Goal: Task Accomplishment & Management: Manage account settings

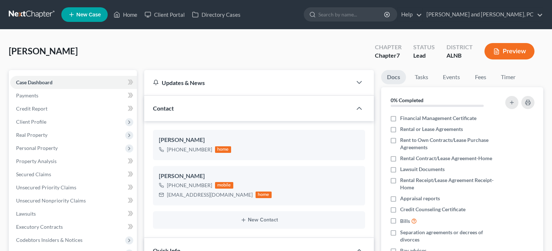
select select "10"
select select "4"
select select "0"
click at [126, 19] on link "Home" at bounding box center [125, 14] width 31 height 13
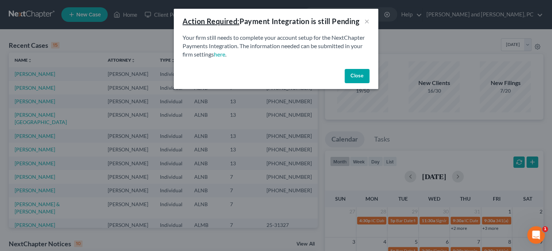
click at [350, 74] on button "Close" at bounding box center [357, 76] width 25 height 15
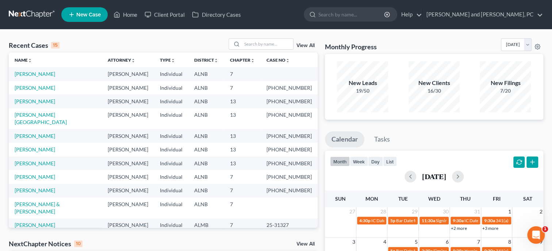
scroll to position [50, 0]
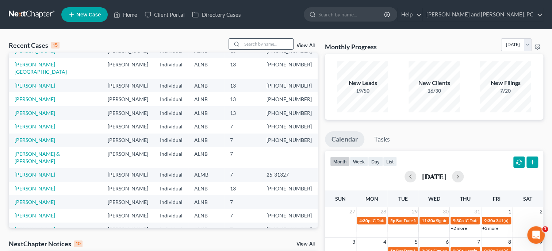
click at [248, 45] on input "search" at bounding box center [267, 44] width 51 height 11
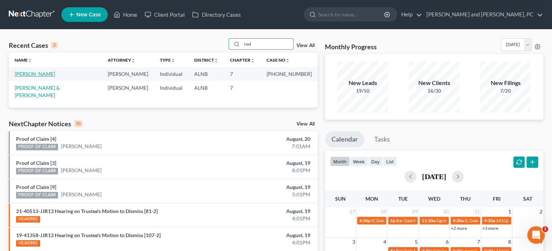
type input "rod"
click at [45, 75] on link "[PERSON_NAME]" at bounding box center [35, 74] width 41 height 6
select select "6"
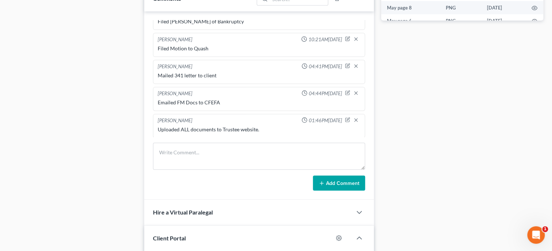
scroll to position [413, 0]
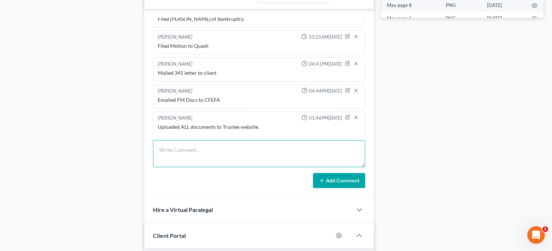
click at [180, 161] on textarea at bounding box center [259, 153] width 212 height 27
type textarea "Client called [DATE] and stated they had turned in the vehicle at Emblem CU"
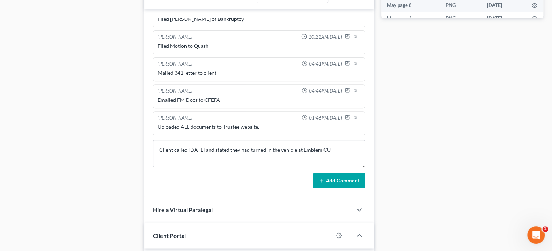
click at [315, 183] on button "Add Comment" at bounding box center [339, 180] width 52 height 15
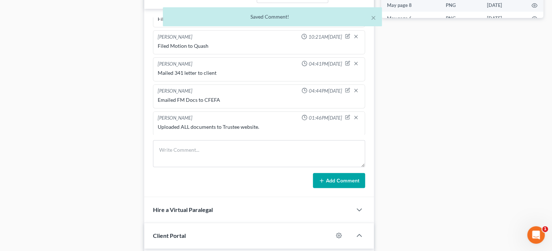
scroll to position [164, 0]
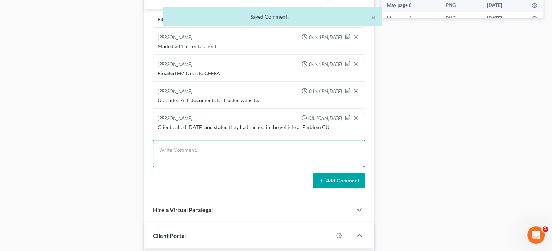
click at [165, 154] on textarea at bounding box center [259, 153] width 212 height 27
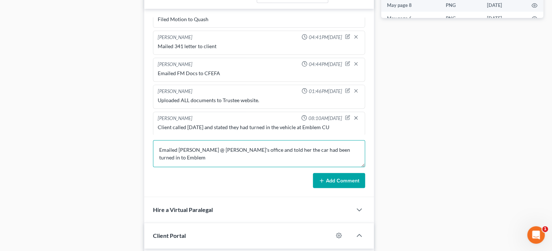
type textarea "Emailed [PERSON_NAME] @ [PERSON_NAME]'s office and told her the car had been tu…"
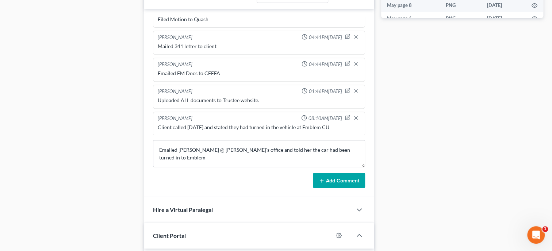
click at [343, 189] on button "Add Comment" at bounding box center [339, 180] width 52 height 15
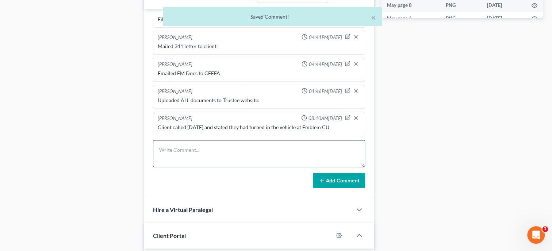
scroll to position [191, 0]
click at [182, 160] on textarea at bounding box center [259, 153] width 212 height 27
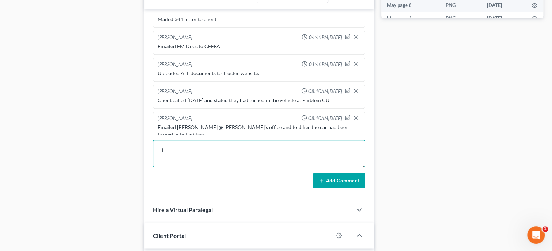
type textarea "F"
type textarea "Prepared VSA for Emblem CU and retured to Jerri @ Dana's office."
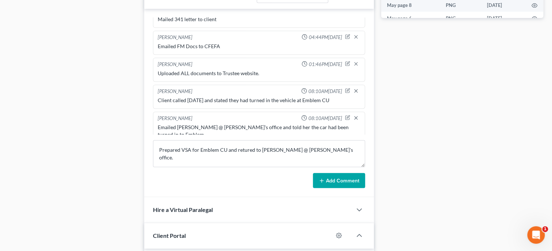
click at [343, 186] on button "Add Comment" at bounding box center [339, 180] width 52 height 15
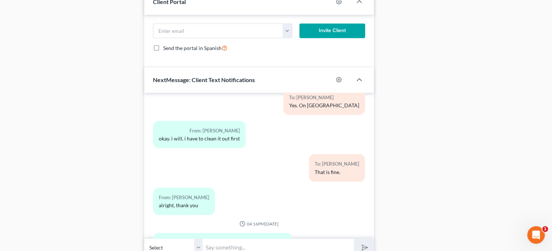
scroll to position [685, 0]
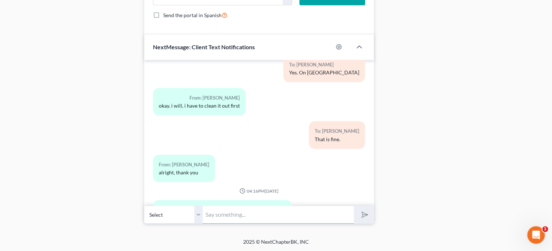
click at [211, 219] on input "text" at bounding box center [278, 215] width 151 height 18
type input "We take care of that for you. You do not have to do anything."
click at [354, 206] on button "submit" at bounding box center [364, 214] width 20 height 17
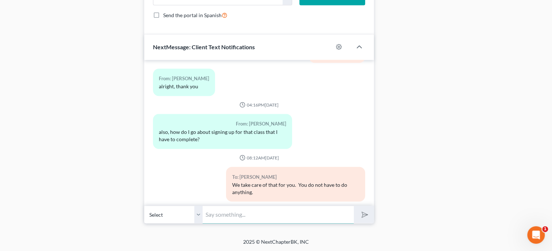
scroll to position [3565, 0]
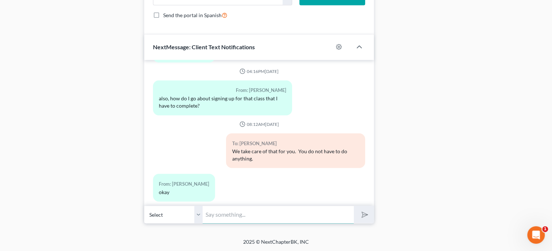
click at [229, 212] on input "text" at bounding box center [278, 215] width 151 height 18
type input "Ok. Great. I let the attorney know you have took the car back."
click at [354, 206] on button "submit" at bounding box center [364, 214] width 20 height 17
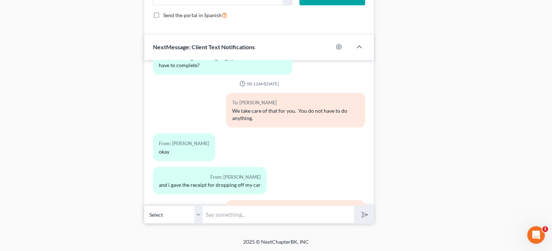
scroll to position [3639, 0]
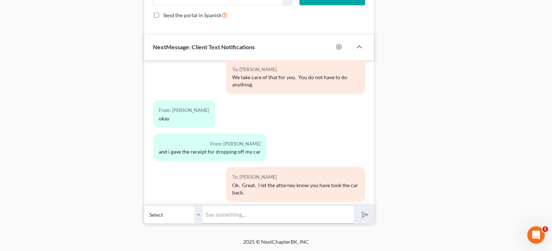
click at [270, 213] on input "text" at bounding box center [278, 215] width 151 height 18
type input "I don't need it. Just hold on to it for now."
click at [354, 206] on button "submit" at bounding box center [364, 214] width 20 height 17
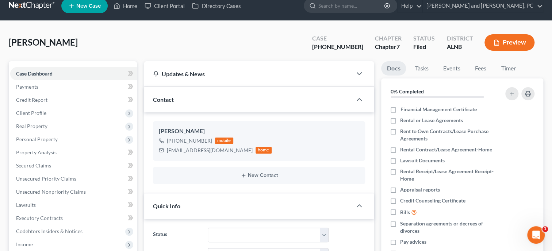
scroll to position [0, 0]
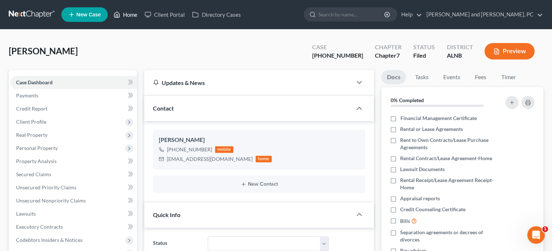
click at [131, 15] on link "Home" at bounding box center [125, 14] width 31 height 13
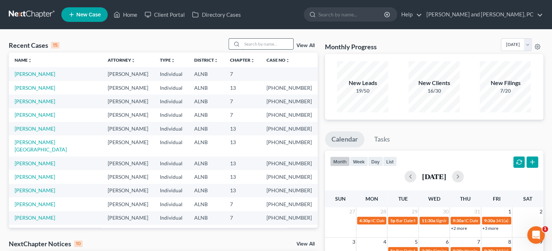
click at [268, 49] on input "search" at bounding box center [267, 44] width 51 height 11
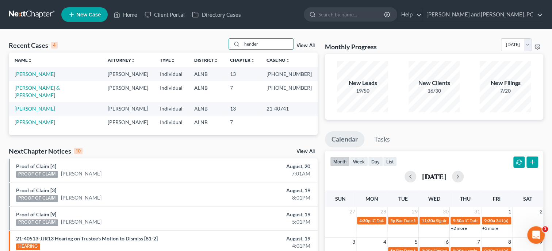
type input "hender"
click at [61, 77] on td "Henderson, Chandra" at bounding box center [55, 74] width 93 height 14
click at [55, 76] on link "Henderson, Chandra" at bounding box center [35, 74] width 41 height 6
select select "6"
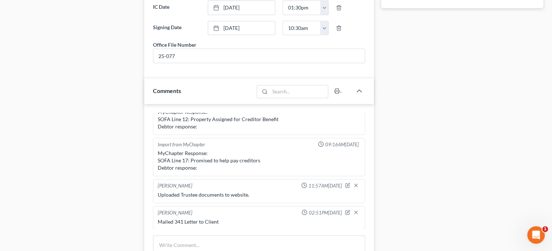
scroll to position [488, 0]
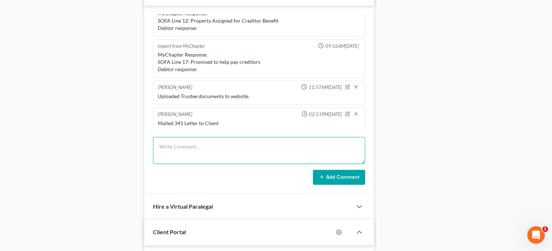
click at [185, 148] on textarea at bounding box center [259, 150] width 212 height 27
type textarea "Proof of Insurance requested by Katheryn @ Chambless and Math"
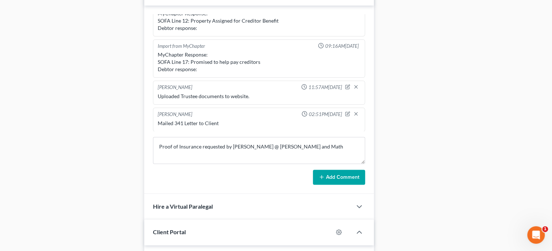
click at [323, 180] on icon at bounding box center [322, 177] width 6 height 6
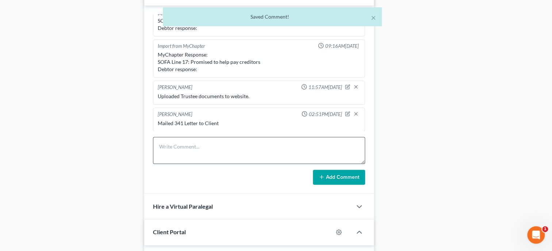
scroll to position [117, 0]
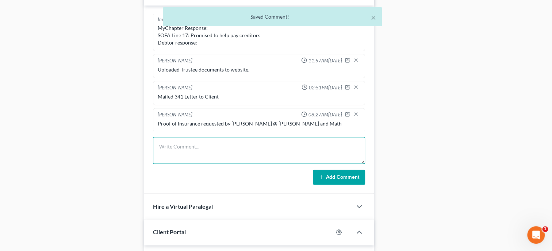
click at [230, 162] on textarea at bounding box center [259, 150] width 212 height 27
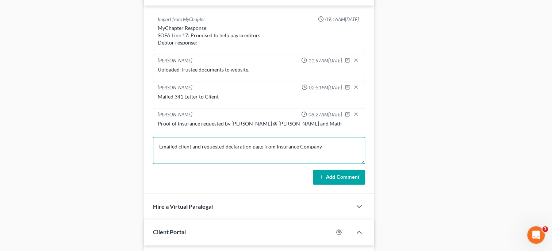
type textarea "Emailed client and requested declaration page from Insurance Company"
click at [353, 185] on button "Add Comment" at bounding box center [339, 177] width 52 height 15
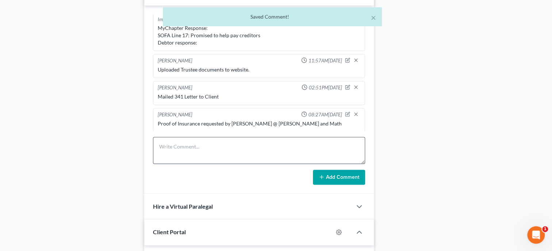
scroll to position [144, 0]
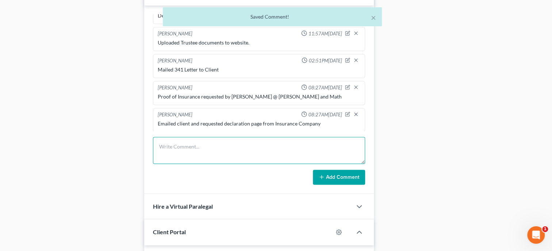
click at [232, 160] on textarea at bounding box center [259, 150] width 212 height 27
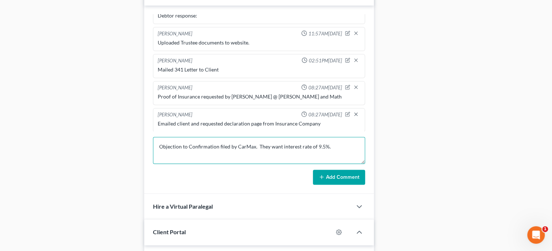
type textarea "Objection to Confirmation filed by CarMax. They want interest rate of 9.5%."
click at [337, 179] on button "Add Comment" at bounding box center [339, 177] width 52 height 15
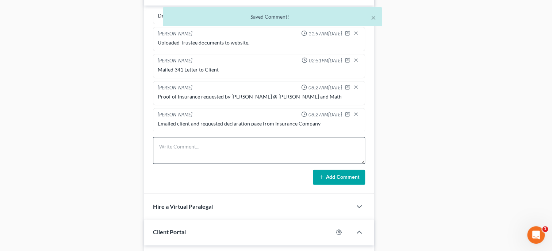
scroll to position [171, 0]
click at [195, 160] on textarea at bounding box center [259, 150] width 212 height 27
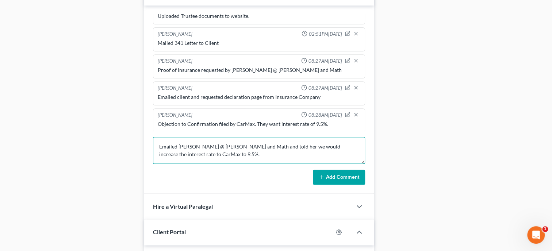
type textarea "Emailed Kathryn @ Chambless and Math and told her we would increase the interes…"
click at [326, 185] on button "Add Comment" at bounding box center [339, 177] width 52 height 15
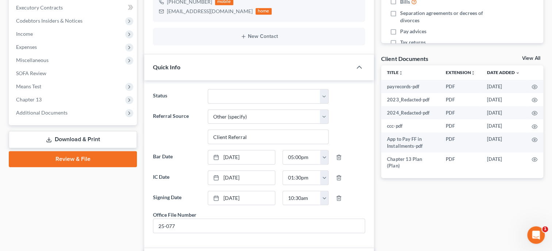
scroll to position [188, 0]
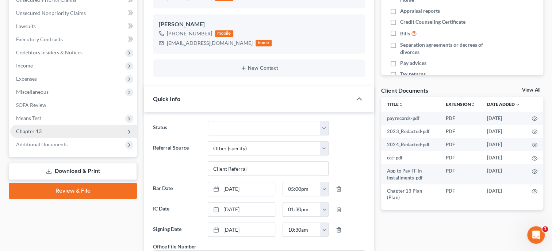
click at [37, 129] on span "Chapter 13" at bounding box center [29, 131] width 26 height 6
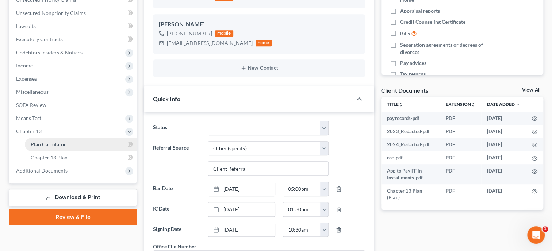
click at [42, 144] on span "Plan Calculator" at bounding box center [48, 144] width 35 height 6
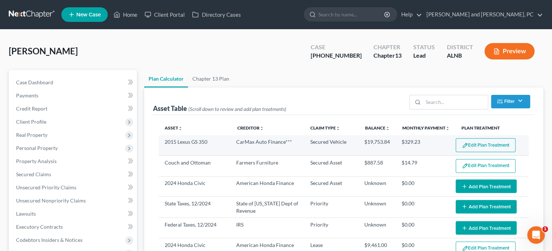
select select "59"
click at [495, 148] on button "Edit Plan Treatment" at bounding box center [486, 145] width 60 height 14
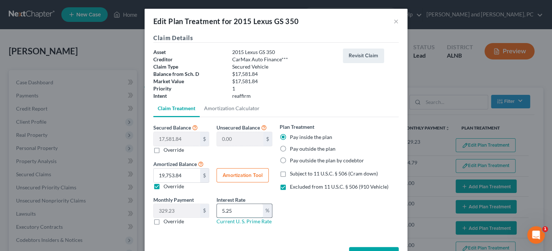
drag, startPoint x: 233, startPoint y: 215, endPoint x: 217, endPoint y: 214, distance: 15.7
click at [217, 214] on input "5.25" at bounding box center [240, 211] width 46 height 14
type input "9.5"
click at [305, 212] on div "Plan Treatment Pay inside the plan Pay outside the plan Pay outside the plan by…" at bounding box center [339, 177] width 126 height 108
click at [259, 176] on button "Amortization Tool" at bounding box center [243, 175] width 52 height 15
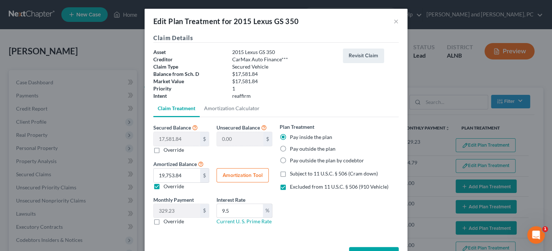
type input "17,581.84"
type input "9.5"
type input "60"
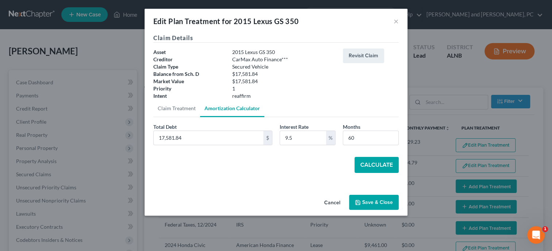
click at [376, 162] on button "Calculate" at bounding box center [377, 165] width 44 height 16
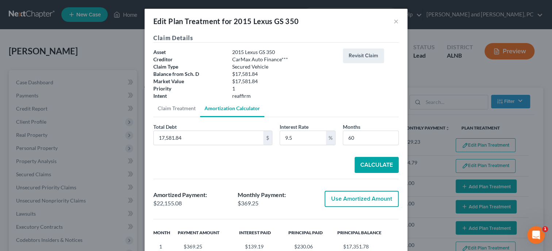
click at [368, 200] on button "Use Amortized Amount" at bounding box center [362, 199] width 74 height 16
type input "22,155.08"
type input "369.25"
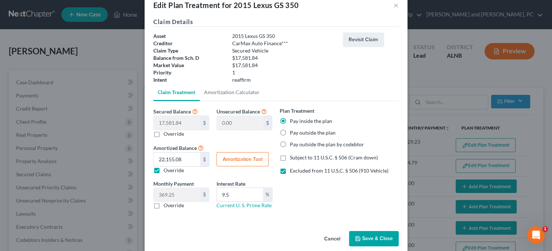
scroll to position [26, 0]
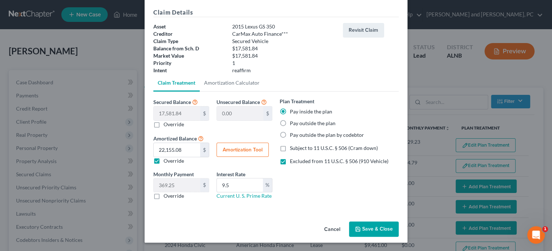
click at [373, 228] on button "Save & Close" at bounding box center [374, 229] width 50 height 15
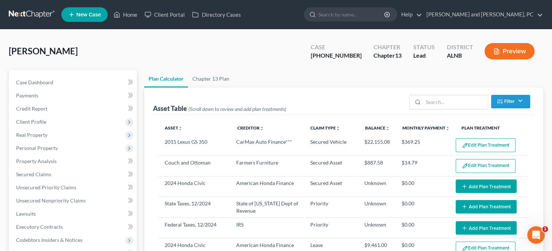
select select "59"
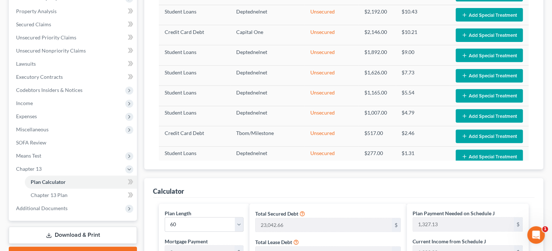
scroll to position [0, 0]
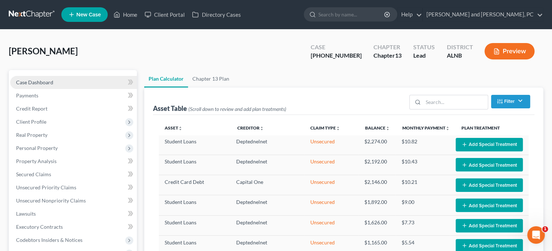
click at [32, 84] on span "Case Dashboard" at bounding box center [34, 82] width 37 height 6
select select "6"
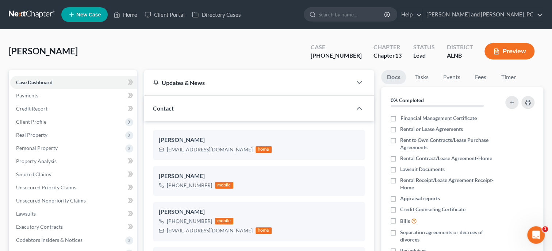
scroll to position [205, 0]
click at [132, 17] on link "Home" at bounding box center [125, 14] width 31 height 13
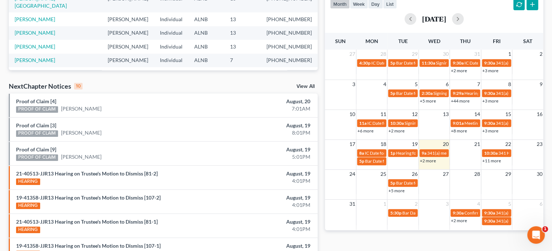
scroll to position [188, 0]
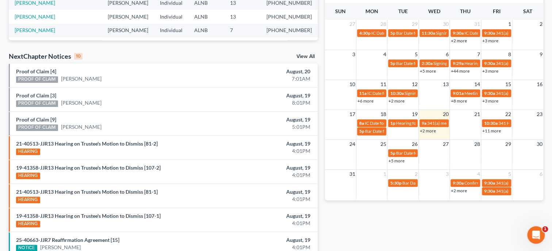
click at [298, 55] on link "View All" at bounding box center [306, 56] width 18 height 5
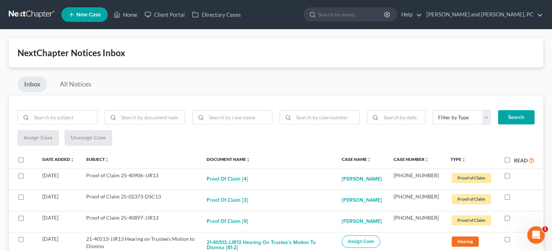
click at [514, 162] on label "Read" at bounding box center [524, 160] width 20 height 8
click at [517, 161] on input "Read" at bounding box center [519, 158] width 5 height 5
checkbox input "true"
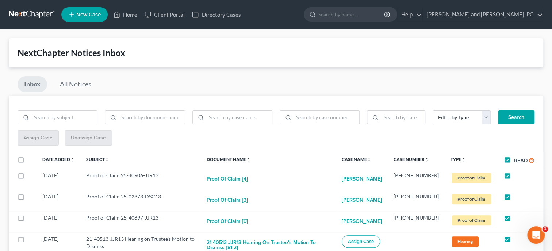
checkbox input "true"
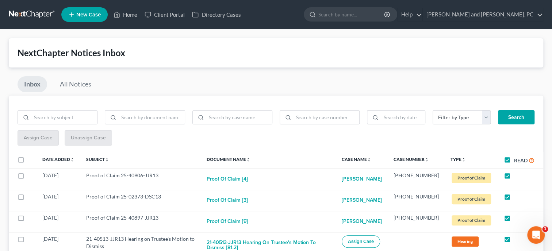
checkbox input "true"
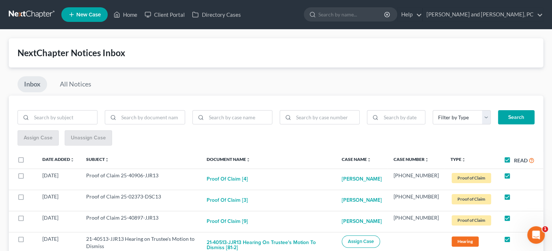
checkbox input "true"
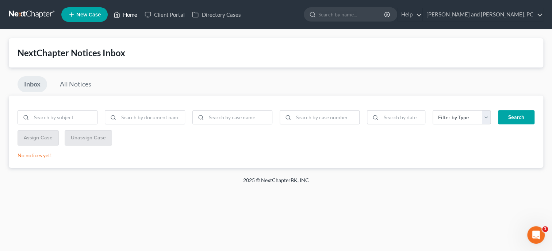
click at [130, 16] on link "Home" at bounding box center [125, 14] width 31 height 13
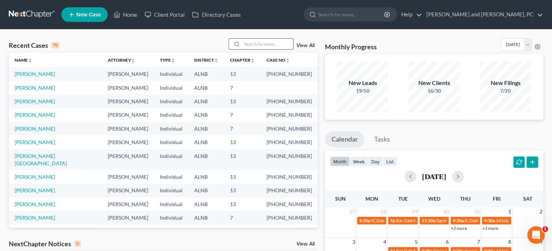
click at [270, 42] on input "search" at bounding box center [267, 44] width 51 height 11
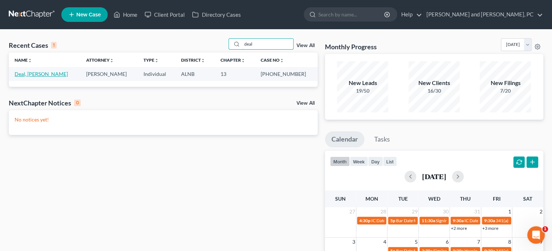
type input "deal"
click at [39, 77] on link "Deal, Michael" at bounding box center [41, 74] width 53 height 6
select select "6"
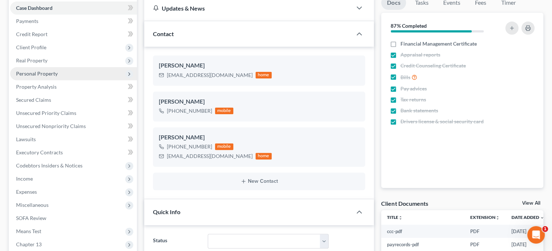
scroll to position [75, 0]
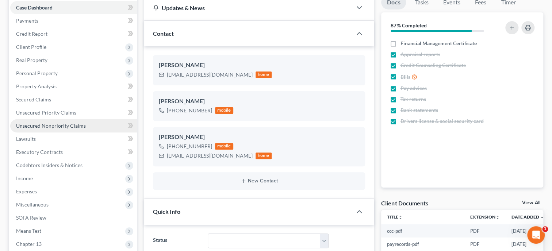
click at [72, 128] on span "Unsecured Nonpriority Claims" at bounding box center [51, 126] width 70 height 6
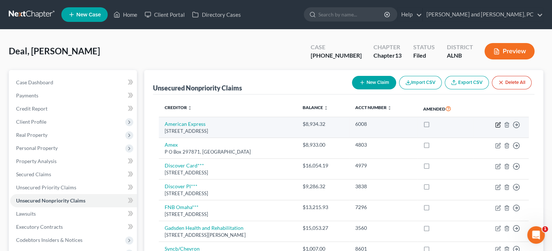
click at [498, 124] on icon "button" at bounding box center [498, 123] width 3 height 3
select select "14"
select select "2"
select select "0"
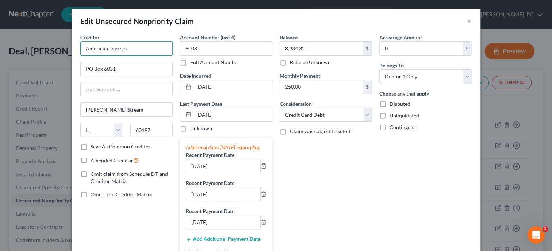
click at [165, 50] on input "American Express" at bounding box center [126, 48] width 92 height 15
type input "American Express***"
click at [319, 48] on input "8,934.32" at bounding box center [321, 49] width 83 height 14
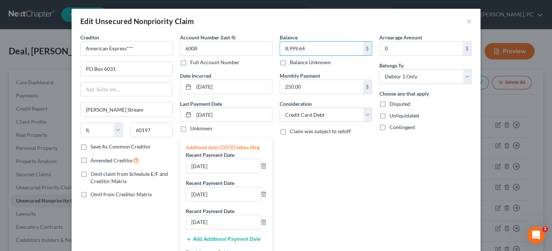
type input "8,999.64"
click at [333, 182] on div "Balance 8,999.64 $ Balance Unknown Balance Undetermined 8,999.64 $ Balance Unkn…" at bounding box center [326, 158] width 100 height 249
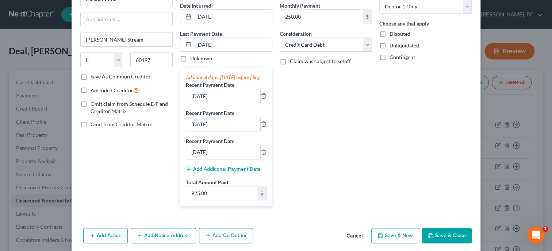
scroll to position [75, 0]
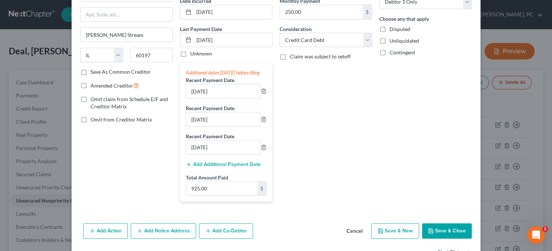
click at [447, 238] on button "Save & Close" at bounding box center [447, 231] width 50 height 15
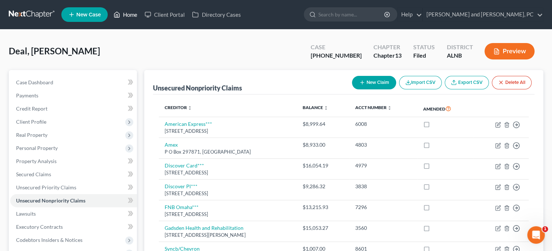
click at [128, 12] on link "Home" at bounding box center [125, 14] width 31 height 13
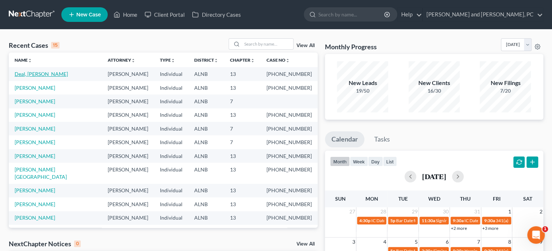
click at [18, 74] on link "Deal, Michael" at bounding box center [41, 74] width 53 height 6
select select "6"
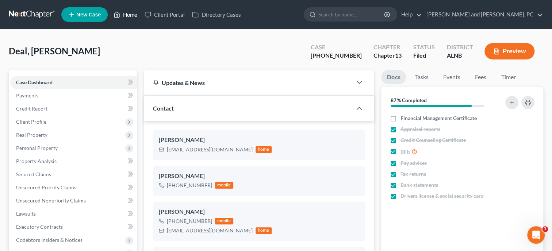
click at [134, 16] on link "Home" at bounding box center [125, 14] width 31 height 13
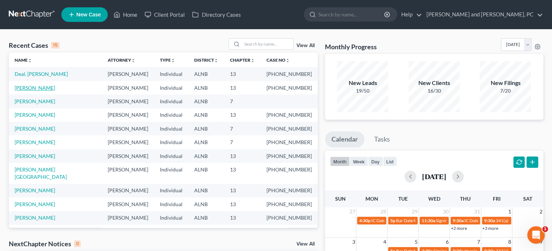
click at [48, 86] on link "Henderson, Chandra" at bounding box center [35, 88] width 41 height 6
select select "6"
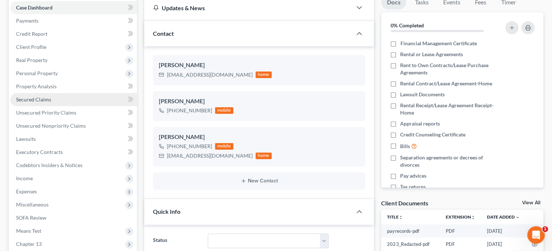
scroll to position [205, 0]
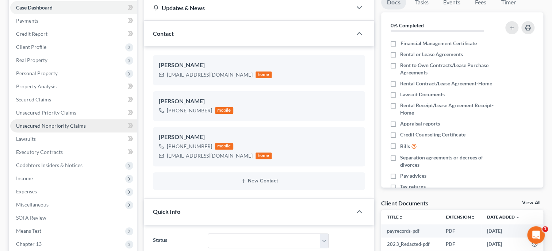
click at [53, 128] on span "Unsecured Nonpriority Claims" at bounding box center [51, 126] width 70 height 6
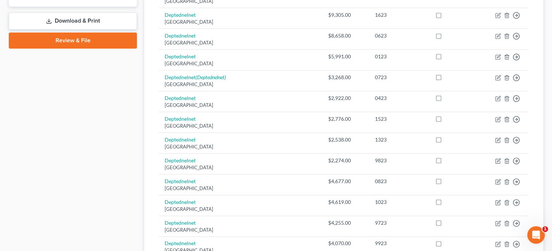
scroll to position [488, 0]
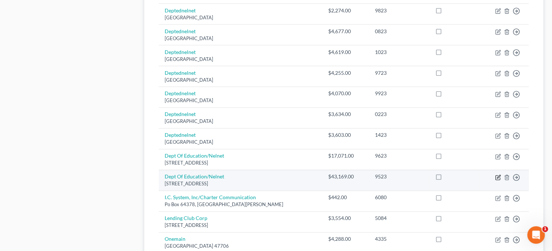
click at [499, 178] on icon "button" at bounding box center [498, 178] width 6 height 6
select select "30"
select select "17"
select select "0"
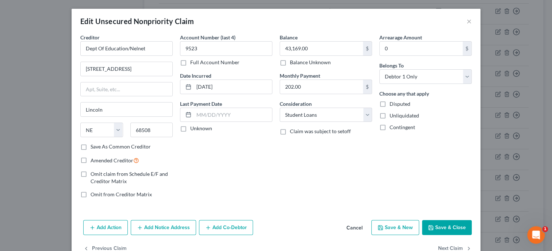
click at [359, 228] on button "Cancel" at bounding box center [355, 228] width 28 height 15
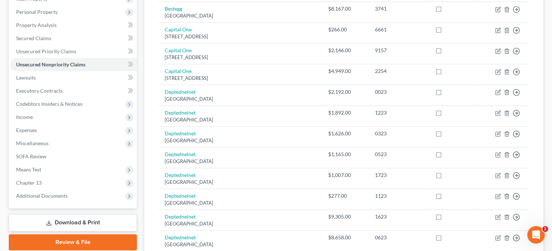
scroll to position [113, 0]
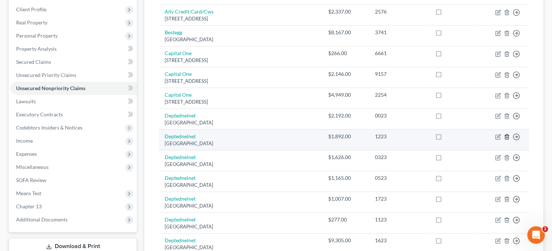
click at [508, 137] on icon "button" at bounding box center [507, 137] width 6 height 6
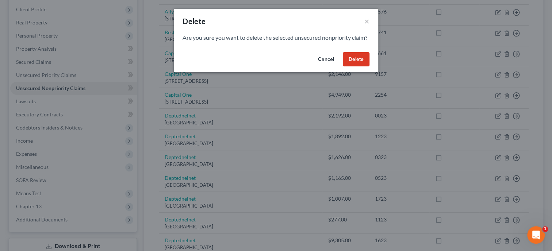
click at [360, 67] on button "Delete" at bounding box center [356, 59] width 27 height 15
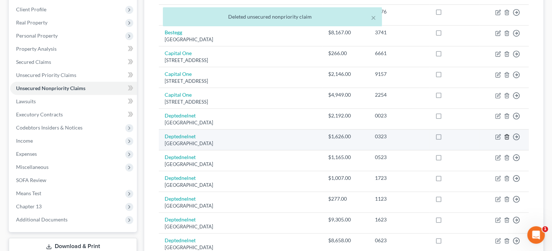
click at [504, 137] on icon "button" at bounding box center [507, 137] width 6 height 6
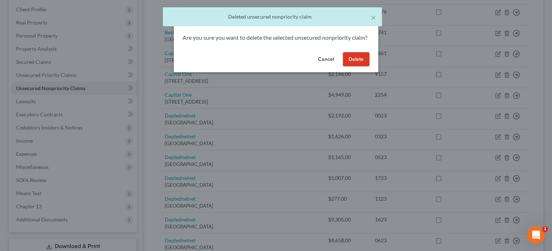
click at [364, 67] on button "Delete" at bounding box center [356, 59] width 27 height 15
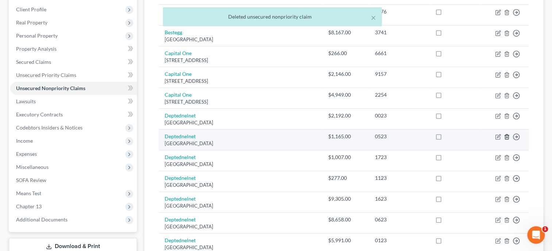
click at [507, 138] on icon "button" at bounding box center [507, 137] width 6 height 6
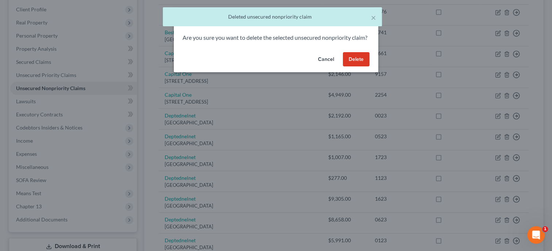
click at [349, 67] on button "Delete" at bounding box center [356, 59] width 27 height 15
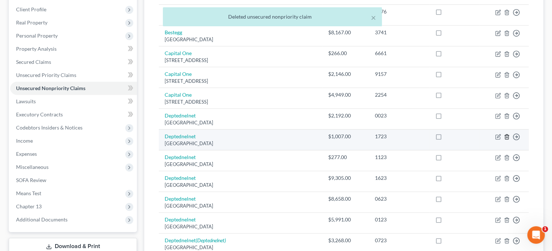
click at [505, 135] on icon "button" at bounding box center [506, 137] width 3 height 5
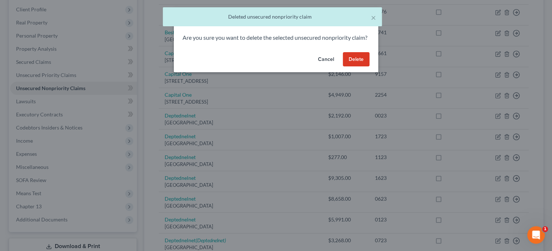
click at [357, 67] on button "Delete" at bounding box center [356, 59] width 27 height 15
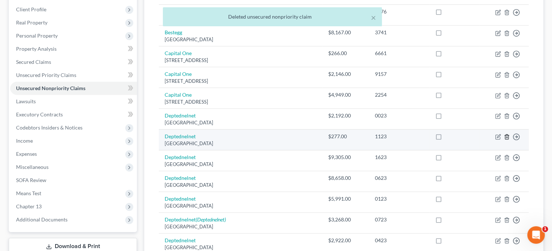
click at [505, 137] on icon "button" at bounding box center [507, 137] width 6 height 6
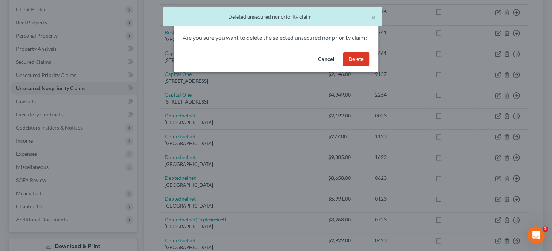
click at [364, 67] on button "Delete" at bounding box center [356, 59] width 27 height 15
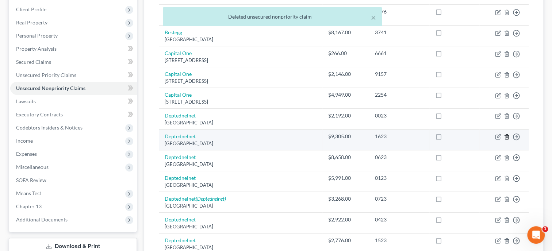
click at [505, 135] on icon "button" at bounding box center [507, 137] width 6 height 6
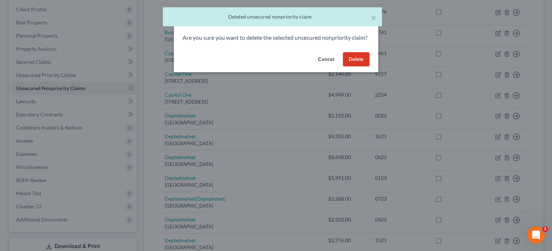
click at [361, 65] on button "Delete" at bounding box center [356, 59] width 27 height 15
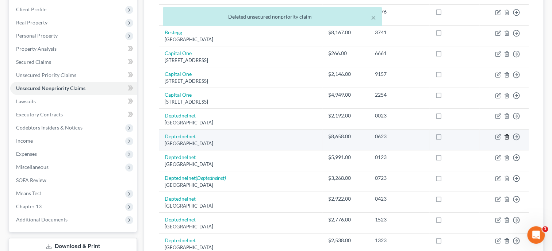
click at [507, 136] on icon "button" at bounding box center [507, 137] width 6 height 6
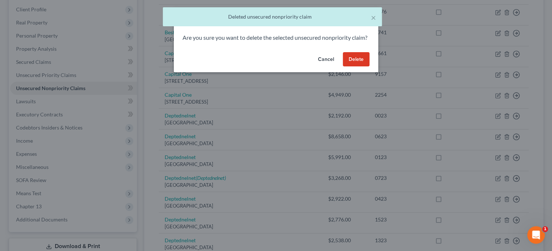
click at [344, 65] on button "Delete" at bounding box center [356, 59] width 27 height 15
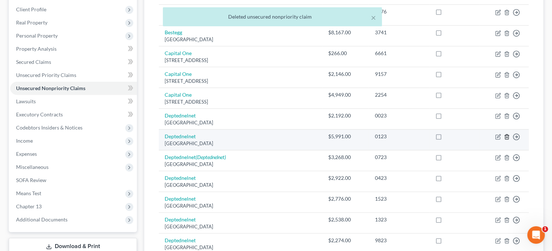
click at [505, 137] on icon "button" at bounding box center [507, 137] width 6 height 6
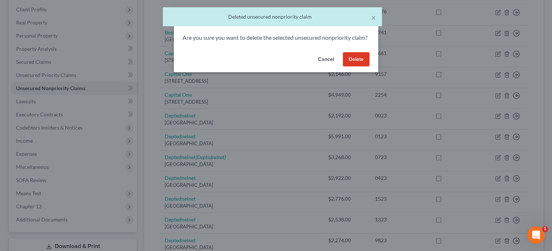
click at [354, 66] on button "Delete" at bounding box center [356, 59] width 27 height 15
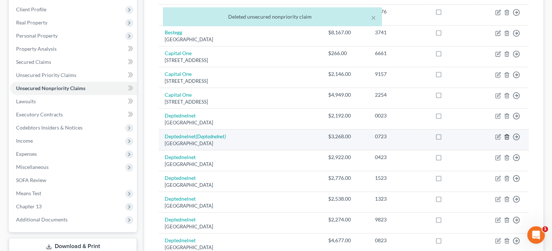
click at [508, 137] on icon "button" at bounding box center [507, 137] width 6 height 6
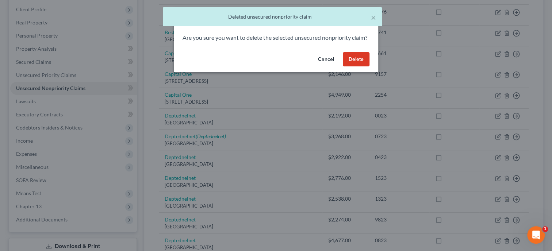
click at [351, 66] on button "Delete" at bounding box center [356, 59] width 27 height 15
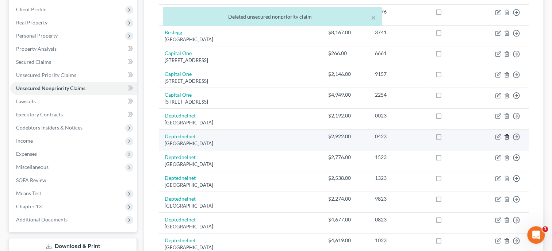
click at [506, 138] on icon "button" at bounding box center [507, 137] width 6 height 6
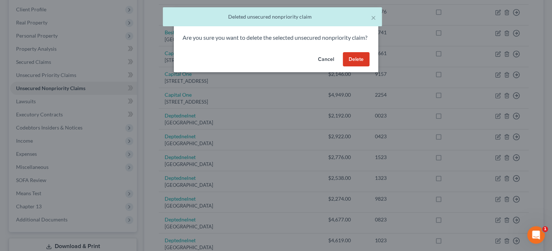
click at [364, 67] on button "Delete" at bounding box center [356, 59] width 27 height 15
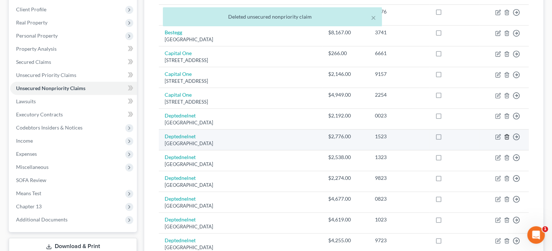
click at [506, 137] on icon "button" at bounding box center [507, 137] width 6 height 6
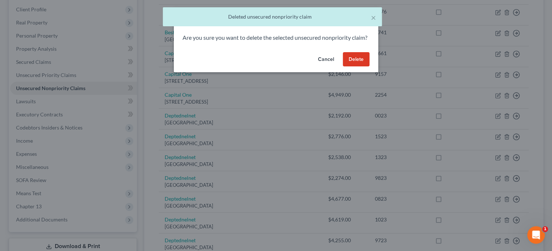
click at [359, 67] on button "Delete" at bounding box center [356, 59] width 27 height 15
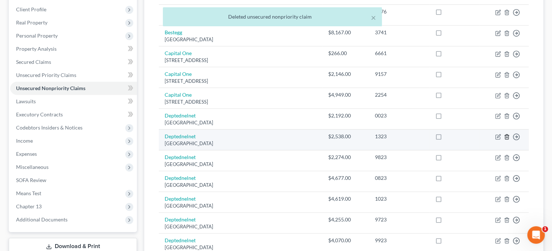
click at [507, 138] on icon "button" at bounding box center [507, 137] width 6 height 6
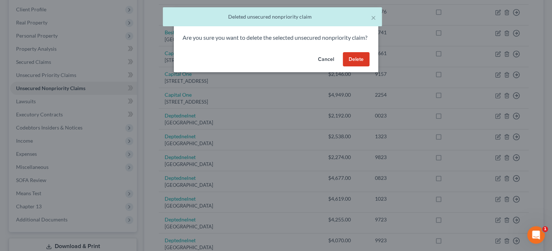
click at [352, 67] on button "Delete" at bounding box center [356, 59] width 27 height 15
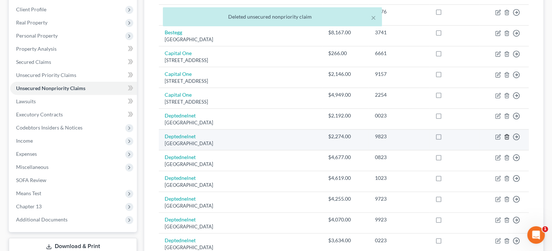
click at [505, 136] on icon "button" at bounding box center [507, 137] width 6 height 6
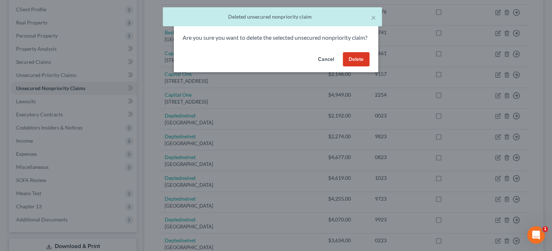
click at [360, 67] on button "Delete" at bounding box center [356, 59] width 27 height 15
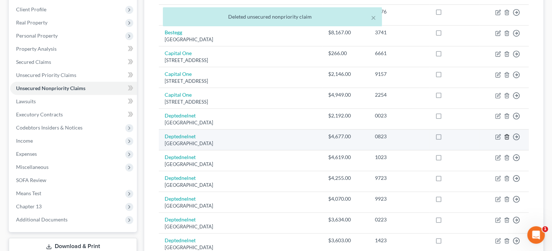
click at [506, 135] on icon "button" at bounding box center [506, 137] width 3 height 5
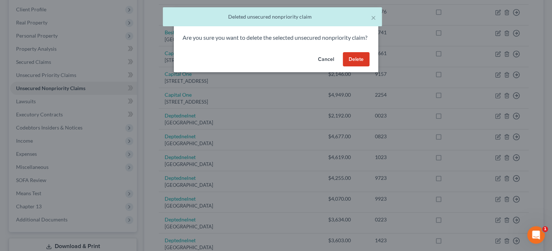
click at [350, 67] on button "Delete" at bounding box center [356, 59] width 27 height 15
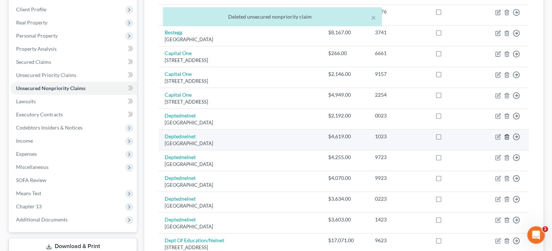
drag, startPoint x: 506, startPoint y: 136, endPoint x: 506, endPoint y: 143, distance: 7.3
click at [508, 145] on td "Move to D Move to E Move to G Move to Notice Only" at bounding box center [504, 140] width 49 height 21
click at [505, 136] on icon "button" at bounding box center [507, 137] width 6 height 6
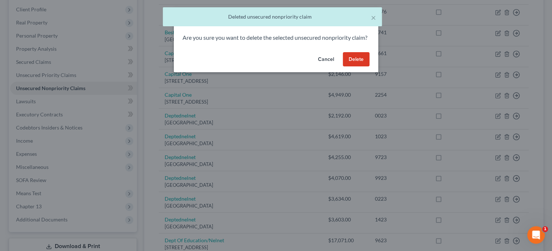
click at [359, 67] on button "Delete" at bounding box center [356, 59] width 27 height 15
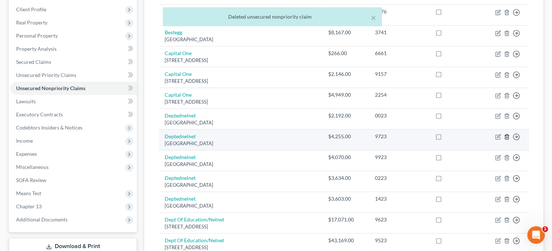
click at [506, 137] on icon "button" at bounding box center [507, 137] width 6 height 6
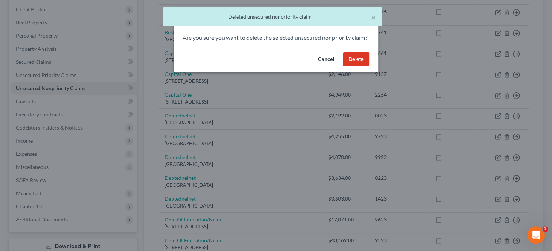
click at [361, 67] on button "Delete" at bounding box center [356, 59] width 27 height 15
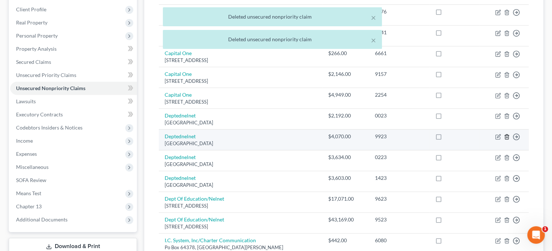
click at [505, 134] on icon "button" at bounding box center [507, 137] width 6 height 6
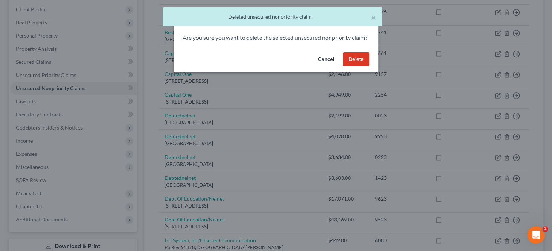
click at [349, 67] on button "Delete" at bounding box center [356, 59] width 27 height 15
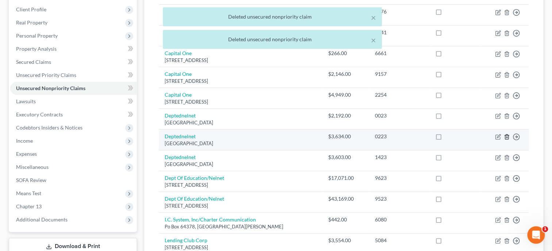
click at [507, 136] on icon "button" at bounding box center [507, 137] width 6 height 6
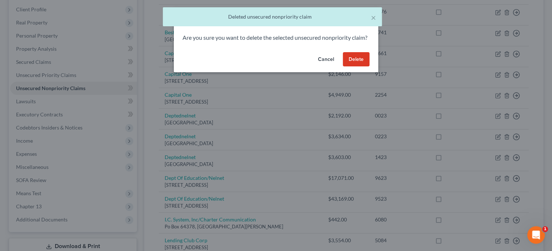
click at [355, 66] on button "Delete" at bounding box center [356, 59] width 27 height 15
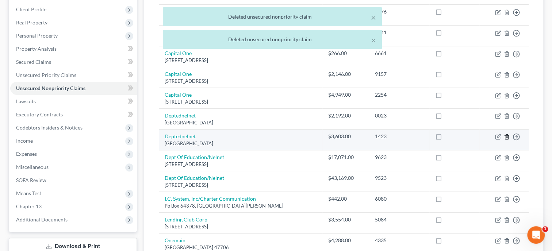
click at [507, 137] on line "button" at bounding box center [507, 137] width 0 height 1
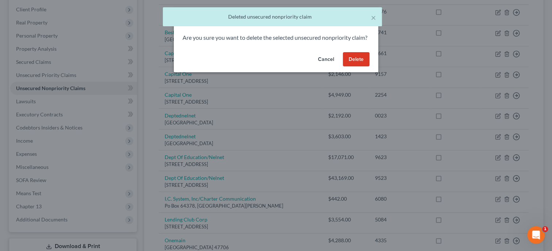
click at [362, 67] on button "Delete" at bounding box center [356, 59] width 27 height 15
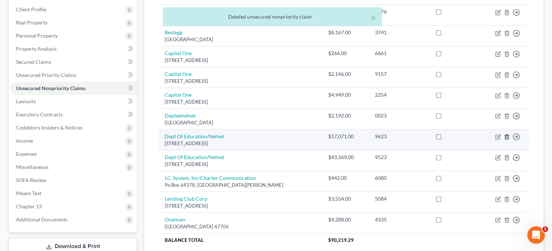
click at [507, 138] on icon "button" at bounding box center [507, 137] width 6 height 6
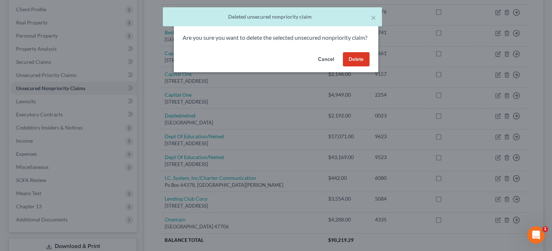
click at [351, 67] on button "Delete" at bounding box center [356, 59] width 27 height 15
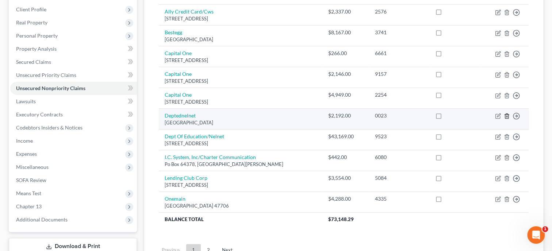
click at [505, 117] on icon "button" at bounding box center [507, 116] width 6 height 6
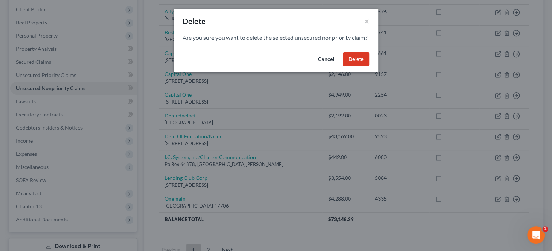
click at [367, 66] on button "Delete" at bounding box center [356, 59] width 27 height 15
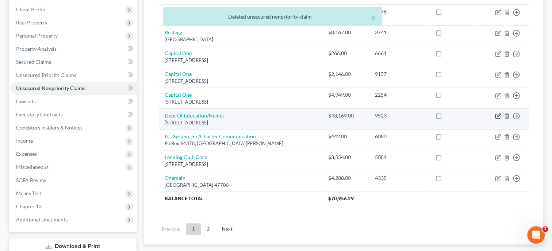
click at [499, 116] on icon "button" at bounding box center [498, 115] width 3 height 3
select select "30"
select select "17"
select select "0"
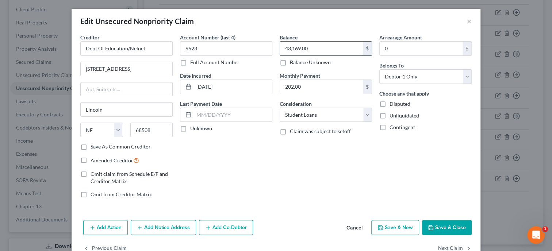
click at [325, 44] on input "43,169.00" at bounding box center [321, 49] width 83 height 14
type input "134,999.00"
click at [157, 43] on input "Dept Of Education/Nelnet" at bounding box center [126, 48] width 92 height 15
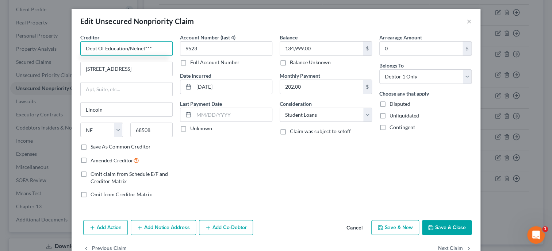
type input "Dept Of Education/Nelnet***"
click at [454, 222] on button "Save & Close" at bounding box center [447, 227] width 50 height 15
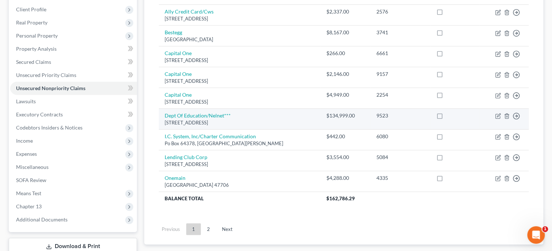
scroll to position [0, 0]
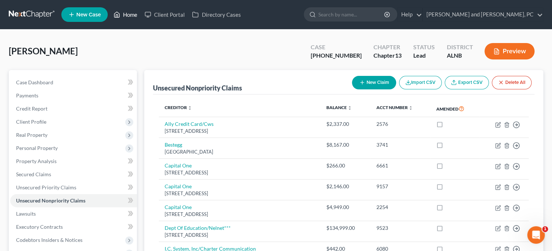
click at [134, 15] on link "Home" at bounding box center [125, 14] width 31 height 13
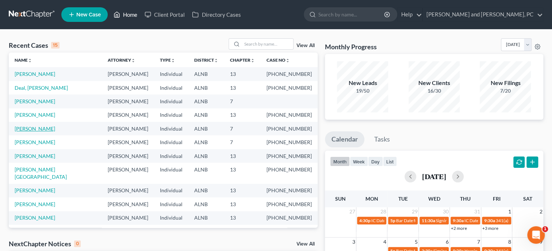
scroll to position [50, 0]
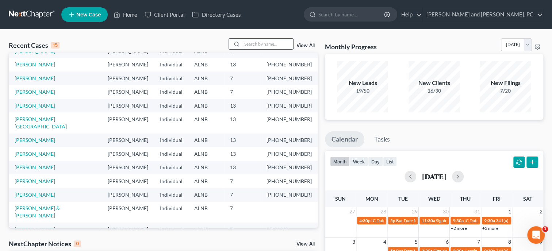
click at [270, 43] on input "search" at bounding box center [267, 44] width 51 height 11
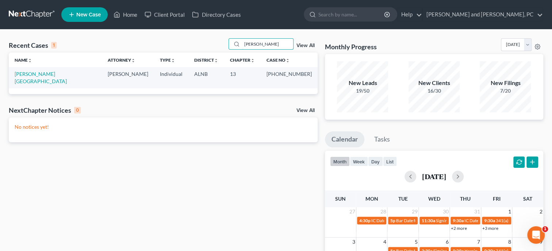
scroll to position [0, 0]
type input "cann"
click at [35, 74] on link "Cannon, Devon" at bounding box center [41, 78] width 52 height 14
select select "1"
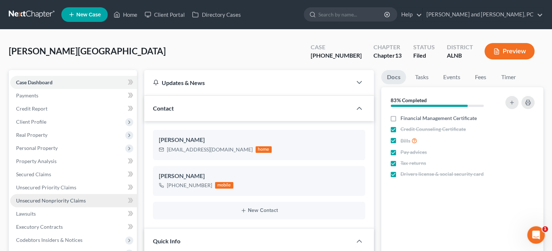
scroll to position [75, 0]
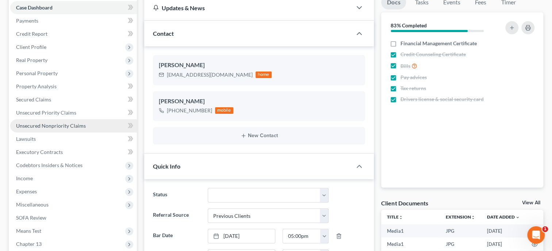
click at [46, 122] on link "Unsecured Nonpriority Claims" at bounding box center [73, 125] width 127 height 13
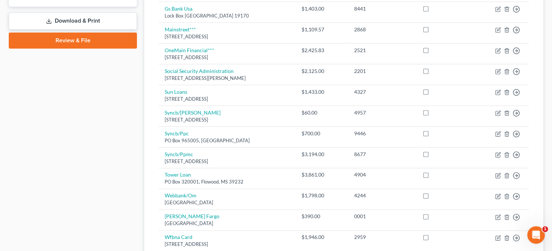
scroll to position [376, 0]
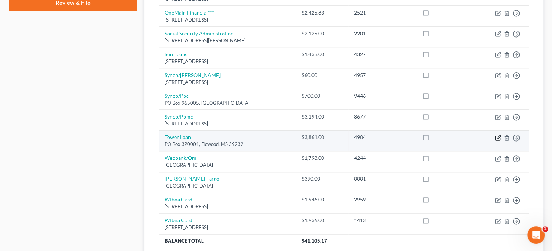
click at [500, 137] on icon "button" at bounding box center [498, 138] width 4 height 4
select select "25"
select select "10"
select select "0"
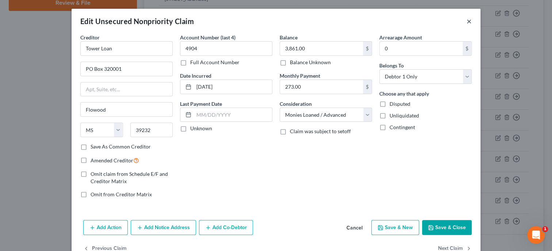
click at [472, 26] on button "×" at bounding box center [469, 21] width 5 height 9
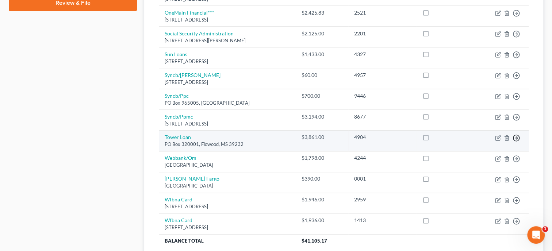
click at [490, 141] on link "Move to D" at bounding box center [483, 143] width 61 height 12
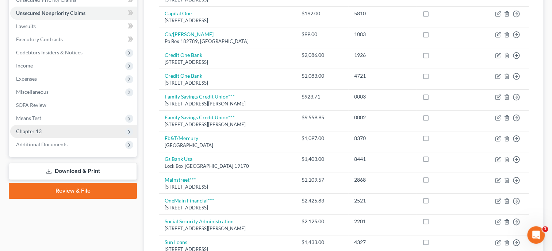
scroll to position [37, 0]
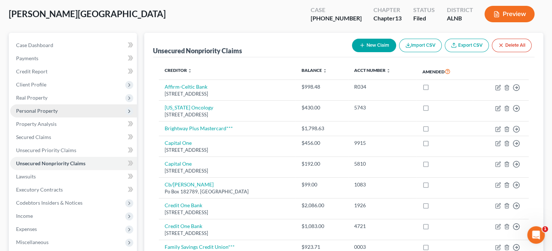
click at [42, 108] on span "Personal Property" at bounding box center [37, 111] width 42 height 6
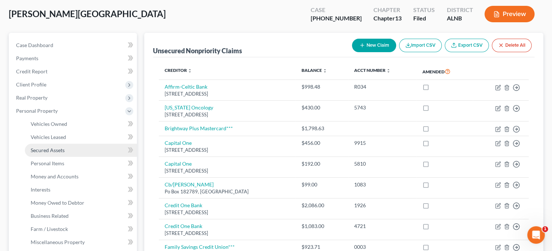
click at [42, 150] on span "Secured Assets" at bounding box center [48, 150] width 34 height 6
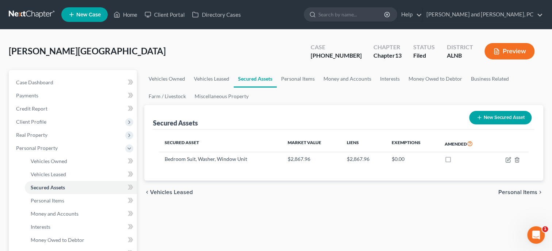
click at [517, 121] on button "New Secured Asset" at bounding box center [500, 118] width 62 height 14
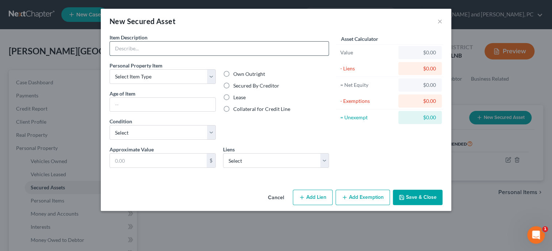
click at [146, 50] on input "text" at bounding box center [219, 49] width 219 height 14
type input "2016 Kay's .5k Diamond Ring, 2018 Samsung 75" TV, 2009 Kay's 1k Diamond Necklac…"
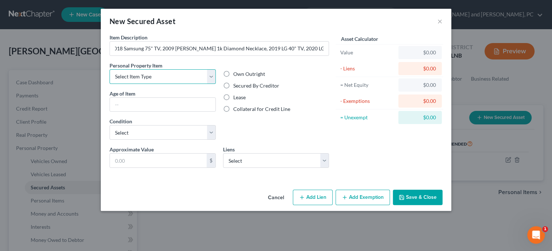
click at [110, 69] on select "Select Item Type Clothing Collectibles Of Value Electronics Firearms Household …" at bounding box center [163, 76] width 106 height 15
select select "household_goods"
click option "Household Goods" at bounding box center [0, 0] width 0 height 0
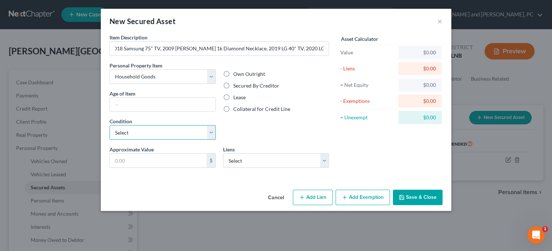
click at [110, 125] on select "Select Excellent Very Good Good Fair Poor" at bounding box center [163, 132] width 106 height 15
select select "2"
click option "Good" at bounding box center [0, 0] width 0 height 0
click at [152, 165] on input "text" at bounding box center [158, 161] width 97 height 14
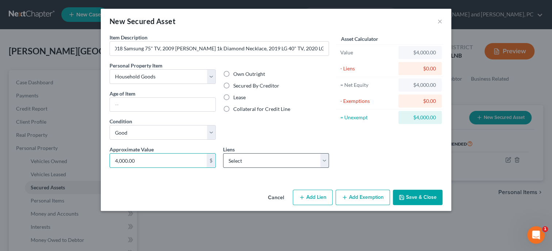
type input "4,000.00"
click at [223, 153] on select "Select Tower Loan - $3,861.00" at bounding box center [276, 160] width 106 height 15
select select "25"
select select "0"
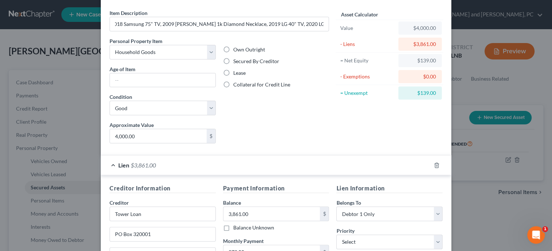
scroll to position [37, 0]
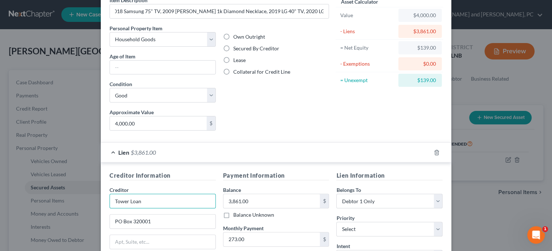
click at [215, 202] on input "Tower Loan" at bounding box center [163, 201] width 106 height 15
type input "Tower Loan***"
click at [253, 201] on input "3,861.00" at bounding box center [272, 201] width 97 height 14
type input "4,189.26"
click at [287, 186] on div "Balance 4,189.26 $ Balance Unknown Balance Undetermined 4,189.26 $ Balance Unkn…" at bounding box center [276, 202] width 106 height 33
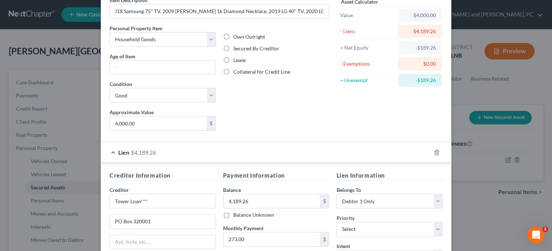
scroll to position [75, 0]
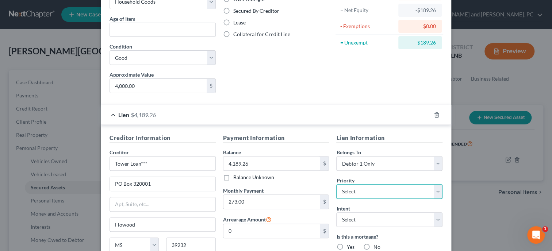
select select "0"
click option "1st" at bounding box center [0, 0] width 0 height 0
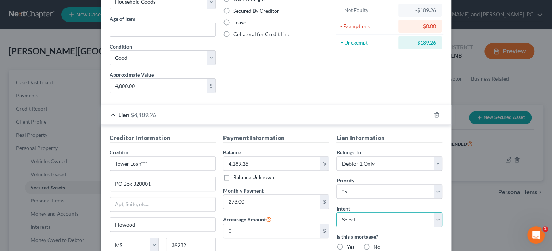
click at [336, 213] on select "Select Surrender Redeem Reaffirm Avoid Other" at bounding box center [389, 220] width 106 height 15
select select "3"
click option "Avoid" at bounding box center [0, 0] width 0 height 0
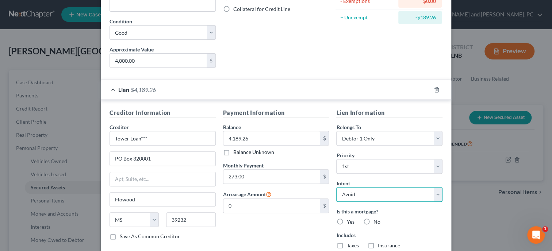
scroll to position [113, 0]
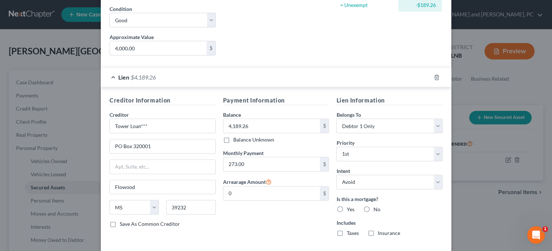
click at [373, 207] on label "No" at bounding box center [376, 209] width 7 height 7
click at [376, 207] on input "No" at bounding box center [378, 208] width 5 height 5
radio input "true"
click at [373, 230] on label "No" at bounding box center [376, 233] width 7 height 7
click at [376, 230] on input "No" at bounding box center [378, 232] width 5 height 5
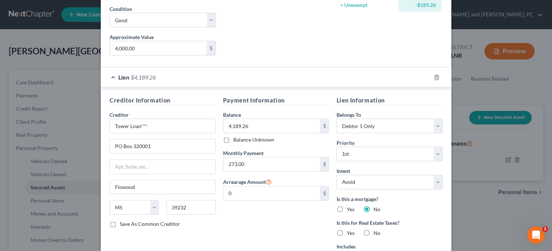
radio input "true"
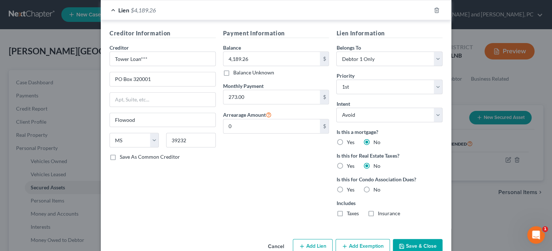
scroll to position [196, 0]
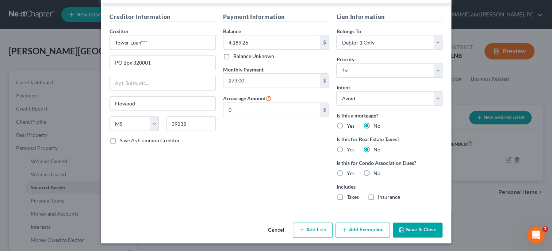
click at [373, 170] on label "No" at bounding box center [376, 173] width 7 height 7
click at [376, 170] on input "No" at bounding box center [378, 172] width 5 height 5
radio input "true"
click at [365, 230] on button "Add Exemption" at bounding box center [363, 230] width 54 height 15
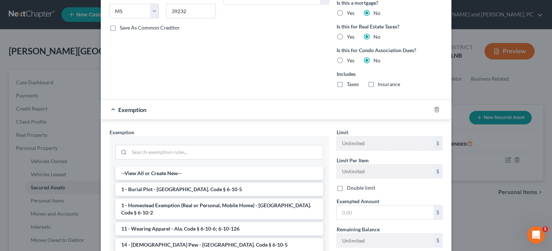
scroll to position [392, 0]
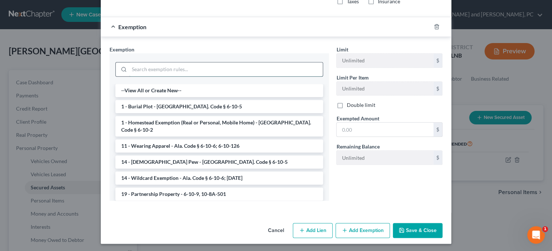
click at [175, 69] on input "search" at bounding box center [226, 69] width 194 height 14
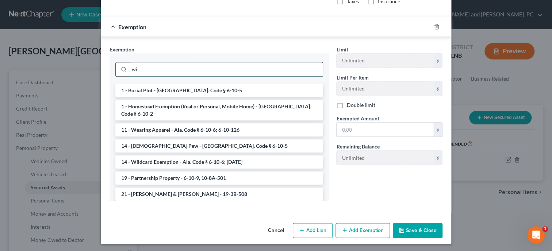
scroll to position [356, 0]
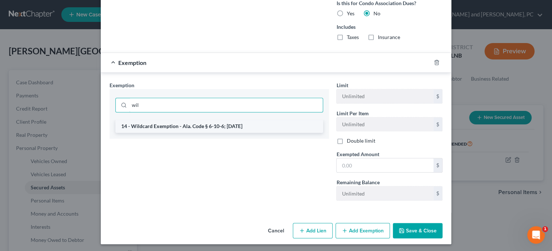
type input "wil"
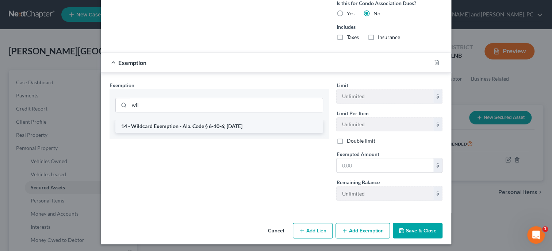
click at [170, 128] on li "14 - Wildcard Exemption - Ala. Code § 6-10-6; 6-10-12" at bounding box center [219, 126] width 208 height 13
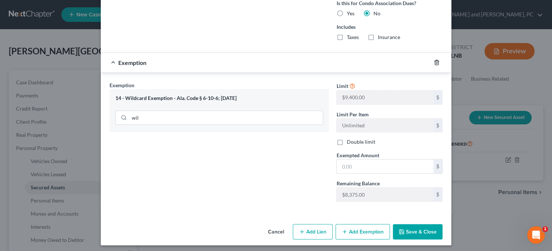
click at [436, 60] on icon "button" at bounding box center [437, 63] width 6 height 6
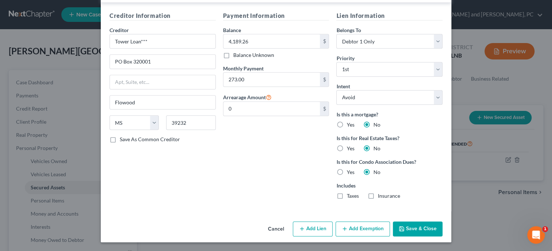
scroll to position [196, 0]
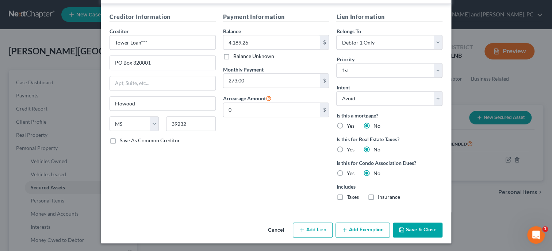
click at [409, 225] on button "Save & Close" at bounding box center [418, 230] width 50 height 15
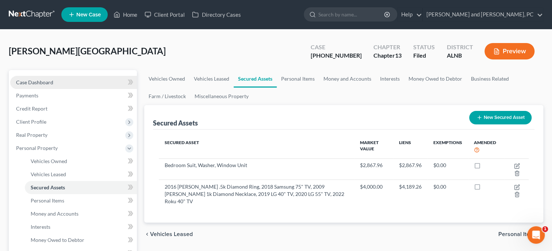
click at [45, 82] on span "Case Dashboard" at bounding box center [34, 82] width 37 height 6
select select "1"
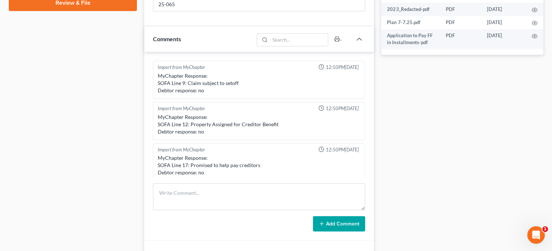
scroll to position [57, 0]
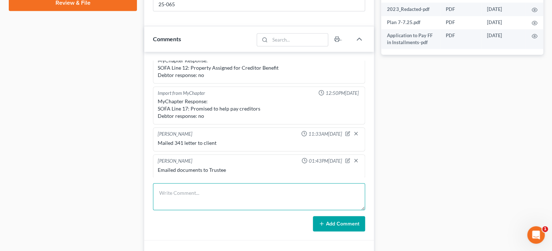
click at [203, 203] on textarea at bounding box center [259, 196] width 212 height 27
type textarea "t"
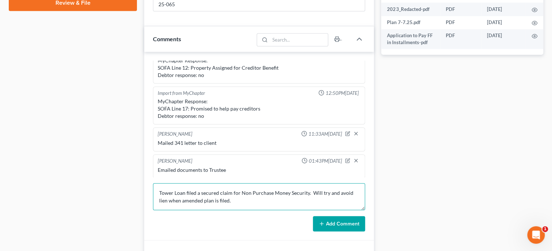
type textarea "Tower Loan filed a secured claim for Non Purchase Money Security. Will try and …"
click at [340, 232] on button "Add Comment" at bounding box center [339, 223] width 52 height 15
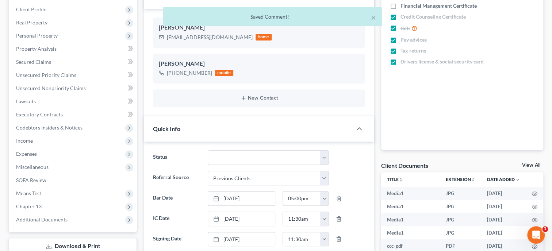
scroll to position [0, 0]
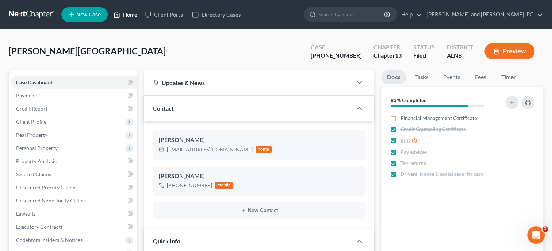
click at [134, 14] on link "Home" at bounding box center [125, 14] width 31 height 13
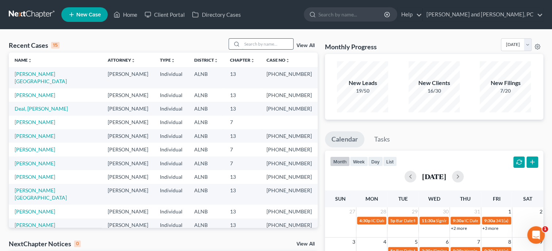
click at [248, 45] on input "search" at bounding box center [267, 44] width 51 height 11
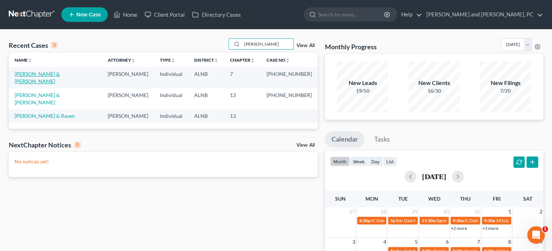
type input "lewis"
click at [35, 75] on link "Lewis, Logan & Brandalyn" at bounding box center [37, 78] width 45 height 14
select select "6"
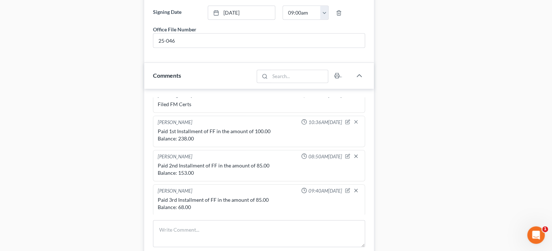
scroll to position [526, 0]
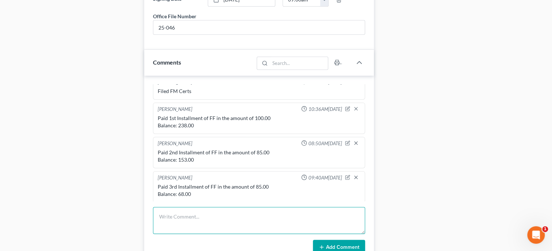
click at [173, 227] on textarea at bounding box center [259, 220] width 212 height 27
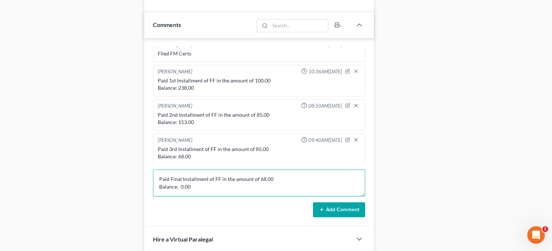
type textarea "Paid Final Installment of FF in the amount of 68.00 Balance: 0.00"
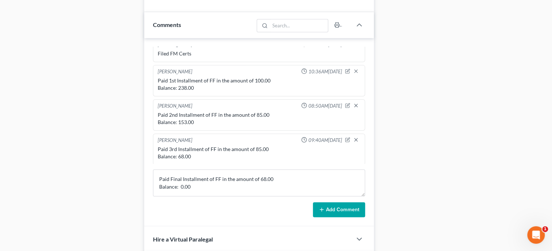
click at [323, 213] on icon at bounding box center [322, 210] width 6 height 6
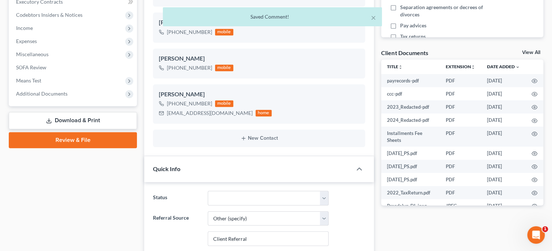
scroll to position [0, 0]
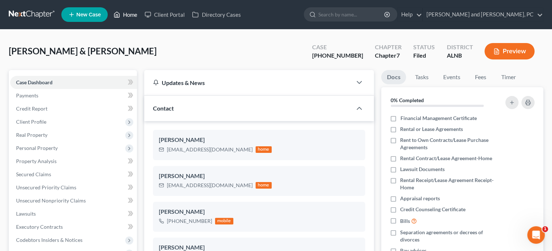
click at [132, 15] on link "Home" at bounding box center [125, 14] width 31 height 13
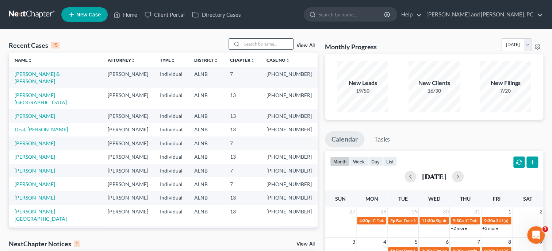
click at [271, 44] on input "search" at bounding box center [267, 44] width 51 height 11
type input "rice"
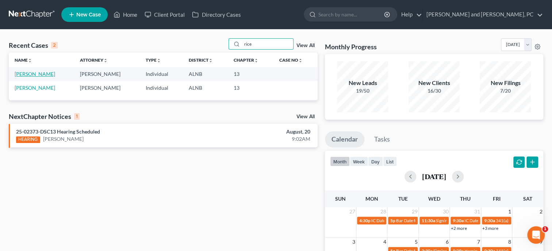
click at [30, 73] on link "Rice, Teresa" at bounding box center [35, 74] width 41 height 6
select select "6"
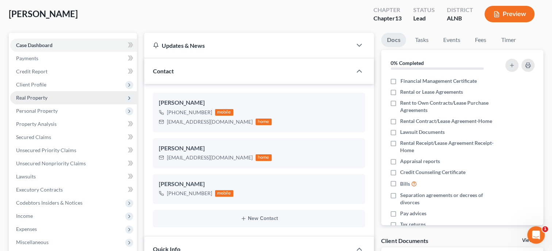
scroll to position [164, 0]
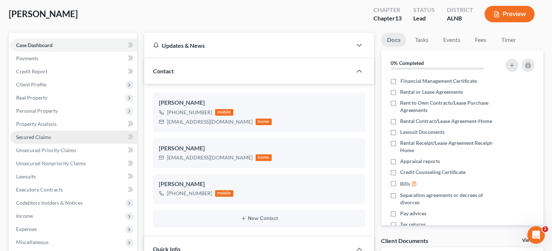
click at [50, 141] on link "Secured Claims" at bounding box center [73, 137] width 127 height 13
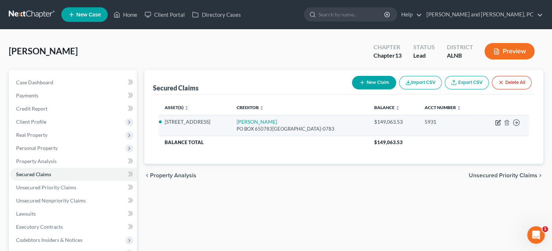
click at [495, 123] on icon "button" at bounding box center [498, 123] width 6 height 6
select select "45"
select select "3"
select select "2"
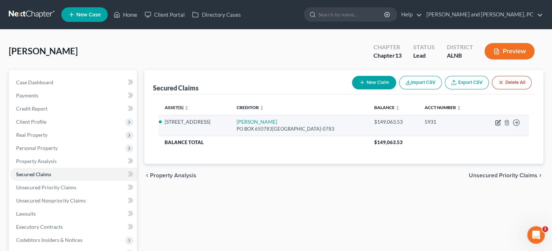
select select "0"
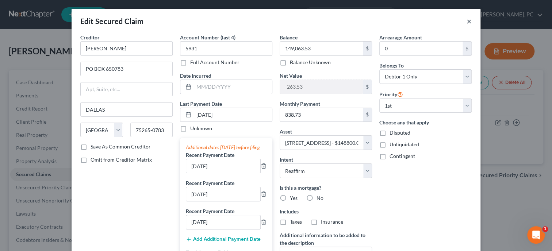
click at [471, 19] on button "×" at bounding box center [469, 21] width 5 height 9
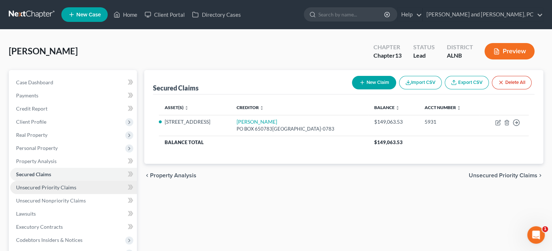
click at [42, 190] on span "Unsecured Priority Claims" at bounding box center [46, 187] width 60 height 6
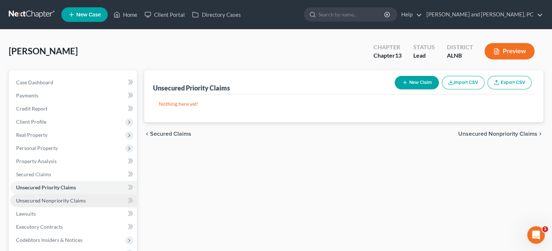
click at [39, 202] on span "Unsecured Nonpriority Claims" at bounding box center [51, 201] width 70 height 6
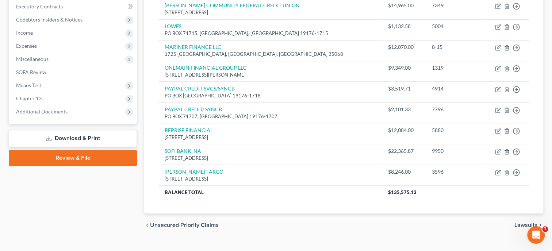
scroll to position [233, 0]
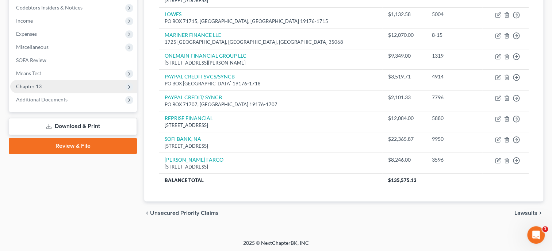
click at [35, 88] on span "Chapter 13" at bounding box center [29, 86] width 26 height 6
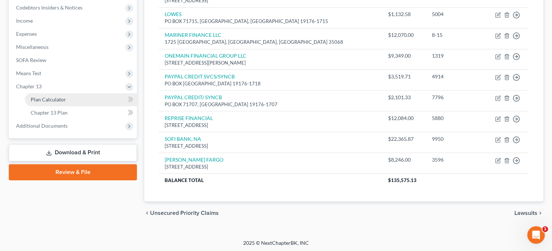
click at [39, 104] on link "Plan Calculator" at bounding box center [81, 99] width 112 height 13
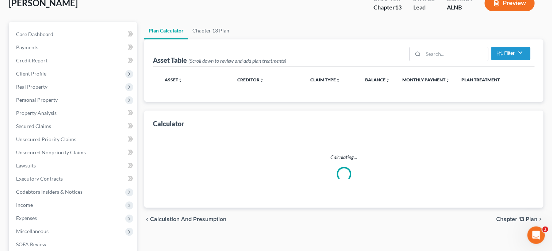
scroll to position [11, 0]
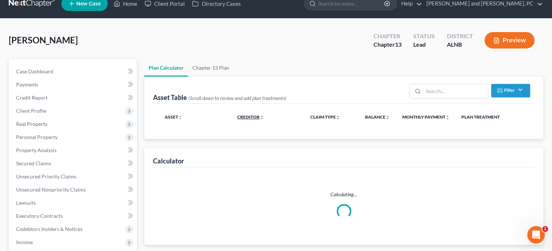
select select "59"
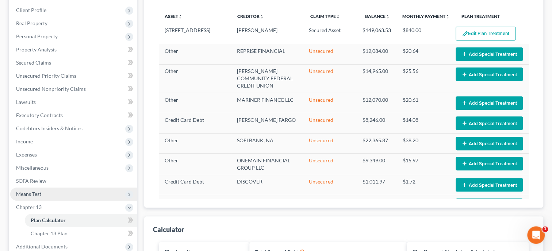
scroll to position [113, 0]
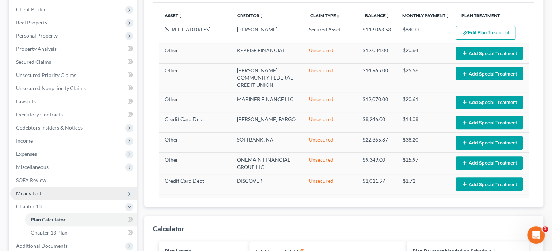
click at [69, 194] on span "Means Test" at bounding box center [73, 193] width 127 height 13
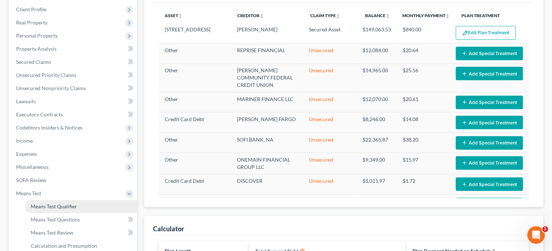
click at [72, 206] on span "Means Test Qualifier" at bounding box center [54, 206] width 46 height 6
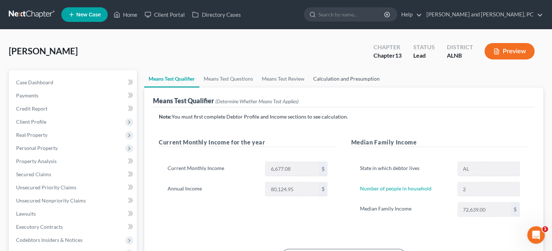
click at [356, 81] on link "Calculation and Presumption" at bounding box center [346, 79] width 75 height 18
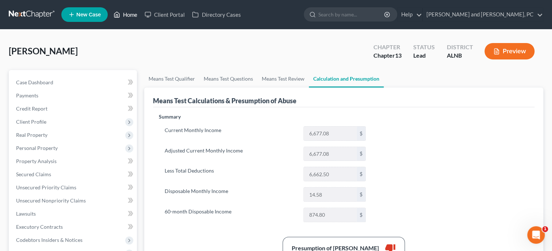
click at [128, 12] on link "Home" at bounding box center [125, 14] width 31 height 13
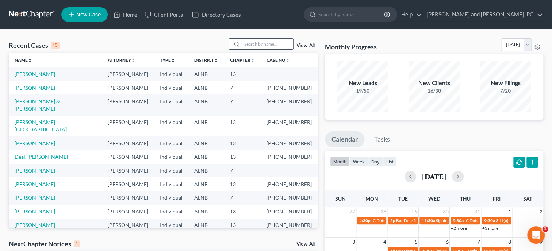
click at [248, 42] on input "search" at bounding box center [267, 44] width 51 height 11
type input "lovell"
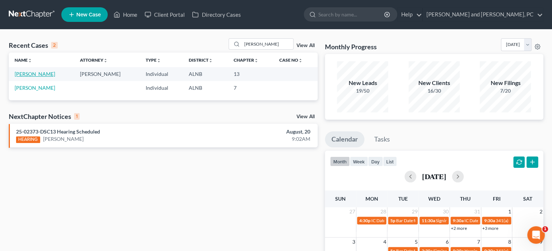
click at [38, 72] on link "Lovell, Tommie" at bounding box center [35, 74] width 41 height 6
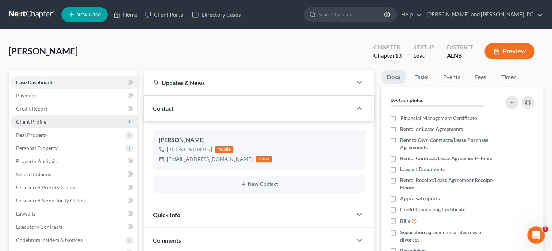
click at [31, 123] on span "Client Profile" at bounding box center [31, 122] width 30 height 6
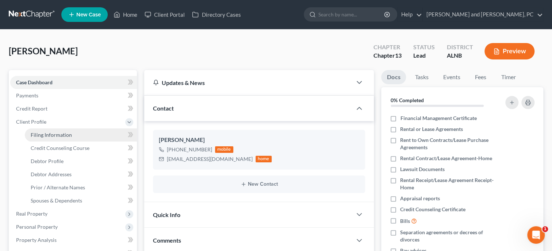
click at [37, 135] on span "Filing Information" at bounding box center [51, 135] width 41 height 6
select select "1"
select select "0"
select select "3"
select select "1"
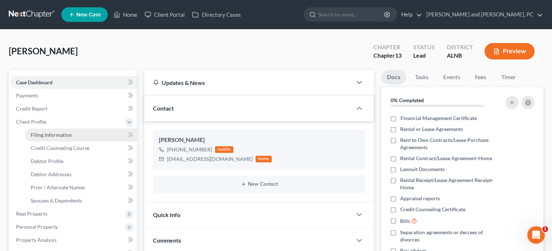
select select "0"
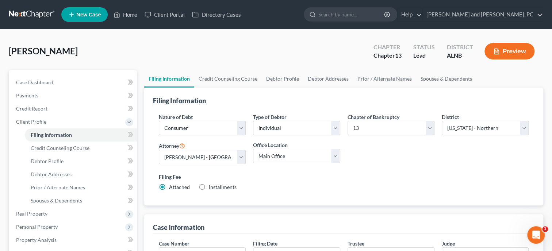
click at [209, 185] on label "Installments Installments" at bounding box center [223, 187] width 28 height 7
click at [212, 185] on input "Installments Installments" at bounding box center [214, 186] width 5 height 5
radio input "true"
radio input "false"
type input "0.00"
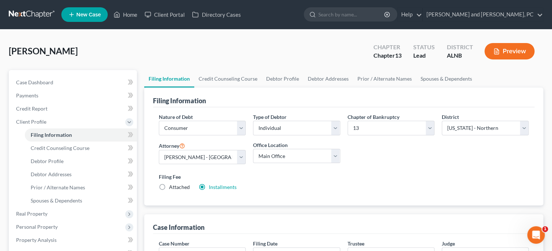
radio input "true"
type input "0.00"
type input "08/20/2025"
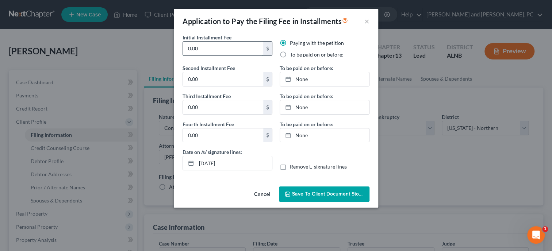
click at [188, 52] on input "0.00" at bounding box center [223, 49] width 80 height 14
type input "0"
type input "78.25"
click at [183, 78] on input "0.00" at bounding box center [223, 79] width 80 height 14
type input "78.25"
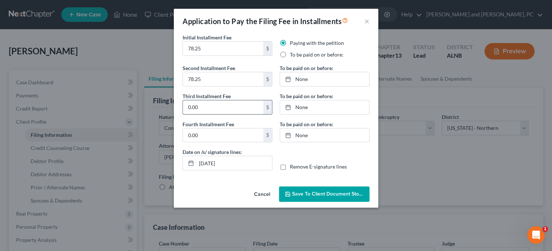
click at [186, 107] on input "0.00" at bounding box center [223, 107] width 80 height 14
type input "78.25"
click at [186, 134] on input "0.00" at bounding box center [223, 136] width 80 height 14
type input "78.25"
click at [290, 55] on label "To be paid on or before:" at bounding box center [317, 54] width 54 height 7
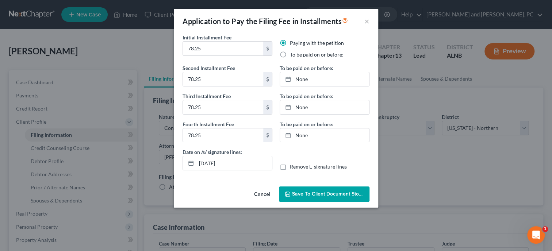
click at [293, 55] on input "To be paid on or before:" at bounding box center [295, 53] width 5 height 5
radio input "true"
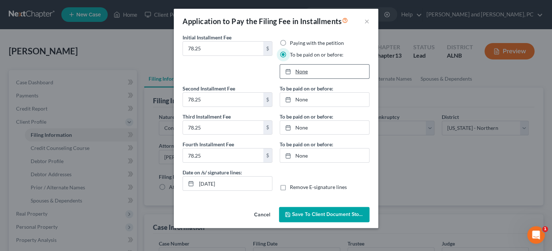
click at [301, 73] on link "None" at bounding box center [324, 72] width 89 height 14
type input "8/20/2025"
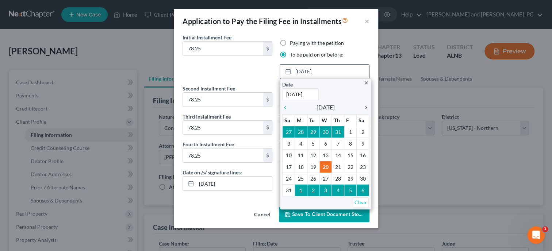
click at [365, 108] on icon "chevron_right" at bounding box center [364, 108] width 9 height 6
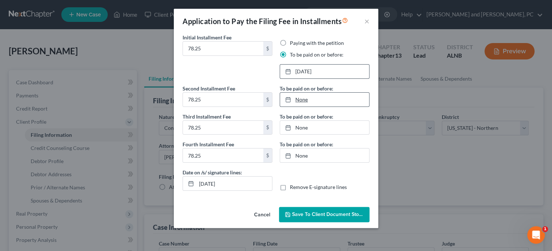
click at [301, 101] on link "None" at bounding box center [324, 100] width 89 height 14
type input "8/20/2025"
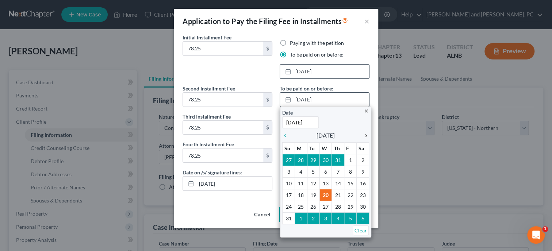
click at [366, 135] on icon "chevron_right" at bounding box center [364, 136] width 9 height 6
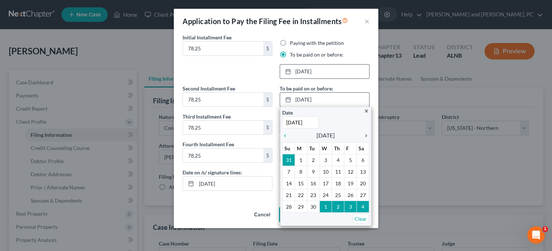
click at [366, 135] on icon "chevron_right" at bounding box center [364, 136] width 9 height 6
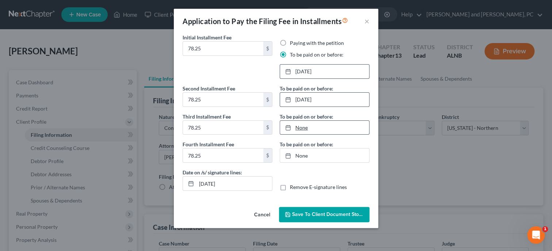
click at [297, 129] on link "None" at bounding box center [324, 128] width 89 height 14
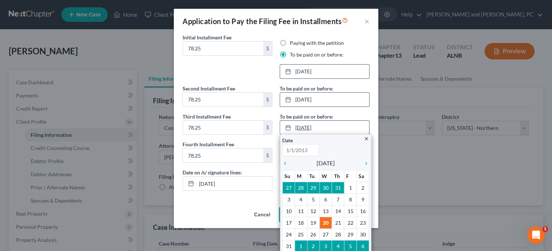
type input "8/20/2025"
click at [366, 167] on link "chevron_right" at bounding box center [364, 163] width 9 height 9
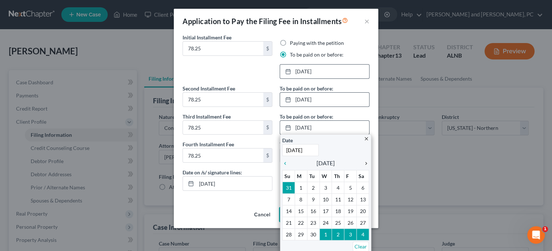
click at [366, 167] on link "chevron_right" at bounding box center [364, 163] width 9 height 9
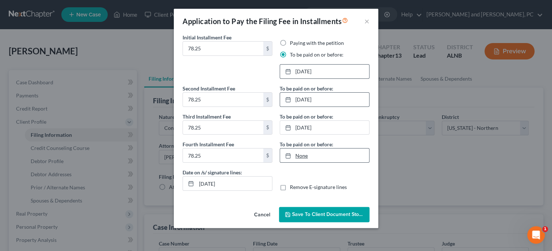
click at [300, 159] on link "None" at bounding box center [324, 156] width 89 height 14
type input "8/20/2025"
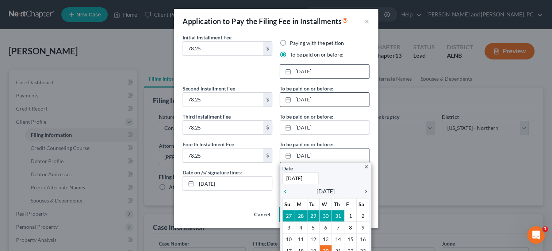
click at [365, 192] on icon "chevron_right" at bounding box center [364, 192] width 9 height 6
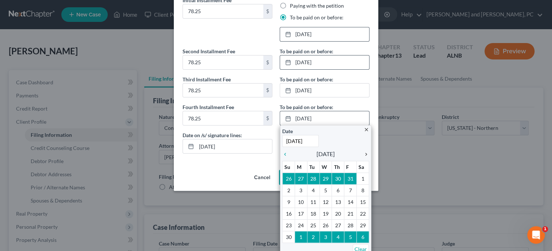
click at [367, 152] on icon "chevron_right" at bounding box center [364, 155] width 9 height 6
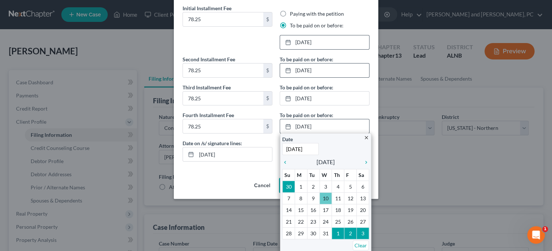
scroll to position [0, 0]
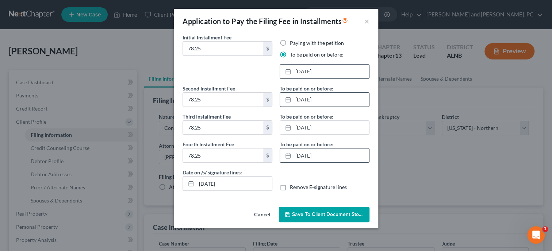
click at [316, 212] on span "Save to Client Document Storage" at bounding box center [330, 215] width 77 height 6
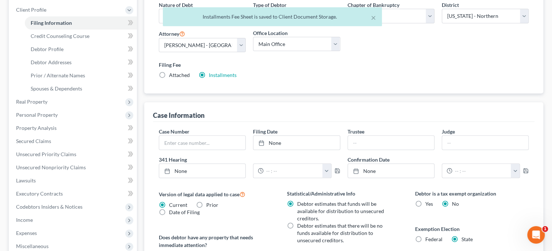
scroll to position [113, 0]
click at [386, 142] on input "text" at bounding box center [391, 143] width 86 height 14
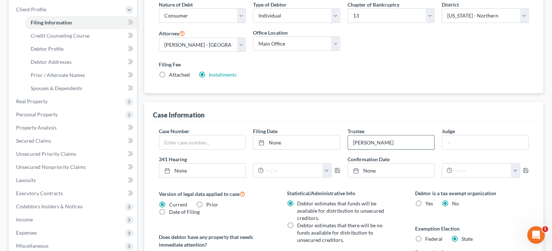
type input "Linda Gore"
type input "Robinson"
click at [362, 186] on div "Case Number Filing Date None close Date Time chevron_left August 2025 chevron_r…" at bounding box center [344, 231] width 382 height 218
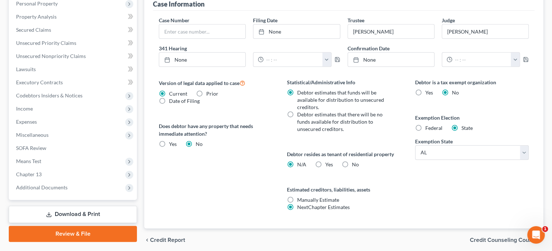
scroll to position [225, 0]
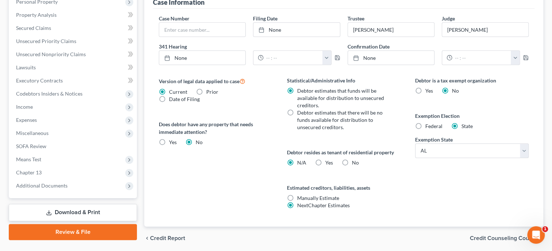
click at [474, 237] on span "Credit Counseling Course" at bounding box center [504, 239] width 68 height 6
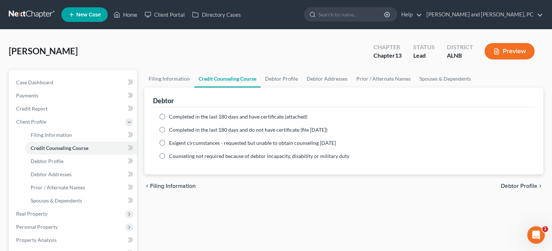
click at [175, 128] on span "Completed in the last 180 days and do not have certificate (file within 14 days)" at bounding box center [248, 130] width 159 height 6
click at [175, 128] on input "Completed in the last 180 days and do not have certificate (file within 14 days)" at bounding box center [174, 128] width 5 height 5
radio input "true"
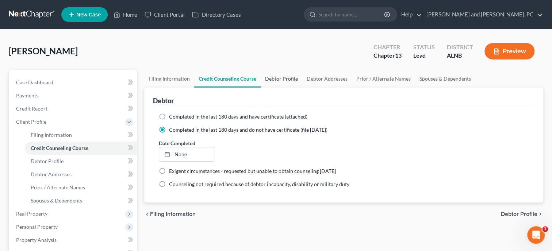
click at [297, 78] on link "Debtor Profile" at bounding box center [282, 79] width 42 height 18
select select "0"
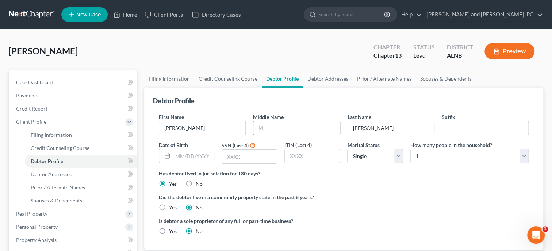
click at [268, 125] on input "text" at bounding box center [297, 128] width 86 height 14
type input "Sue"
click at [203, 156] on input "text" at bounding box center [193, 156] width 41 height 14
type input "9/9/1963"
click at [227, 156] on input "text" at bounding box center [249, 157] width 55 height 14
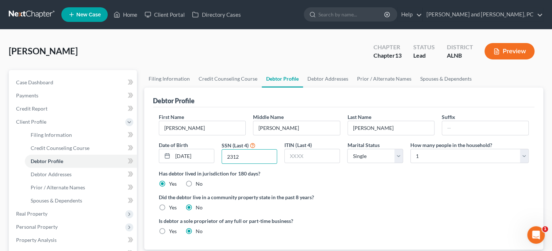
type input "2312"
click at [336, 182] on div "Has debtor lived in jurisdiction for 180 days? Yes No Debtor must reside in jur…" at bounding box center [344, 179] width 370 height 18
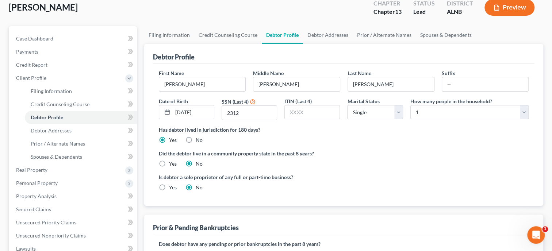
scroll to position [75, 0]
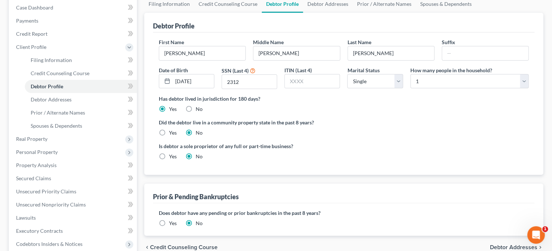
click at [169, 222] on label "Yes" at bounding box center [173, 223] width 8 height 7
click at [172, 222] on input "Yes" at bounding box center [174, 222] width 5 height 5
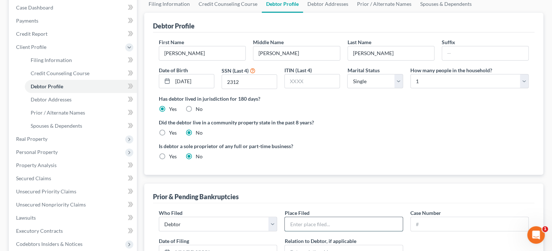
click at [300, 219] on input "text" at bounding box center [344, 224] width 118 height 14
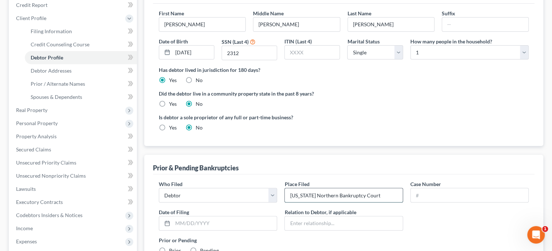
scroll to position [113, 0]
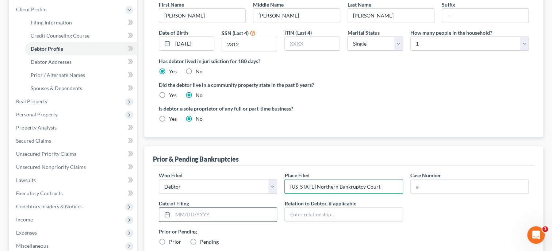
type input "Alabama Northern Bankruptcy Court"
click at [176, 212] on input "text" at bounding box center [225, 215] width 104 height 14
paste input "12/18/2007"
click at [176, 212] on input "12/18/2007" at bounding box center [225, 215] width 104 height 14
type input "12/18/2007"
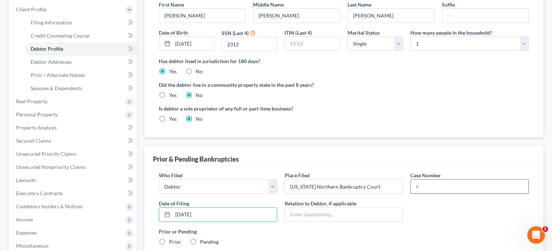
click at [415, 185] on input "text" at bounding box center [470, 187] width 118 height 14
paste input "2007bk42279"
type input "2007bk42279"
click at [424, 225] on div "Who Filed * Debtor Other Place Filed * Alabama Northern Bankruptcy Court Case N…" at bounding box center [343, 218] width 377 height 93
click at [169, 241] on label "Prior" at bounding box center [175, 242] width 12 height 7
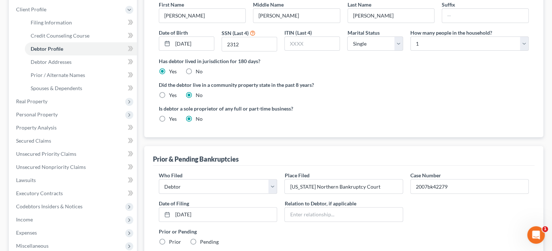
click at [172, 241] on input "Prior" at bounding box center [174, 241] width 5 height 5
radio input "true"
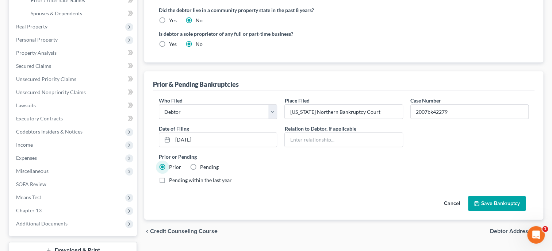
scroll to position [188, 0]
click at [505, 199] on button "Save Bankruptcy" at bounding box center [497, 203] width 58 height 15
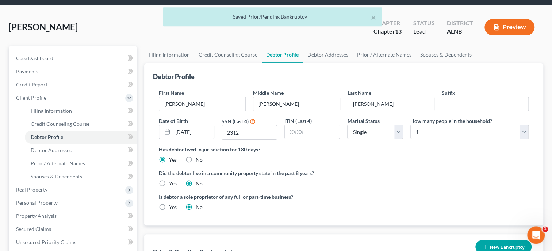
scroll to position [0, 0]
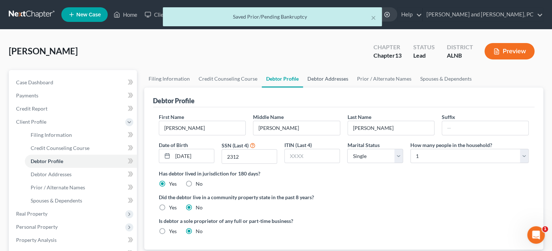
click at [322, 80] on link "Debtor Addresses" at bounding box center [328, 79] width 50 height 18
select select "0"
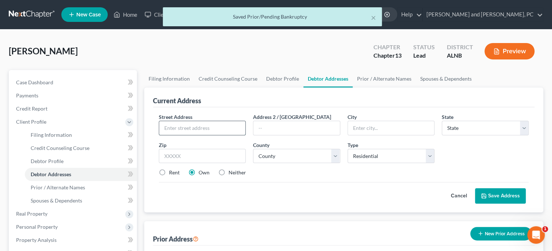
click at [239, 130] on input "text" at bounding box center [202, 128] width 86 height 14
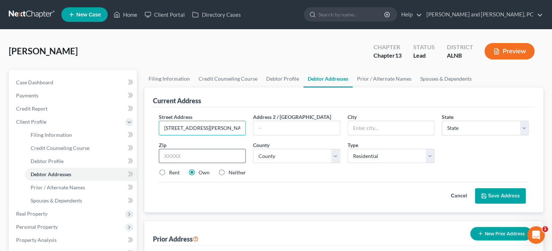
type input "410 Aderholt Street"
click at [239, 159] on input "text" at bounding box center [202, 156] width 87 height 15
type input "35905"
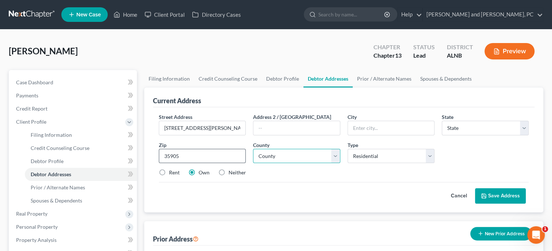
type input "Gadsden"
select select "0"
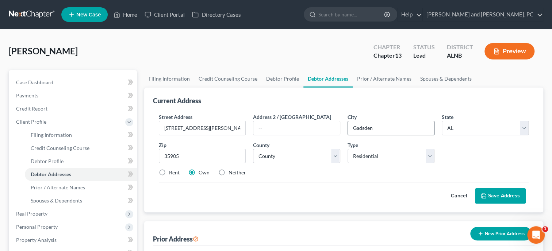
click at [387, 129] on input "Gadsden" at bounding box center [391, 128] width 86 height 14
type input "Glencoe"
select select "27"
click at [503, 195] on button "Save Address" at bounding box center [500, 196] width 51 height 15
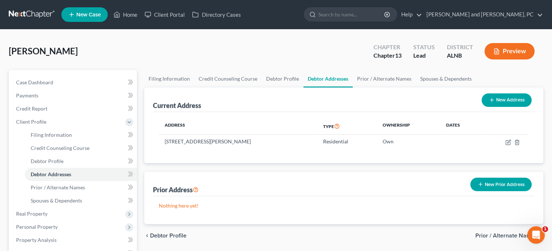
click at [347, 59] on div "Lovell, Tommie Upgraded Chapter Chapter 13 Status Lead District ALNB Preview" at bounding box center [276, 54] width 535 height 32
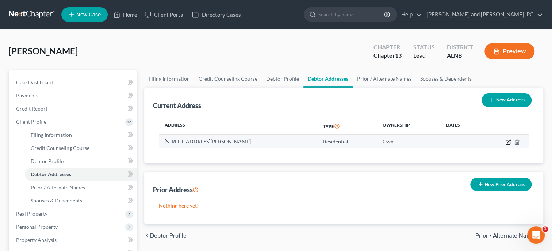
click at [509, 141] on icon "button" at bounding box center [508, 141] width 3 height 3
select select "0"
select select "27"
select select "0"
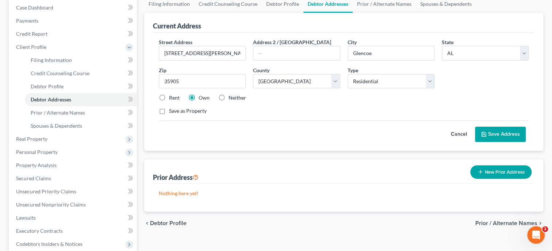
scroll to position [37, 0]
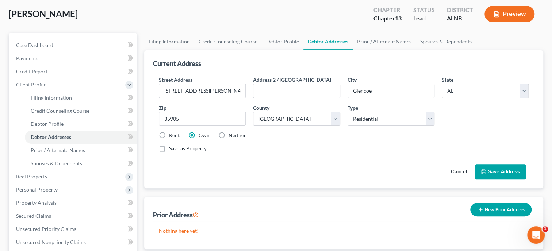
click at [393, 165] on div "Cancel Save Address" at bounding box center [344, 169] width 370 height 22
click at [399, 151] on div "Save as Property" at bounding box center [344, 148] width 370 height 7
click at [28, 71] on span "Credit Report" at bounding box center [31, 71] width 31 height 6
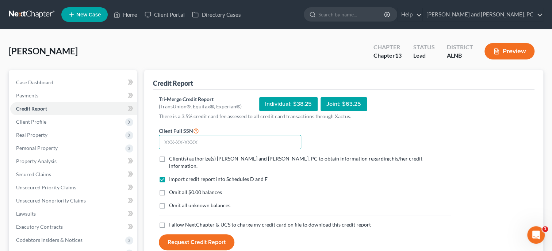
click at [241, 142] on input "text" at bounding box center [230, 142] width 142 height 15
type input "422-98-2312"
click at [169, 159] on label "Client(s) authorize(s) Jennings and Messer, PC to obtain information regarding …" at bounding box center [310, 162] width 282 height 15
click at [172, 159] on input "Client(s) authorize(s) Jennings and Messer, PC to obtain information regarding …" at bounding box center [174, 157] width 5 height 5
checkbox input "true"
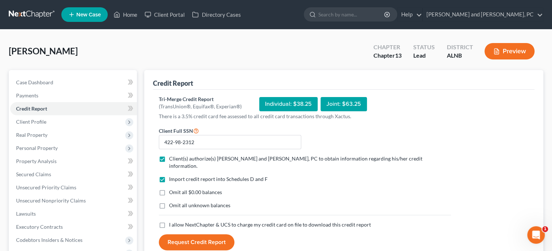
click at [169, 202] on label "Omit all unknown balances" at bounding box center [199, 205] width 61 height 7
click at [172, 202] on input "Omit all unknown balances" at bounding box center [174, 204] width 5 height 5
click at [169, 202] on label "Omit all unknown balances" at bounding box center [199, 205] width 61 height 7
click at [172, 202] on input "Omit all unknown balances" at bounding box center [174, 204] width 5 height 5
checkbox input "false"
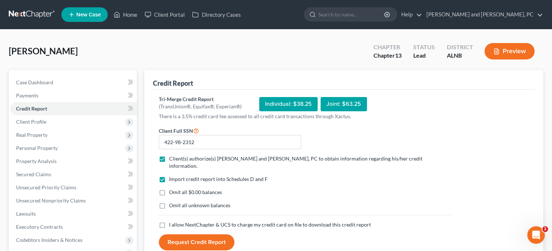
click at [169, 189] on label "Omit all $0.00 balances" at bounding box center [195, 192] width 53 height 7
click at [172, 189] on input "Omit all $0.00 balances" at bounding box center [174, 191] width 5 height 5
checkbox input "true"
click at [169, 221] on label "I allow NextChapter & UCS to charge my credit card on file to download this cre…" at bounding box center [270, 224] width 202 height 7
click at [172, 221] on input "I allow NextChapter & UCS to charge my credit card on file to download this cre…" at bounding box center [174, 223] width 5 height 5
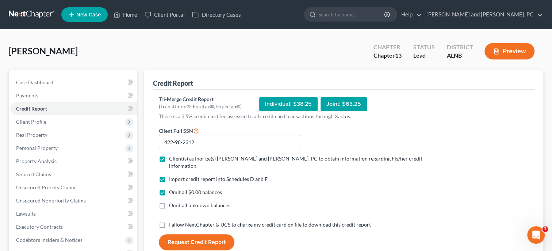
checkbox input "true"
click at [185, 235] on button "Request Credit Report" at bounding box center [197, 243] width 76 height 16
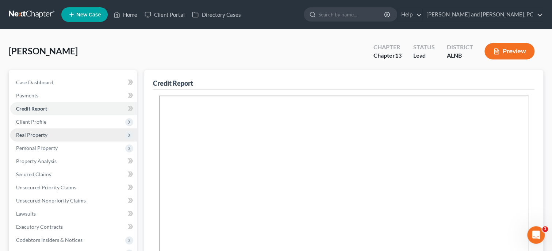
click at [39, 134] on span "Real Property" at bounding box center [31, 135] width 31 height 6
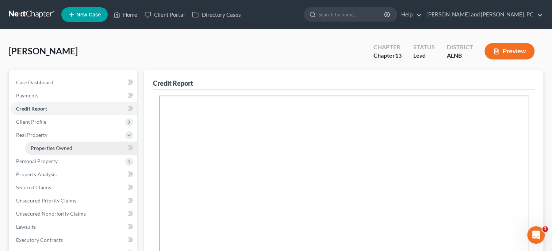
click at [43, 146] on span "Properties Owned" at bounding box center [52, 148] width 42 height 6
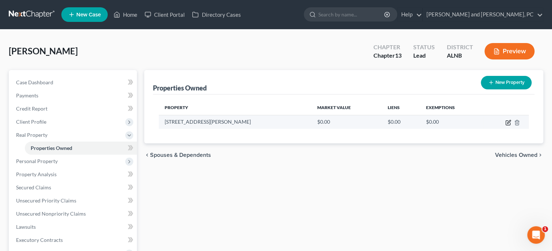
click at [509, 122] on icon "button" at bounding box center [508, 121] width 3 height 3
select select "0"
select select "27"
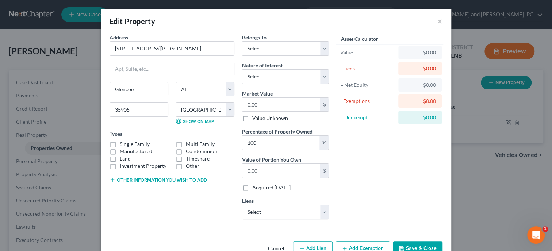
click at [120, 144] on label "Single Family" at bounding box center [135, 144] width 30 height 7
click at [123, 144] on input "Single Family" at bounding box center [125, 143] width 5 height 5
checkbox input "true"
select select "0"
click option "Debtor 1 Only" at bounding box center [0, 0] width 0 height 0
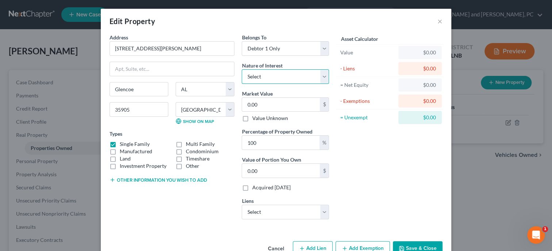
click at [242, 69] on select "Select Fee Simple Joint Tenant Life Estate Equitable Interest Future Interest T…" at bounding box center [285, 76] width 87 height 15
select select "0"
click option "Fee Simple" at bounding box center [0, 0] width 0 height 0
click at [262, 103] on input "0.00" at bounding box center [281, 105] width 78 height 14
type input "7"
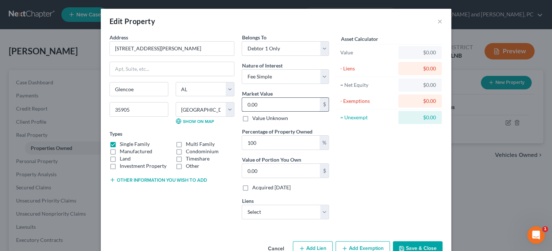
type input "7.00"
type input "73"
type input "73.00"
type input "736"
type input "736.00"
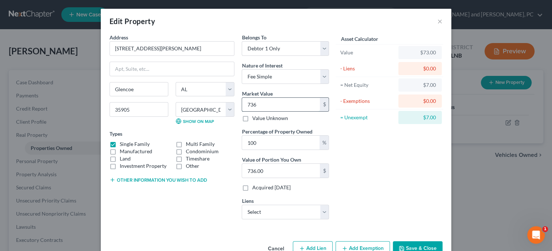
type input "7360"
type input "7,360.00"
type input "7,3600"
type input "73,600.00"
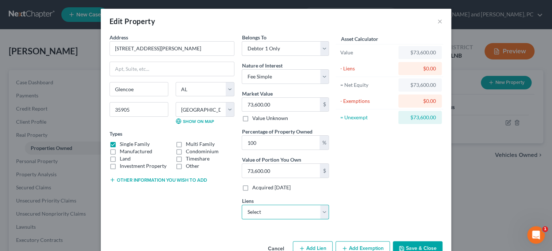
click at [242, 205] on select "Select Wfbna Hl - $41,468.00" at bounding box center [285, 212] width 87 height 15
select select "16"
select select "0"
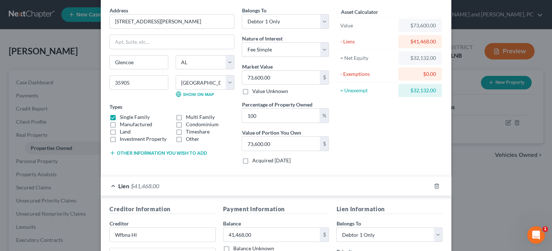
scroll to position [37, 0]
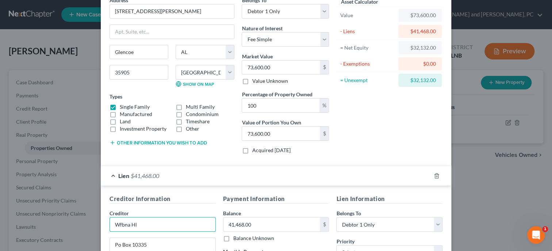
click at [171, 221] on input "Wfbna Hl" at bounding box center [163, 224] width 106 height 15
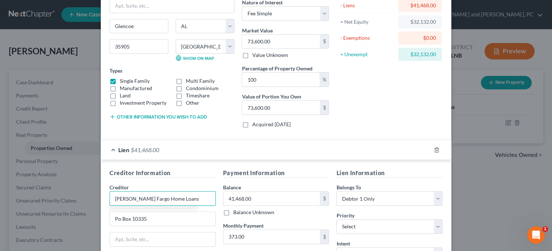
scroll to position [75, 0]
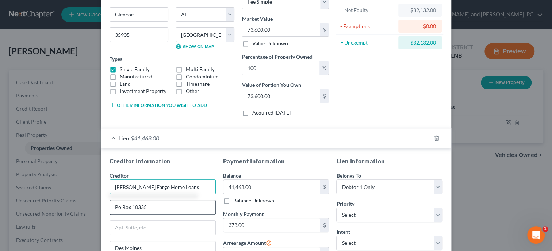
type input "Wells Fargo Home Loans"
click at [118, 206] on input "Po Box 10335" at bounding box center [163, 208] width 106 height 14
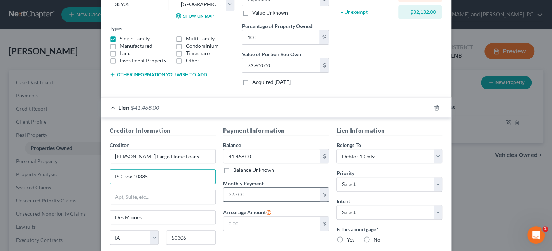
scroll to position [113, 0]
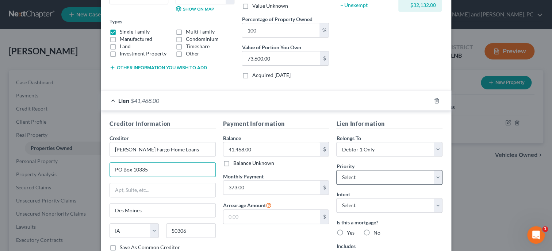
type input "PO Box 10335"
select select "0"
click option "1st" at bounding box center [0, 0] width 0 height 0
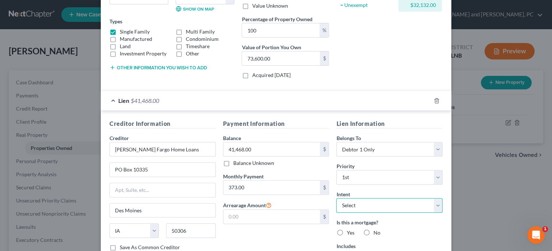
click at [336, 198] on select "Select Surrender Redeem Reaffirm Avoid Other" at bounding box center [389, 205] width 106 height 15
select select "2"
click option "Reaffirm" at bounding box center [0, 0] width 0 height 0
click at [347, 232] on label "Yes" at bounding box center [351, 232] width 8 height 7
click at [350, 232] on input "Yes" at bounding box center [352, 231] width 5 height 5
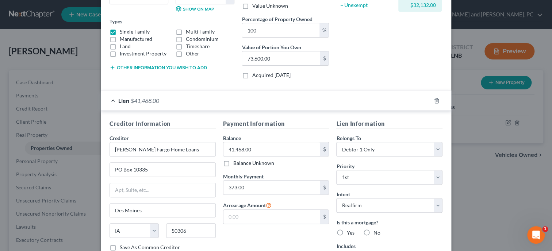
radio input "true"
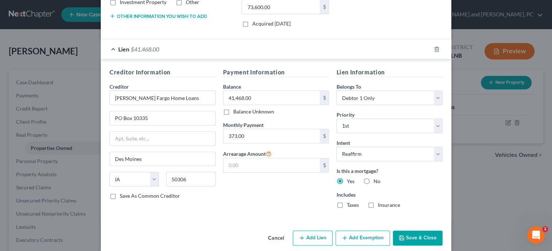
scroll to position [172, 0]
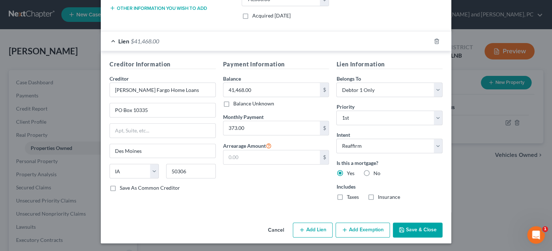
click at [347, 198] on label "Taxes" at bounding box center [353, 197] width 12 height 7
click at [350, 198] on input "Taxes" at bounding box center [352, 196] width 5 height 5
checkbox input "true"
click at [378, 198] on label "Insurance" at bounding box center [389, 197] width 22 height 7
click at [381, 198] on input "Insurance" at bounding box center [383, 196] width 5 height 5
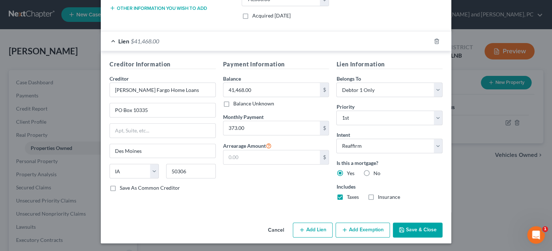
checkbox input "true"
click at [368, 229] on button "Add Exemption" at bounding box center [363, 230] width 54 height 15
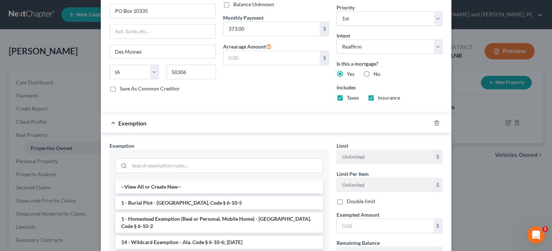
scroll to position [285, 0]
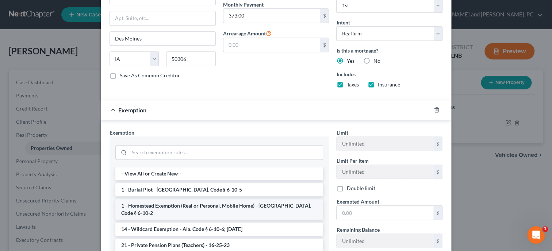
click at [248, 204] on li "1 - Homestead Exemption (Real or Personal, Mobile Home) - Ala. Code § 6-10-2" at bounding box center [219, 209] width 208 height 20
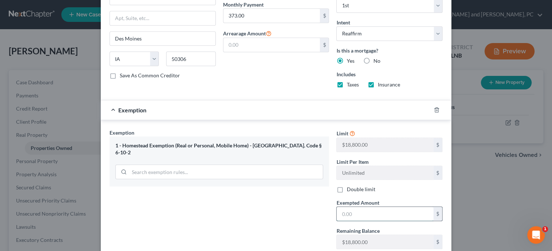
click at [355, 212] on input "text" at bounding box center [385, 214] width 97 height 14
type input "18,800.00"
click at [238, 192] on div "Exemption Set must be selected for CA. Exemption * 1 - Homestead Exemption (Rea…" at bounding box center [219, 192] width 227 height 126
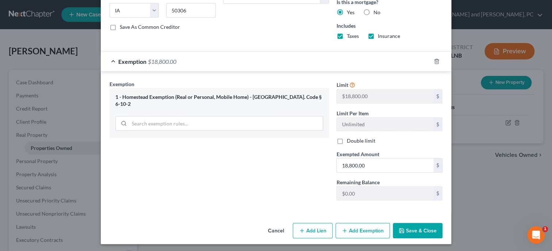
click at [209, 184] on div "Exemption Set must be selected for CA. Exemption * 1 - Homestead Exemption (Rea…" at bounding box center [219, 143] width 227 height 126
click at [429, 233] on button "Save & Close" at bounding box center [418, 230] width 50 height 15
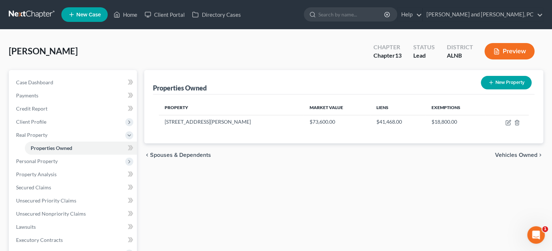
click at [389, 193] on div "Properties Owned New Property Property Market Value Liens Exemptions 410 Aderho…" at bounding box center [344, 235] width 407 height 330
click at [46, 160] on span "Personal Property" at bounding box center [37, 161] width 42 height 6
click at [46, 160] on span "Vehicles Owned" at bounding box center [49, 161] width 37 height 6
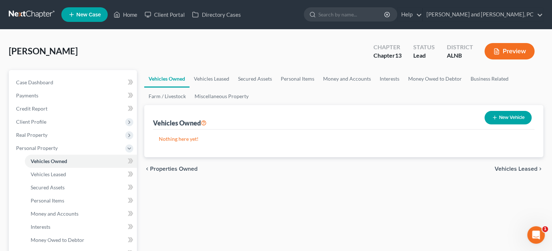
click at [497, 113] on button "New Vehicle" at bounding box center [508, 118] width 47 height 14
select select "0"
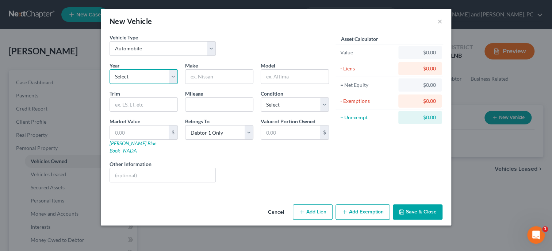
click at [110, 69] on select "Select 2026 2025 2024 2023 2022 2021 2020 2019 2018 2017 2016 2015 2014 2013 20…" at bounding box center [144, 76] width 68 height 15
select select "11"
click option "2015" at bounding box center [0, 0] width 0 height 0
click at [218, 75] on input "text" at bounding box center [220, 77] width 68 height 14
type input "Kia"
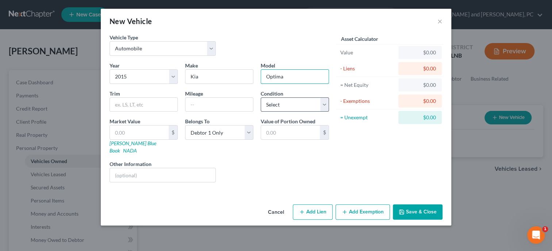
type input "Optima"
click at [261, 98] on select "Select Excellent Very Good Good Fair Poor" at bounding box center [295, 105] width 68 height 15
select select "2"
click option "Good" at bounding box center [0, 0] width 0 height 0
click at [140, 131] on input "text" at bounding box center [139, 133] width 59 height 14
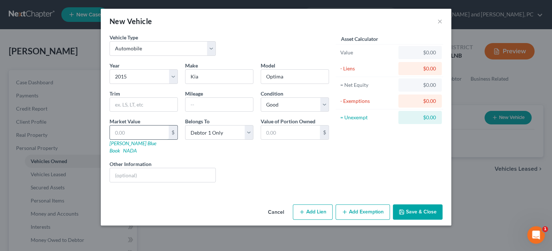
type input "4"
type input "4.00"
type input "42"
type input "42.00"
type input "420"
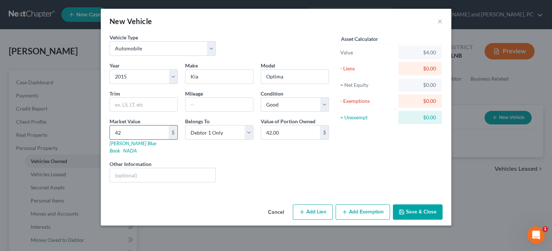
type input "420.00"
type input "4200"
type input "4,200.00"
click at [361, 205] on button "Add Exemption" at bounding box center [363, 212] width 54 height 15
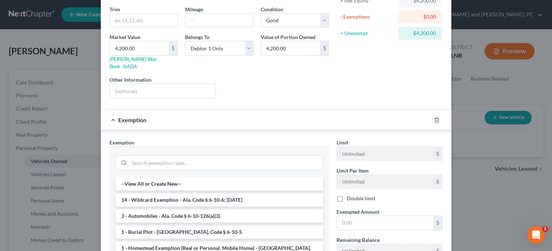
scroll to position [113, 0]
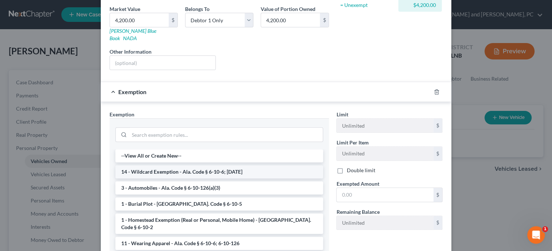
click at [225, 166] on li "14 - Wildcard Exemption - Ala. Code § 6-10-6; 6-10-12" at bounding box center [219, 172] width 208 height 13
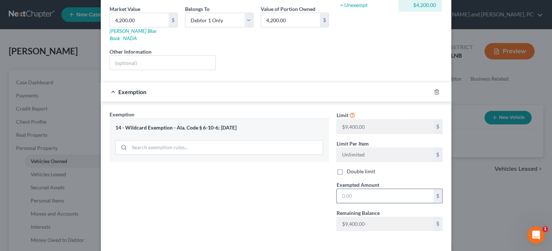
click at [346, 191] on input "text" at bounding box center [385, 196] width 97 height 14
type input "4,200.00"
click at [249, 204] on div "Exemption Set must be selected for CA. Exemption * 14 - Wildcard Exemption - Al…" at bounding box center [219, 174] width 227 height 126
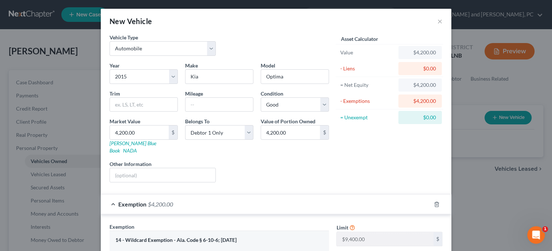
scroll to position [136, 0]
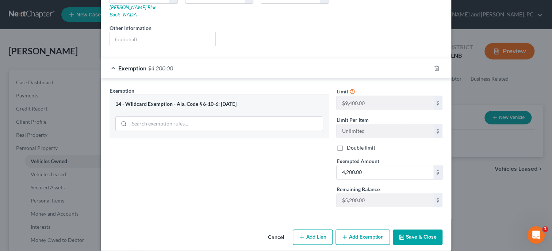
click at [402, 235] on icon "button" at bounding box center [402, 238] width 6 height 6
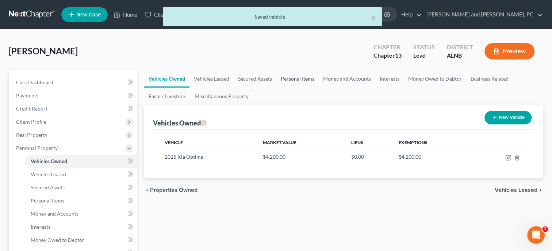
click at [286, 80] on link "Personal Items" at bounding box center [298, 79] width 42 height 18
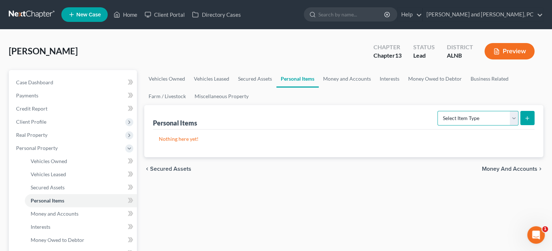
select select "clothing"
click option "Clothing" at bounding box center [0, 0] width 0 height 0
click at [531, 123] on button "submit" at bounding box center [528, 118] width 14 height 14
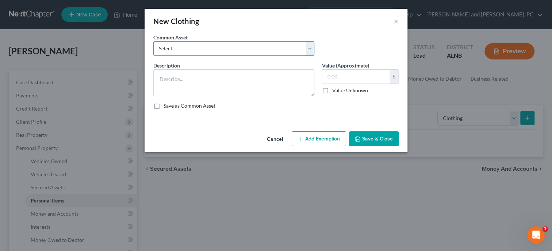
select select "0"
click option "Clothing" at bounding box center [0, 0] width 0 height 0
type textarea "Clothing"
type input "150.00"
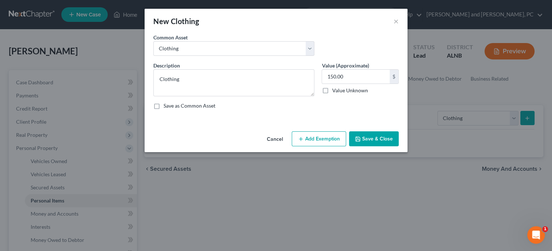
click at [302, 138] on icon "button" at bounding box center [301, 139] width 6 height 6
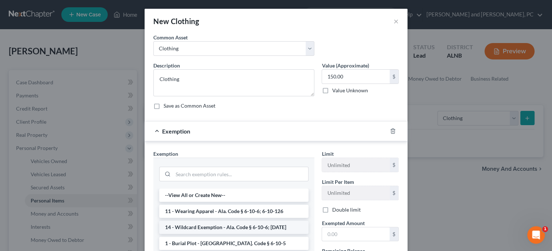
click at [262, 232] on li "14 - Wildcard Exemption - Ala. Code § 6-10-6; 6-10-12" at bounding box center [233, 227] width 149 height 13
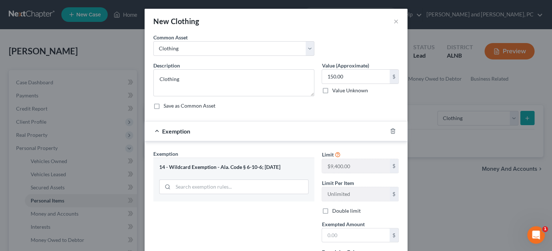
scroll to position [37, 0]
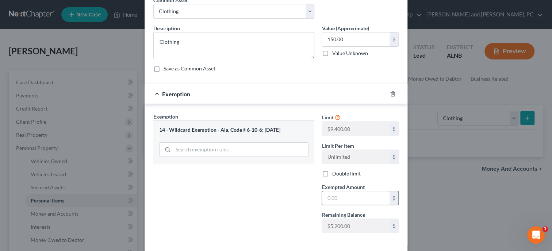
click at [331, 201] on input "text" at bounding box center [356, 198] width 68 height 14
type input "150.00"
click at [242, 204] on div "Exemption Set must be selected for CA. Exemption * 14 - Wildcard Exemption - Al…" at bounding box center [234, 176] width 168 height 126
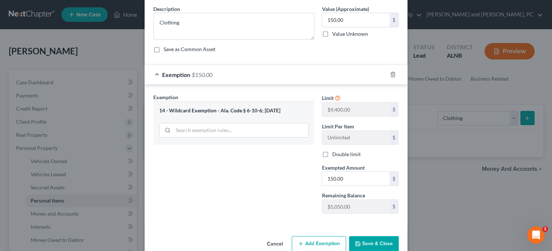
scroll to position [71, 0]
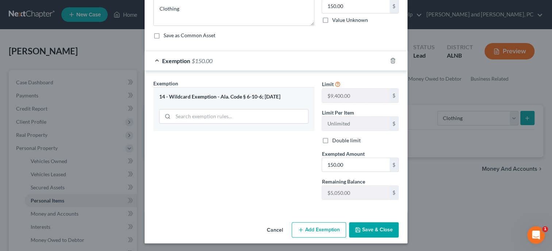
click at [365, 230] on button "Save & Close" at bounding box center [374, 229] width 50 height 15
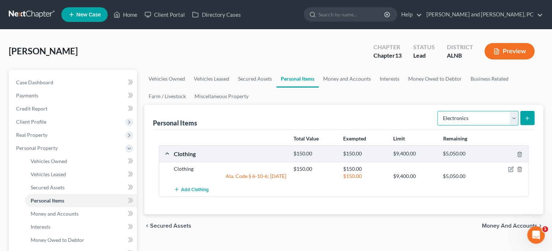
click option "Electronics" at bounding box center [0, 0] width 0 height 0
click at [530, 119] on icon "submit" at bounding box center [528, 118] width 6 height 6
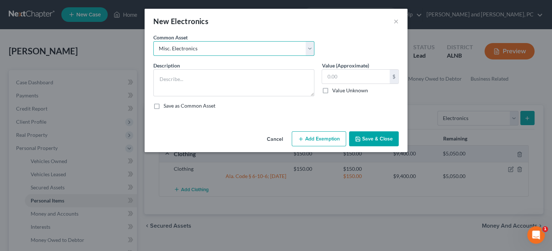
click option "Misc. Electronics" at bounding box center [0, 0] width 0 height 0
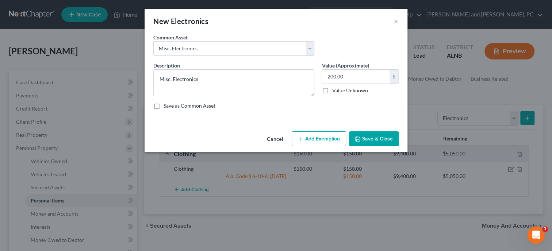
click at [300, 137] on icon "button" at bounding box center [301, 139] width 6 height 6
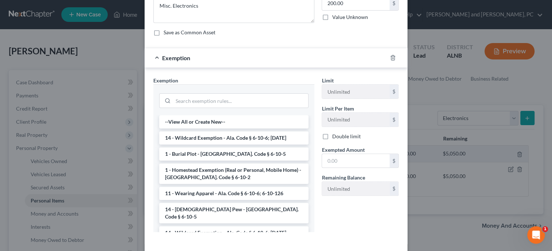
scroll to position [75, 0]
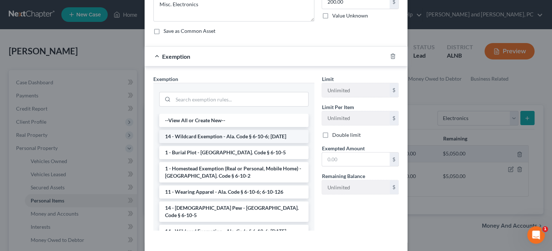
click at [251, 134] on li "14 - Wildcard Exemption - Ala. Code § 6-10-6; 6-10-12" at bounding box center [233, 136] width 149 height 13
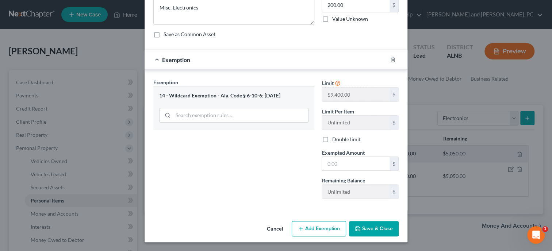
scroll to position [71, 0]
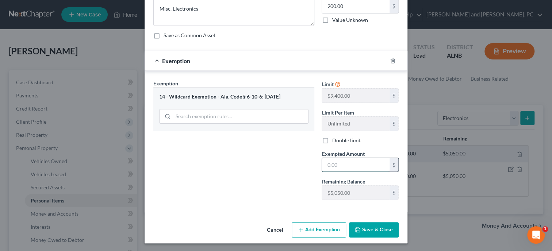
click at [342, 168] on input "text" at bounding box center [356, 165] width 68 height 14
click at [271, 175] on div "Exemption Set must be selected for CA. Exemption * 14 - Wildcard Exemption - Al…" at bounding box center [234, 143] width 168 height 126
click at [361, 227] on icon "button" at bounding box center [358, 230] width 6 height 6
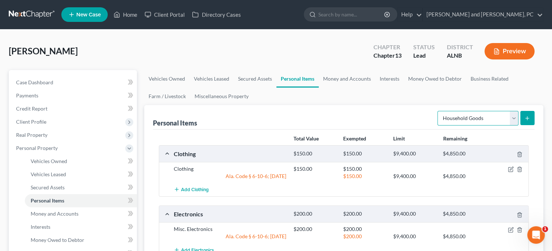
click option "Household Goods" at bounding box center [0, 0] width 0 height 0
click at [524, 115] on button "submit" at bounding box center [528, 118] width 14 height 14
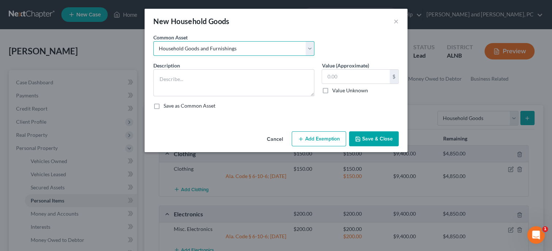
click option "Household Goods and Furnishings" at bounding box center [0, 0] width 0 height 0
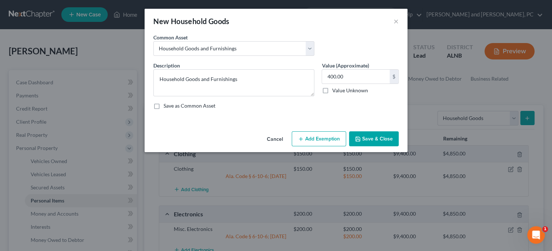
click at [318, 135] on button "Add Exemption" at bounding box center [319, 139] width 54 height 15
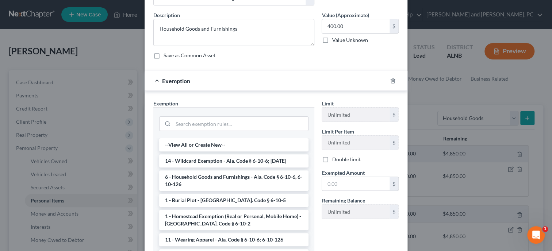
scroll to position [75, 0]
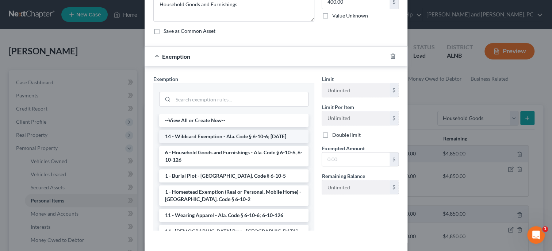
click at [244, 136] on li "14 - Wildcard Exemption - Ala. Code § 6-10-6; 6-10-12" at bounding box center [233, 136] width 149 height 13
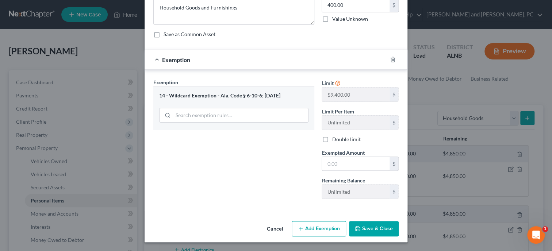
scroll to position [71, 0]
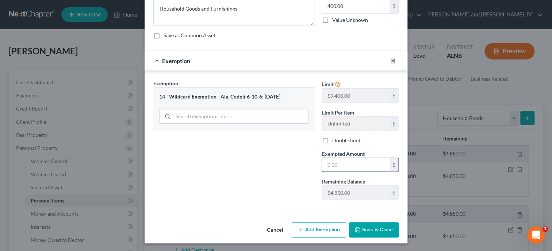
click at [331, 167] on input "text" at bounding box center [356, 165] width 68 height 14
click at [380, 225] on button "Save & Close" at bounding box center [374, 229] width 50 height 15
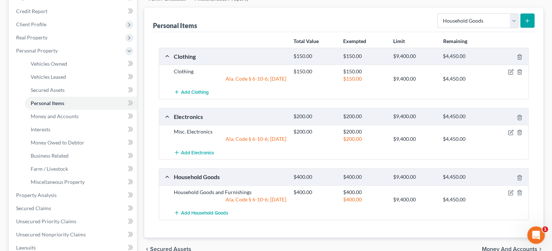
scroll to position [113, 0]
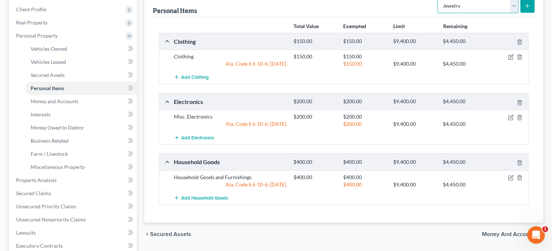
click option "Jewelry" at bounding box center [0, 0] width 0 height 0
click at [525, 8] on icon "submit" at bounding box center [528, 6] width 6 height 6
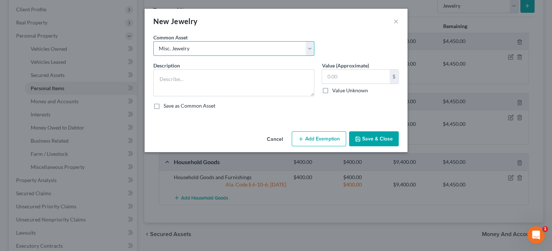
click option "Misc. Jewelry" at bounding box center [0, 0] width 0 height 0
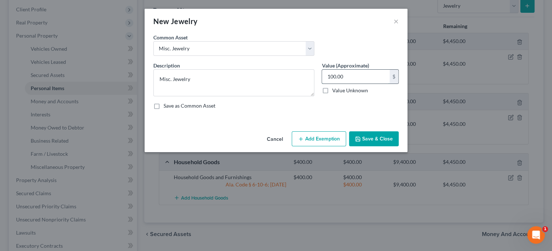
drag, startPoint x: 361, startPoint y: 73, endPoint x: 376, endPoint y: 74, distance: 15.4
click at [376, 74] on input "100.00" at bounding box center [356, 77] width 68 height 14
click at [322, 140] on button "Add Exemption" at bounding box center [319, 139] width 54 height 15
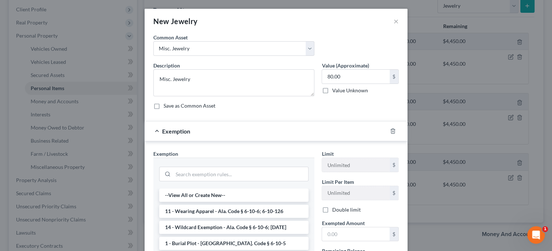
scroll to position [37, 0]
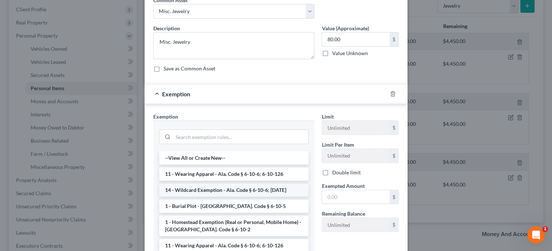
click at [238, 185] on li "14 - Wildcard Exemption - Ala. Code § 6-10-6; 6-10-12" at bounding box center [233, 190] width 149 height 13
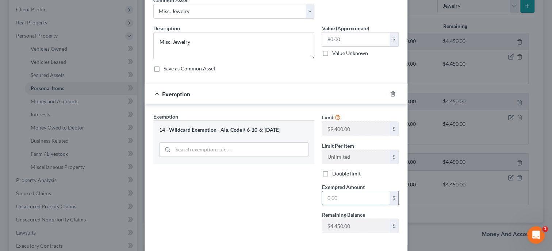
click at [346, 193] on input "text" at bounding box center [356, 198] width 68 height 14
click at [290, 193] on div "Exemption Set must be selected for CA. Exemption * 14 - Wildcard Exemption - Al…" at bounding box center [234, 176] width 168 height 126
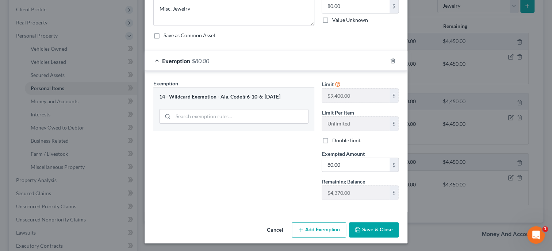
click at [367, 225] on button "Save & Close" at bounding box center [374, 229] width 50 height 15
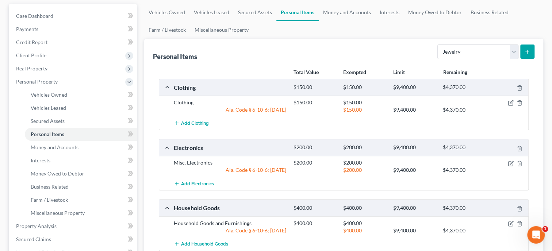
scroll to position [0, 0]
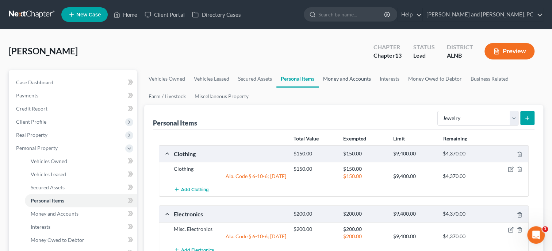
click at [356, 80] on link "Money and Accounts" at bounding box center [347, 79] width 57 height 18
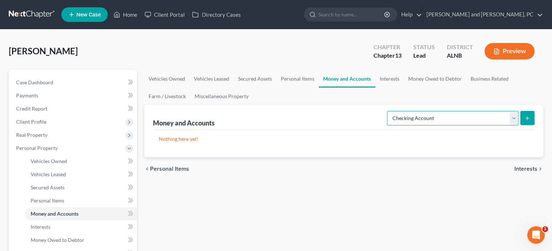
click option "Checking Account" at bounding box center [0, 0] width 0 height 0
click at [527, 116] on icon "submit" at bounding box center [528, 118] width 6 height 6
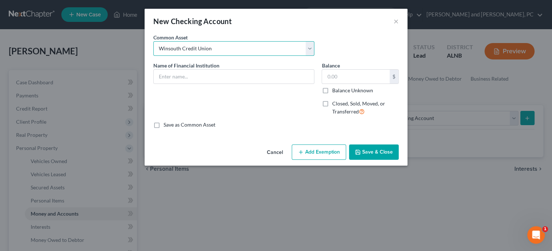
click option "Winsouth Credit Union" at bounding box center [0, 0] width 0 height 0
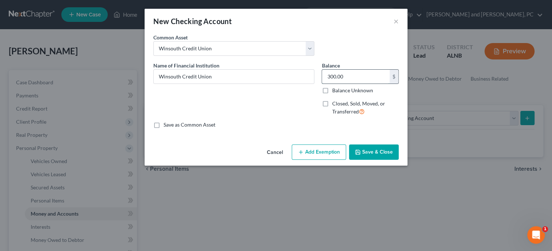
click at [354, 81] on input "300.00" at bounding box center [356, 77] width 68 height 14
click at [322, 151] on button "Add Exemption" at bounding box center [319, 152] width 54 height 15
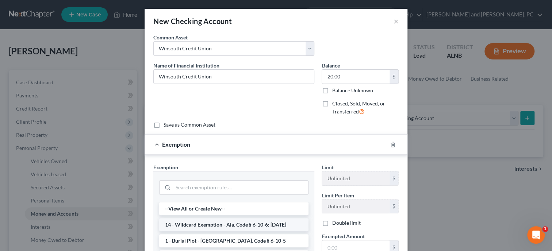
click at [208, 226] on li "14 - Wildcard Exemption - Ala. Code § 6-10-6; 6-10-12" at bounding box center [233, 224] width 149 height 13
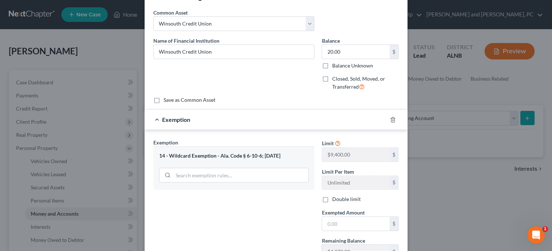
scroll to position [37, 0]
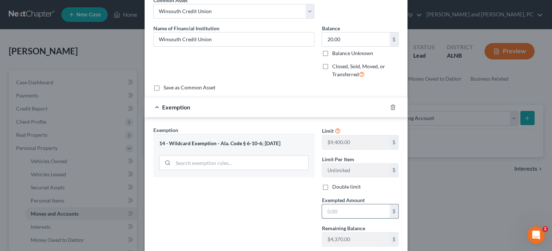
click at [346, 212] on input "text" at bounding box center [356, 212] width 68 height 14
click at [278, 216] on div "Exemption Set must be selected for CA. Exemption * 14 - Wildcard Exemption - Al…" at bounding box center [234, 189] width 168 height 126
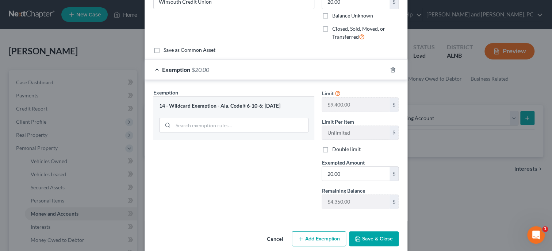
click at [390, 242] on button "Save & Close" at bounding box center [374, 239] width 50 height 15
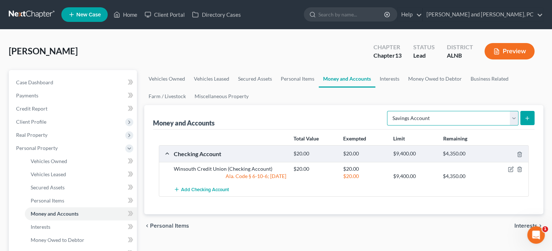
click option "Savings Account" at bounding box center [0, 0] width 0 height 0
click at [529, 117] on icon "submit" at bounding box center [528, 118] width 6 height 6
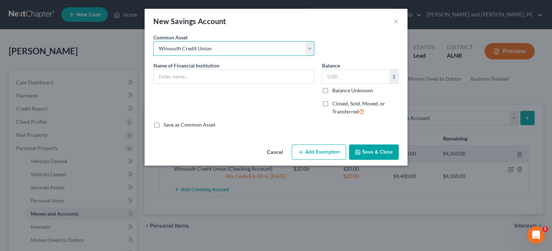
click option "Winsouth Credit Union" at bounding box center [0, 0] width 0 height 0
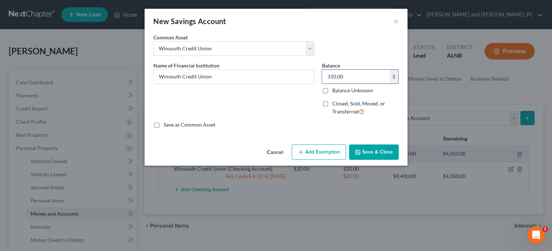
click at [362, 77] on input "310.00" at bounding box center [356, 77] width 68 height 14
click at [334, 155] on button "Add Exemption" at bounding box center [319, 152] width 54 height 15
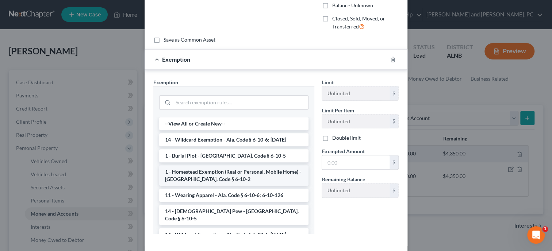
scroll to position [113, 0]
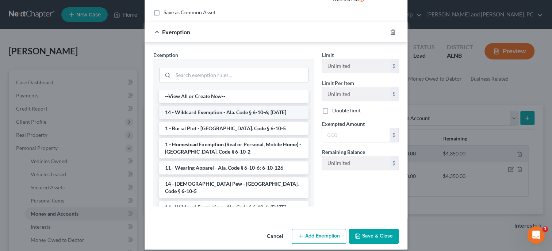
click at [214, 111] on li "14 - Wildcard Exemption - Ala. Code § 6-10-6; 6-10-12" at bounding box center [233, 112] width 149 height 13
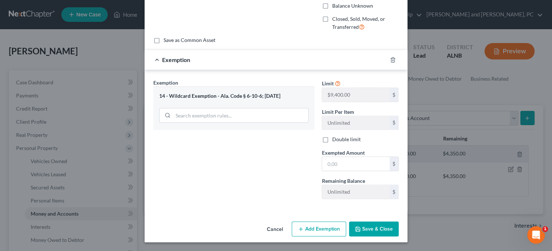
scroll to position [84, 0]
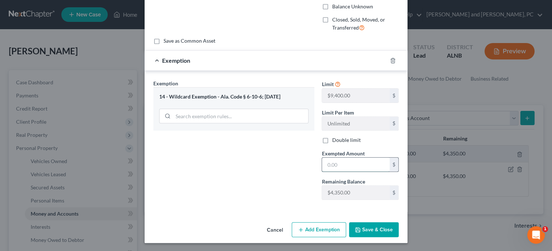
click at [329, 165] on input "text" at bounding box center [356, 165] width 68 height 14
click at [370, 225] on button "Save & Close" at bounding box center [374, 229] width 50 height 15
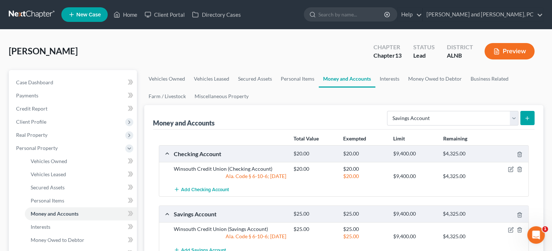
scroll to position [75, 0]
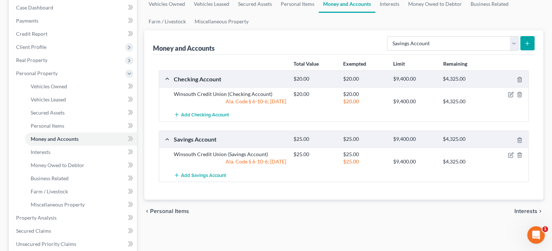
click at [528, 41] on icon "submit" at bounding box center [528, 44] width 6 height 6
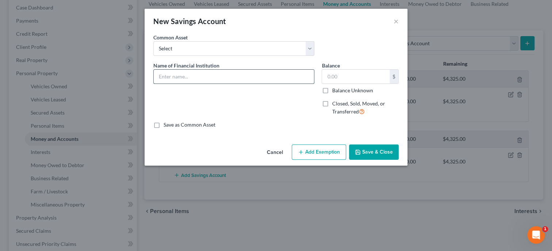
click at [250, 75] on input "text" at bounding box center [234, 77] width 160 height 14
click at [342, 75] on input "text" at bounding box center [356, 77] width 68 height 14
click at [331, 149] on button "Add Exemption" at bounding box center [319, 152] width 54 height 15
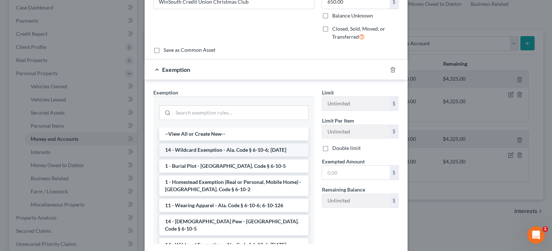
click at [235, 148] on li "14 - Wildcard Exemption - Ala. Code § 6-10-6; 6-10-12" at bounding box center [233, 150] width 149 height 13
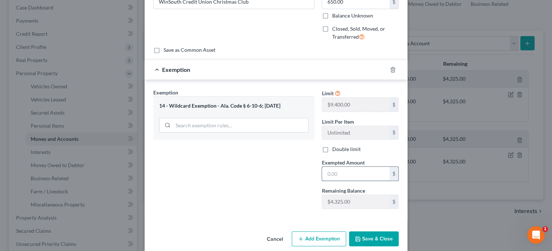
click at [334, 175] on input "text" at bounding box center [356, 174] width 68 height 14
click at [370, 235] on button "Save & Close" at bounding box center [374, 239] width 50 height 15
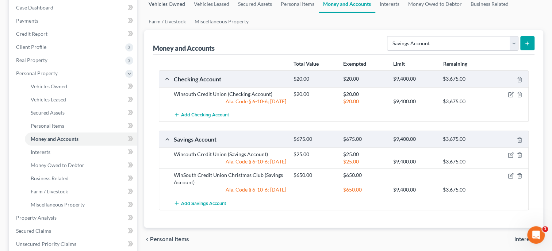
click at [171, 4] on link "Vehicles Owned" at bounding box center [166, 4] width 45 height 18
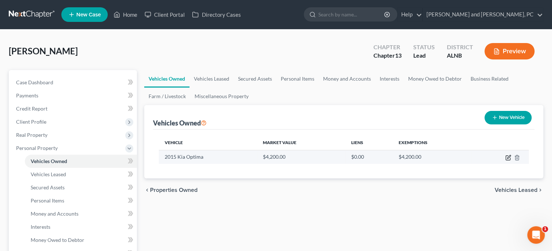
click at [507, 156] on icon "button" at bounding box center [509, 158] width 6 height 6
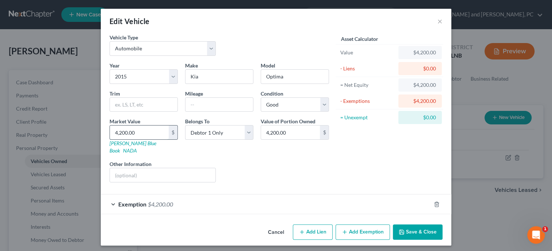
click at [120, 130] on input "4,200.00" at bounding box center [139, 133] width 59 height 14
click at [288, 160] on div "Liens Select" at bounding box center [277, 171] width 114 height 22
click at [179, 195] on div "Exemption $4,200.00" at bounding box center [266, 204] width 330 height 19
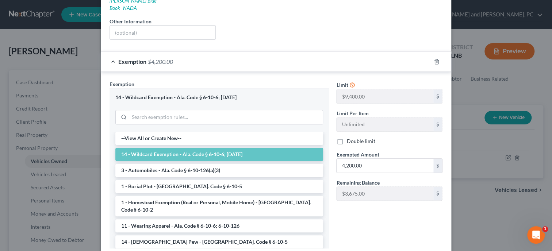
scroll to position [150, 0]
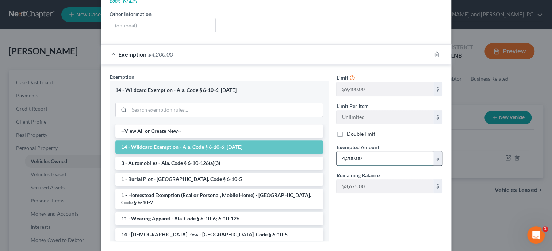
click at [382, 152] on input "4,200.00" at bounding box center [385, 159] width 97 height 14
click at [390, 217] on div "Limit $9,400.00 $ Limit Per Item Unlimited $ Double limit Exempted Amount * 4,8…" at bounding box center [390, 160] width 114 height 174
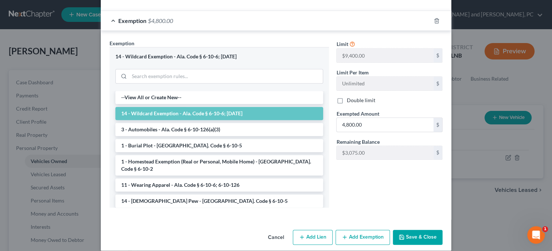
click at [414, 231] on button "Save & Close" at bounding box center [418, 237] width 50 height 15
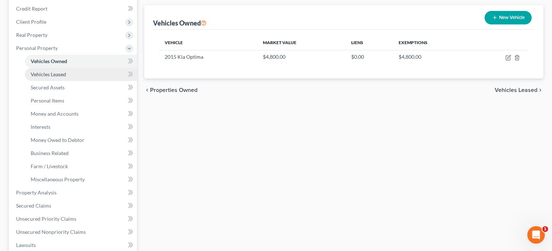
scroll to position [113, 0]
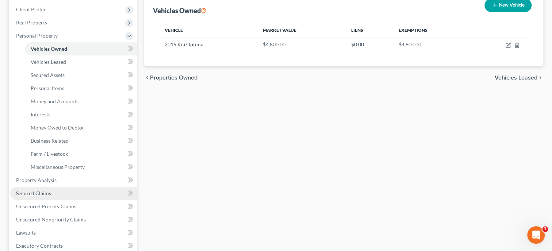
click at [40, 194] on span "Secured Claims" at bounding box center [33, 193] width 35 height 6
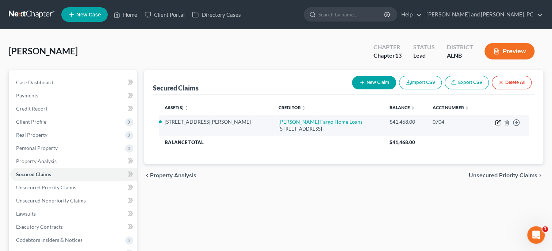
click at [500, 124] on icon "button" at bounding box center [498, 123] width 6 height 6
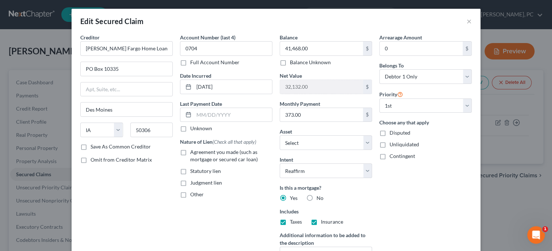
click at [190, 152] on label "Agreement you made (such as mortgage or secured car loan)" at bounding box center [231, 156] width 82 height 15
click at [193, 152] on input "Agreement you made (such as mortgage or secured car loan)" at bounding box center [195, 151] width 5 height 5
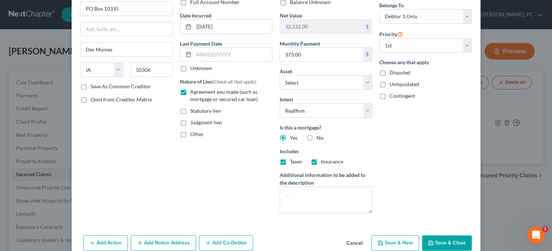
scroll to position [75, 0]
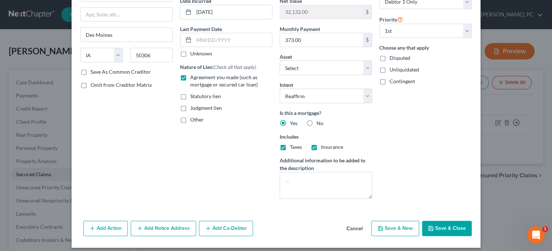
click at [434, 229] on icon "button" at bounding box center [431, 229] width 6 height 6
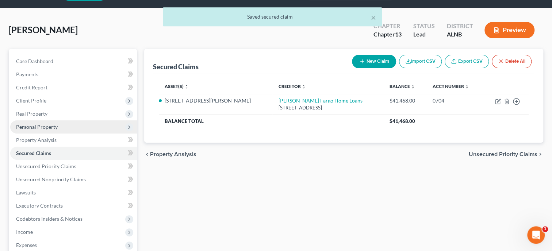
scroll to position [37, 0]
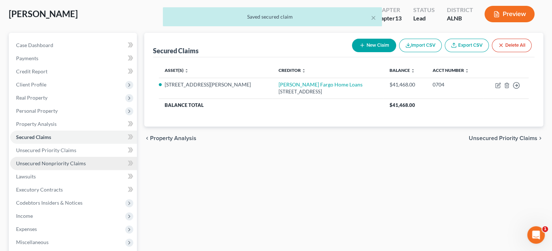
click at [71, 164] on span "Unsecured Nonpriority Claims" at bounding box center [51, 163] width 70 height 6
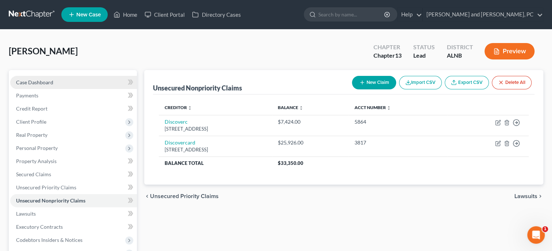
click at [30, 86] on link "Case Dashboard" at bounding box center [73, 82] width 127 height 13
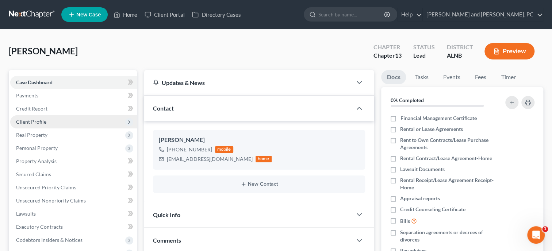
scroll to position [162, 0]
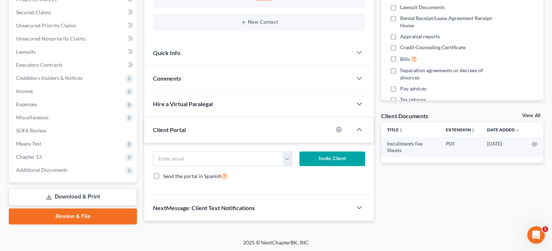
click at [194, 207] on span "NextMessage: Client Text Notifications" at bounding box center [204, 208] width 102 height 7
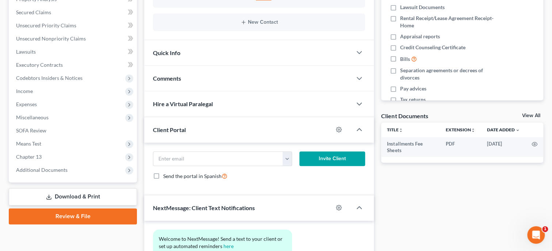
scroll to position [226, 0]
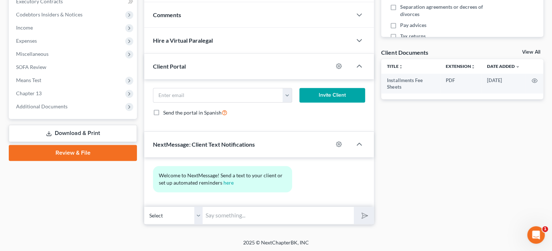
click at [235, 216] on input "text" at bounding box center [278, 216] width 151 height 18
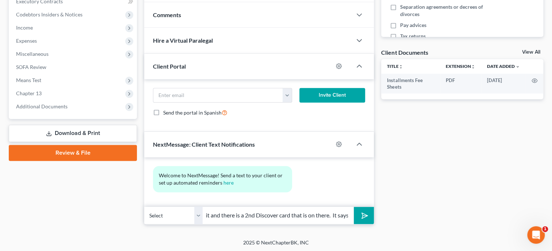
scroll to position [0, 221]
click at [354, 207] on button "submit" at bounding box center [364, 215] width 20 height 17
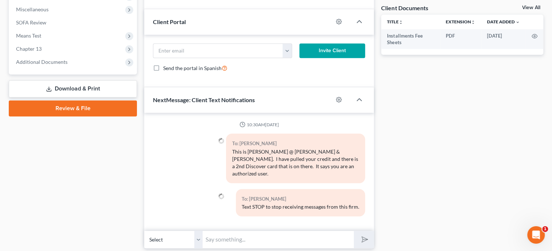
scroll to position [287, 0]
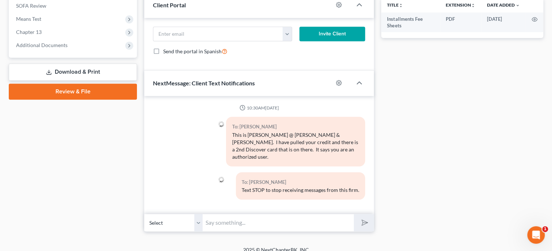
click at [221, 214] on input "text" at bounding box center [278, 223] width 151 height 18
click at [354, 214] on button "submit" at bounding box center [364, 222] width 20 height 17
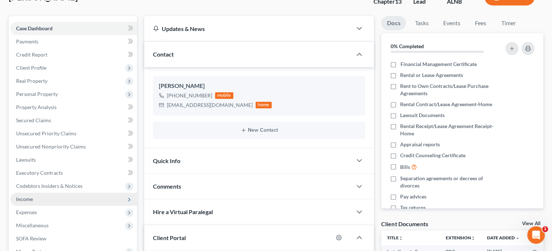
scroll to position [75, 0]
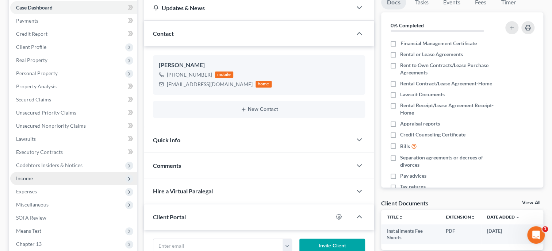
click at [67, 179] on span "Income" at bounding box center [73, 178] width 127 height 13
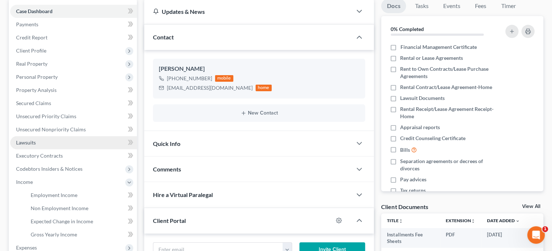
scroll to position [95, 0]
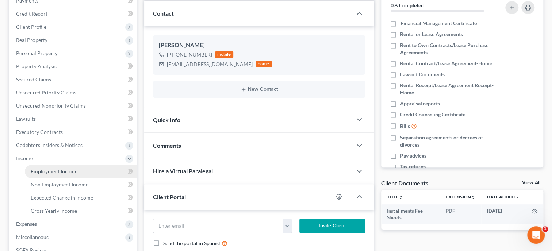
click at [55, 170] on span "Employment Income" at bounding box center [54, 171] width 47 height 6
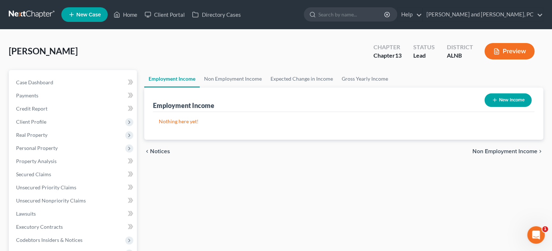
click at [501, 97] on button "New Income" at bounding box center [508, 101] width 47 height 14
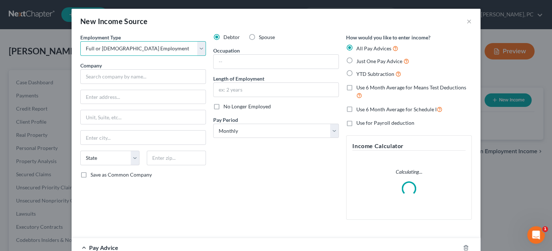
click option "Full or Part Time Employment" at bounding box center [0, 0] width 0 height 0
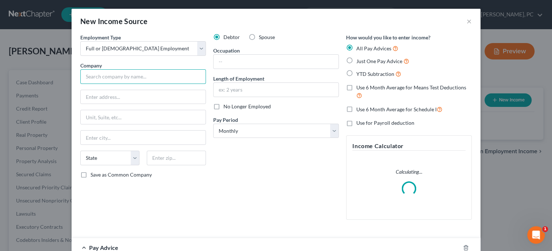
click at [126, 76] on input "text" at bounding box center [143, 76] width 126 height 15
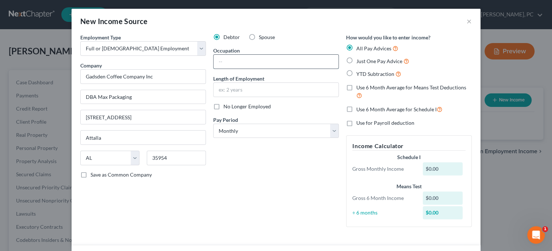
click at [247, 56] on input "text" at bounding box center [276, 62] width 125 height 14
click at [237, 92] on input "text" at bounding box center [276, 90] width 125 height 14
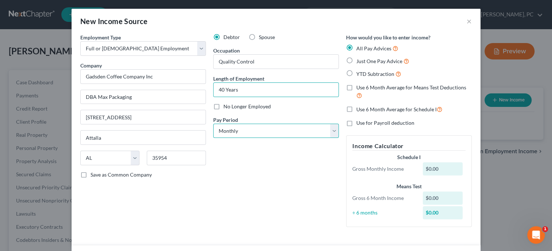
click at [213, 124] on select "Select Monthly Twice Monthly Every Other Week Weekly" at bounding box center [276, 131] width 126 height 15
click option "Every Other Week" at bounding box center [0, 0] width 0 height 0
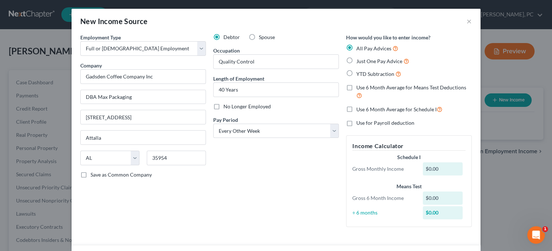
click at [357, 62] on label "Just One Pay Advice" at bounding box center [383, 61] width 53 height 8
click at [359, 62] on input "Just One Pay Advice" at bounding box center [361, 59] width 5 height 5
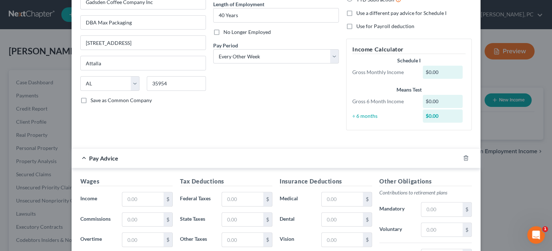
scroll to position [75, 0]
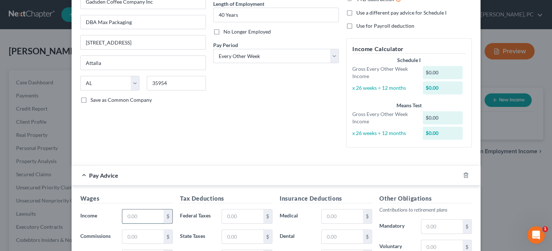
click at [126, 217] on input "text" at bounding box center [142, 217] width 41 height 14
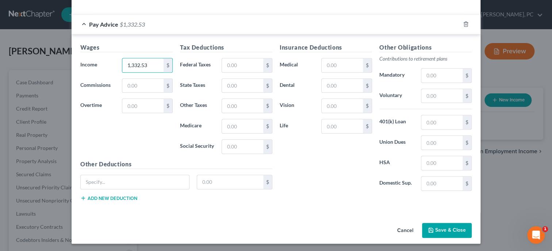
click at [440, 237] on div "Cancel Save & Close" at bounding box center [276, 232] width 409 height 24
click at [443, 228] on button "Save & Close" at bounding box center [447, 230] width 50 height 15
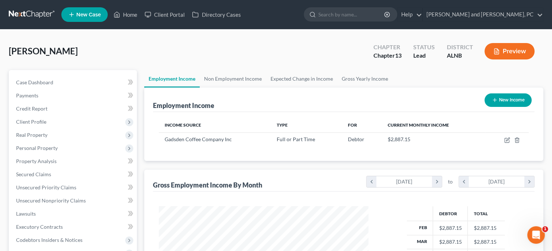
scroll to position [130, 224]
click at [26, 82] on span "Case Dashboard" at bounding box center [34, 82] width 37 height 6
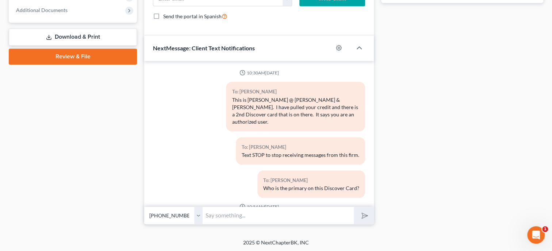
scroll to position [84, 0]
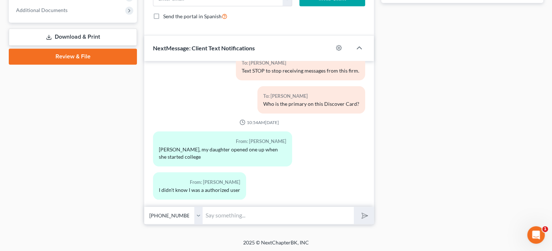
click at [231, 216] on input "text" at bounding box center [278, 216] width 151 height 18
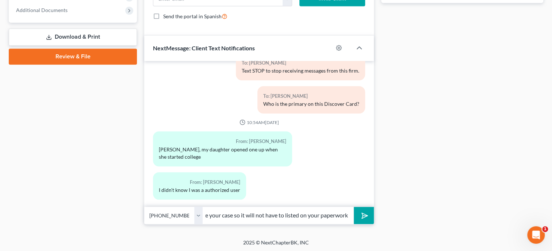
scroll to position [0, 175]
click at [354, 207] on button "submit" at bounding box center [364, 215] width 20 height 17
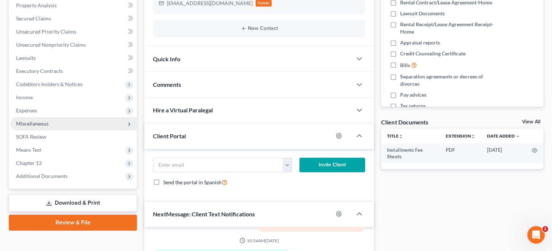
scroll to position [134, 0]
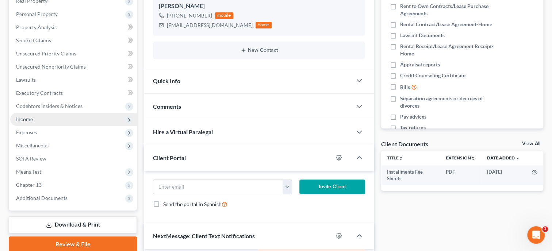
click at [25, 119] on span "Income" at bounding box center [24, 119] width 17 height 6
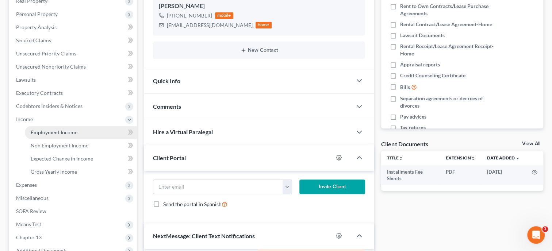
click at [36, 134] on span "Employment Income" at bounding box center [54, 132] width 47 height 6
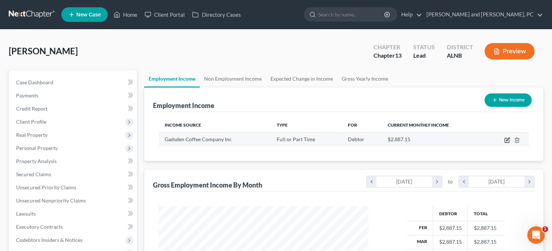
click at [507, 141] on icon "button" at bounding box center [507, 139] width 3 height 3
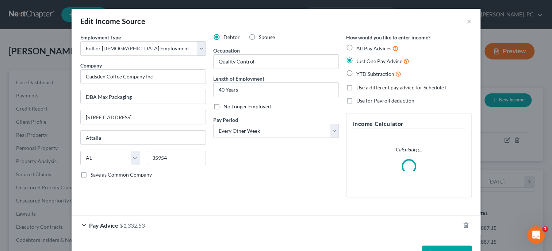
scroll to position [24, 0]
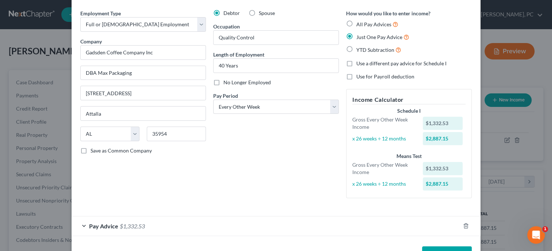
click at [182, 228] on div "Pay Advice $1,332.53" at bounding box center [266, 226] width 389 height 19
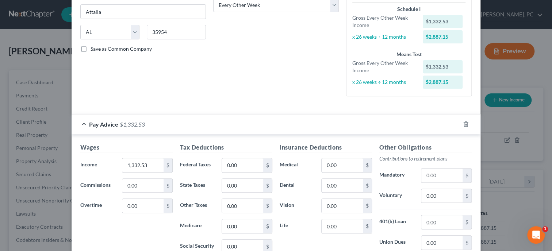
scroll to position [174, 0]
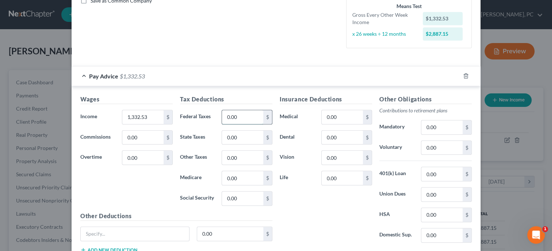
click at [241, 121] on input "0.00" at bounding box center [242, 117] width 41 height 14
click at [243, 137] on input "0.00" at bounding box center [242, 138] width 41 height 14
click at [242, 152] on input "0.00" at bounding box center [242, 158] width 41 height 14
click at [238, 175] on input "0.00" at bounding box center [242, 178] width 41 height 14
click at [244, 201] on input "0.00" at bounding box center [242, 199] width 41 height 14
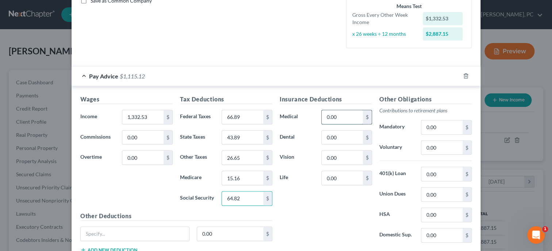
click at [351, 115] on input "0.00" at bounding box center [342, 117] width 41 height 14
click at [344, 134] on input "0.00" at bounding box center [342, 138] width 41 height 14
click at [339, 157] on input "0.00" at bounding box center [342, 158] width 41 height 14
click at [339, 176] on input "0.00" at bounding box center [342, 178] width 41 height 14
click at [342, 204] on div "Insurance Deductions Medical 250.79 $ Dental 26.10 $ Vision 11.91 $ Life 26.63 $" at bounding box center [326, 172] width 100 height 154
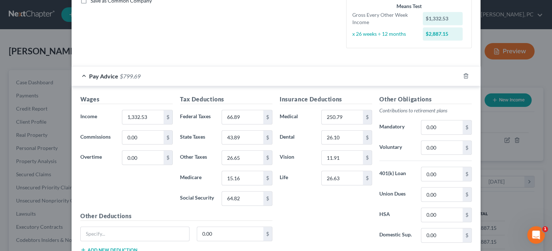
scroll to position [212, 0]
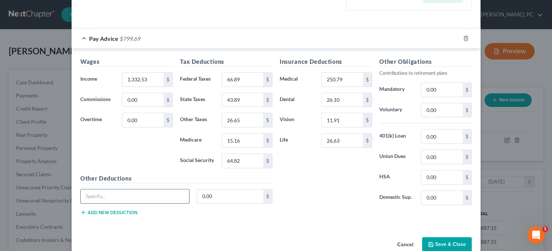
click at [161, 199] on input "text" at bounding box center [135, 197] width 109 height 14
click at [127, 213] on button "Add new deduction" at bounding box center [108, 213] width 57 height 6
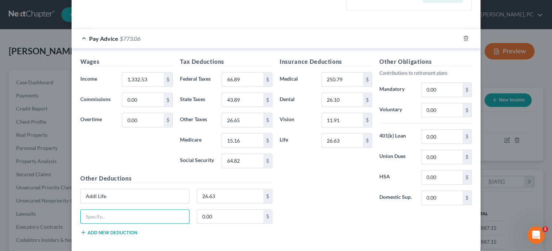
click at [127, 213] on input "text" at bounding box center [135, 217] width 109 height 14
click at [314, 202] on div "Insurance Deductions Medical 250.79 $ Dental 26.10 $ Vision 11.91 $ Life 26.63 $" at bounding box center [326, 134] width 100 height 154
click at [351, 135] on input "26.63" at bounding box center [342, 141] width 41 height 14
click at [329, 204] on div "Insurance Deductions Medical 250.79 $ Dental 26.10 $ Vision 11.91 $ Life $" at bounding box center [326, 134] width 100 height 154
click at [338, 136] on input "text" at bounding box center [342, 141] width 41 height 14
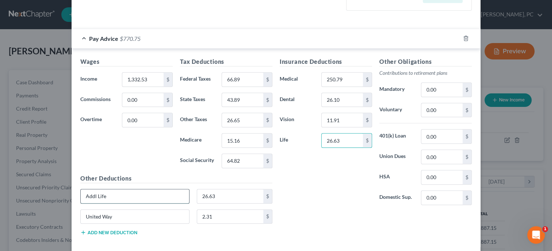
click at [158, 196] on input "Addl Life" at bounding box center [135, 197] width 109 height 14
click at [243, 195] on input "26.63" at bounding box center [230, 197] width 66 height 14
click at [320, 206] on div "Insurance Deductions Medical 250.79 $ Dental 26.10 $ Vision 11.91 $ Life 26.63 $" at bounding box center [326, 134] width 100 height 154
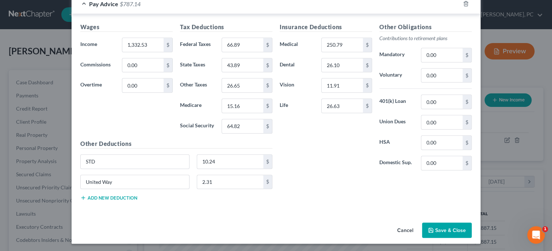
click at [446, 233] on button "Save & Close" at bounding box center [447, 230] width 50 height 15
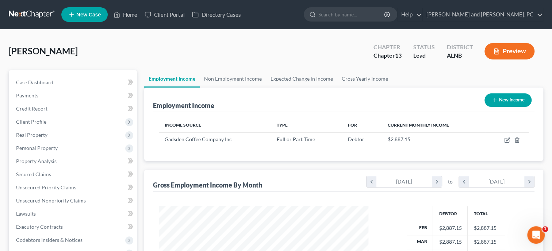
click at [325, 178] on div "Gross Employment Income By Month chevron_left February 2025 chevron_right to ch…" at bounding box center [344, 181] width 382 height 22
click at [353, 79] on link "Gross Yearly Income" at bounding box center [365, 79] width 55 height 18
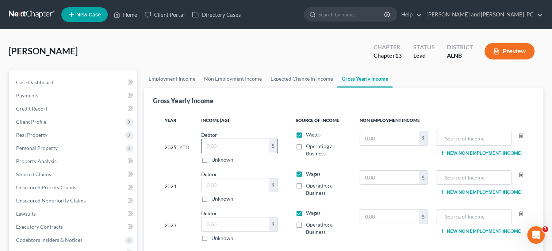
click at [265, 146] on input "text" at bounding box center [235, 146] width 67 height 14
click at [188, 156] on td "2025 YTD" at bounding box center [177, 147] width 37 height 39
click at [214, 181] on input "text" at bounding box center [235, 186] width 67 height 14
click at [263, 225] on input "text" at bounding box center [235, 225] width 67 height 14
click at [183, 235] on td "2023" at bounding box center [177, 225] width 37 height 39
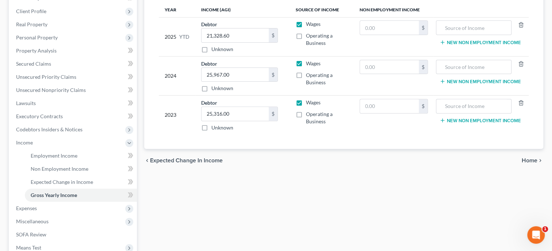
scroll to position [113, 0]
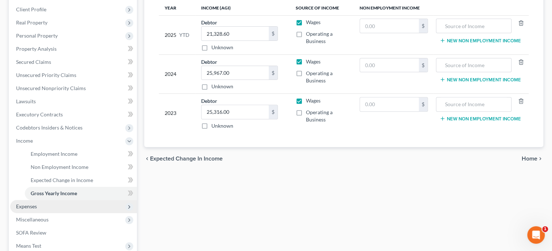
click at [48, 209] on span "Expenses" at bounding box center [73, 206] width 127 height 13
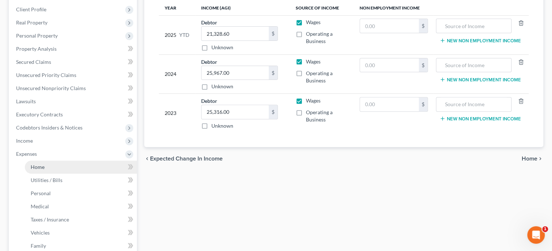
click at [43, 170] on link "Home" at bounding box center [81, 167] width 112 height 13
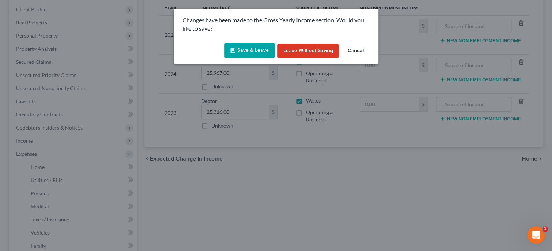
click at [243, 48] on button "Save & Leave" at bounding box center [249, 50] width 50 height 15
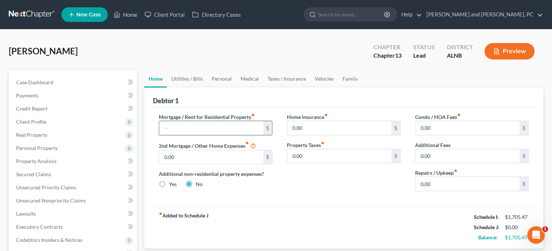
click at [162, 127] on input "text" at bounding box center [211, 128] width 104 height 14
click at [193, 124] on input "text" at bounding box center [211, 128] width 104 height 14
click at [273, 193] on div "Mortgage / Rent for Residential Property fiber_manual_record 373.39 $ 2nd Mortg…" at bounding box center [216, 155] width 128 height 84
click at [176, 79] on link "Utilities / Bills" at bounding box center [187, 79] width 41 height 18
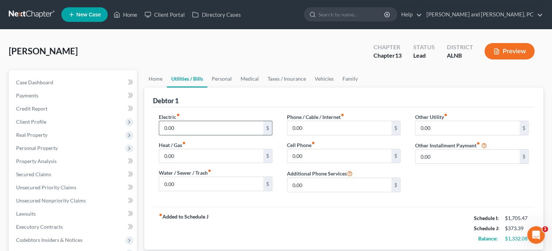
click at [168, 126] on input "0.00" at bounding box center [211, 128] width 104 height 14
click at [182, 184] on input "0.00" at bounding box center [211, 184] width 104 height 14
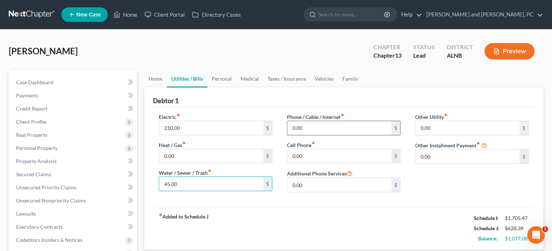
click at [290, 121] on input "0.00" at bounding box center [340, 128] width 104 height 14
click at [301, 154] on input "0.00" at bounding box center [340, 156] width 104 height 14
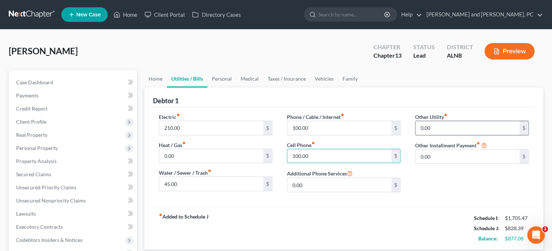
click at [426, 121] on input "0.00" at bounding box center [468, 128] width 104 height 14
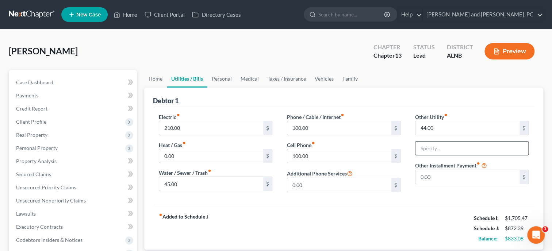
click at [433, 147] on input "text" at bounding box center [472, 149] width 113 height 14
click at [225, 79] on link "Personal" at bounding box center [222, 79] width 29 height 18
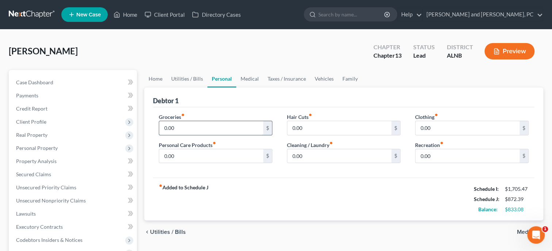
click at [200, 129] on input "0.00" at bounding box center [211, 128] width 104 height 14
click at [200, 160] on input "0.00" at bounding box center [211, 156] width 104 height 14
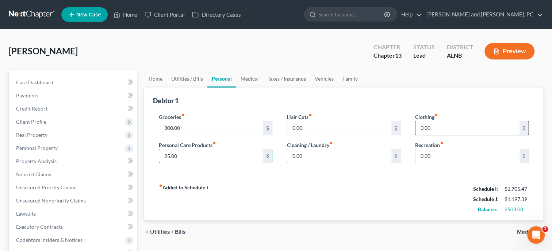
click at [427, 126] on input "0.00" at bounding box center [468, 128] width 104 height 14
click at [316, 79] on link "Vehicles" at bounding box center [325, 79] width 28 height 18
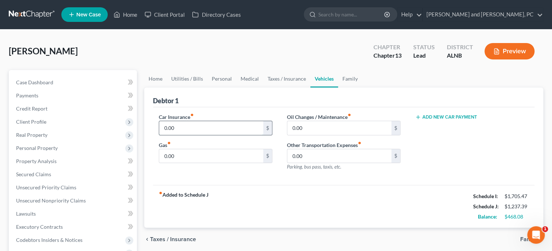
click at [190, 129] on input "0.00" at bounding box center [211, 128] width 104 height 14
click at [183, 159] on input "0.00" at bounding box center [211, 156] width 104 height 14
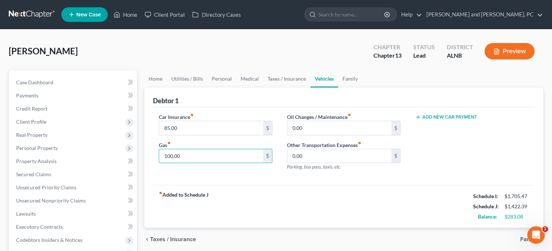
click at [210, 184] on div "Car Insurance fiber_manual_record 85.00 $ Gas fiber_manual_record 100.00 $ Oil …" at bounding box center [344, 146] width 382 height 78
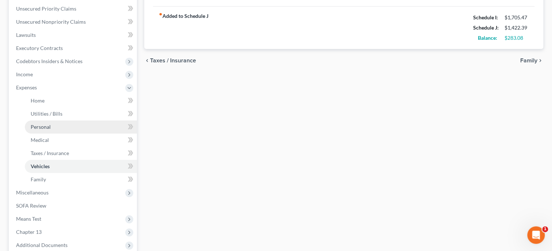
scroll to position [188, 0]
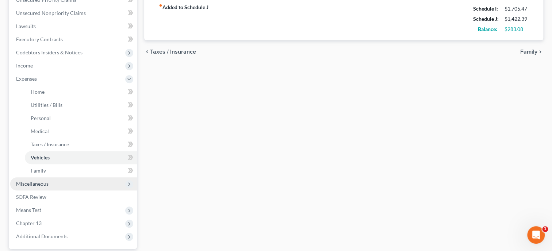
click at [50, 183] on span "Miscellaneous" at bounding box center [73, 184] width 127 height 13
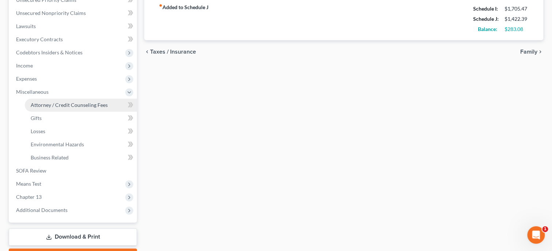
click at [72, 110] on link "Attorney / Credit Counseling Fees" at bounding box center [81, 105] width 112 height 13
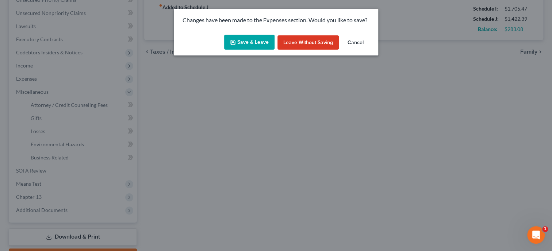
click at [243, 43] on button "Save & Leave" at bounding box center [249, 42] width 50 height 15
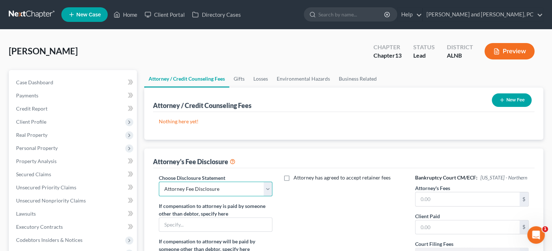
click option "Attorney Fee Disclosure" at bounding box center [0, 0] width 0 height 0
click at [428, 196] on input "text" at bounding box center [468, 200] width 104 height 14
click at [436, 231] on input "text" at bounding box center [468, 228] width 104 height 14
click at [380, 230] on div "Attorney has agreed to accept retainer fees" at bounding box center [344, 242] width 128 height 136
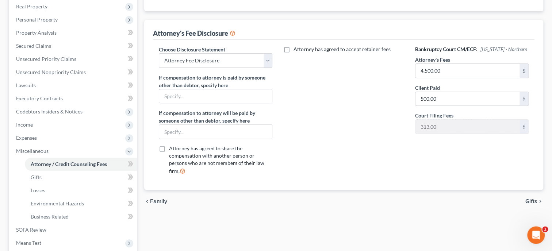
scroll to position [150, 0]
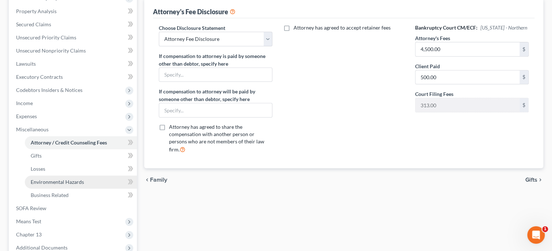
click at [61, 183] on span "Environmental Hazards" at bounding box center [57, 182] width 53 height 6
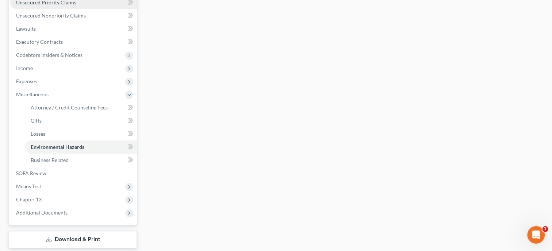
scroll to position [188, 0]
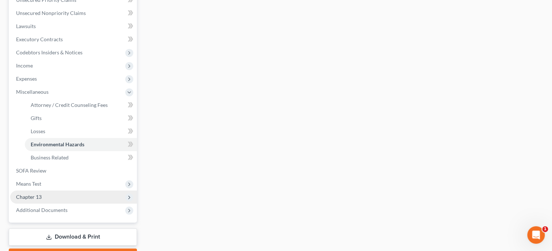
click at [60, 194] on span "Chapter 13" at bounding box center [73, 197] width 127 height 13
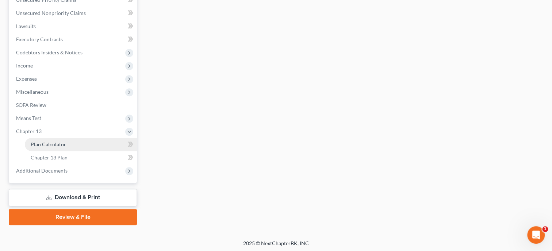
click at [50, 144] on span "Plan Calculator" at bounding box center [48, 144] width 35 height 6
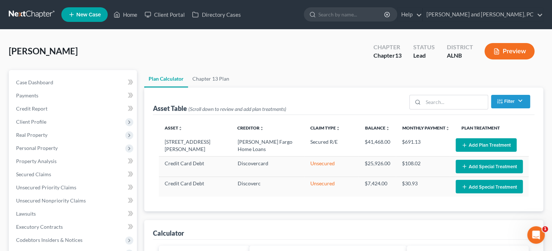
click at [503, 148] on button "Add Plan Treatment" at bounding box center [486, 145] width 61 height 14
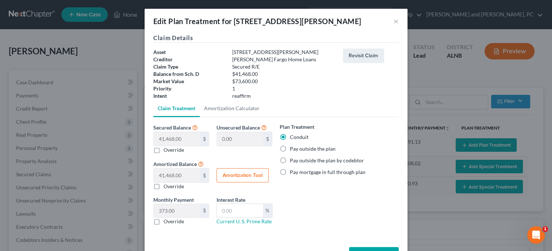
click at [290, 148] on label "Pay outside the plan" at bounding box center [313, 148] width 46 height 7
click at [293, 148] on input "Pay outside the plan" at bounding box center [295, 147] width 5 height 5
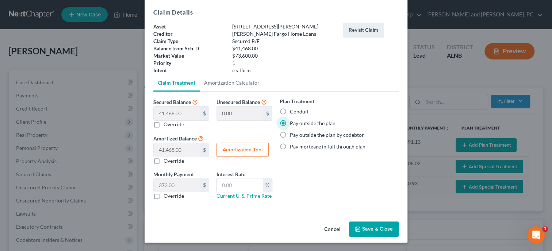
click at [370, 225] on button "Save & Close" at bounding box center [374, 229] width 50 height 15
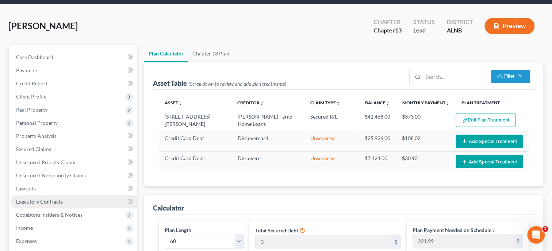
scroll to position [37, 0]
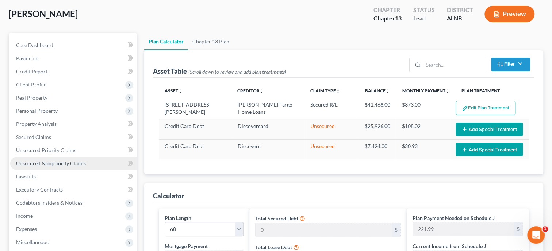
click at [58, 167] on link "Unsecured Nonpriority Claims" at bounding box center [73, 163] width 127 height 13
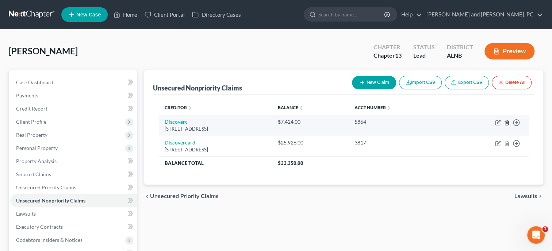
click at [507, 123] on icon "button" at bounding box center [507, 123] width 6 height 6
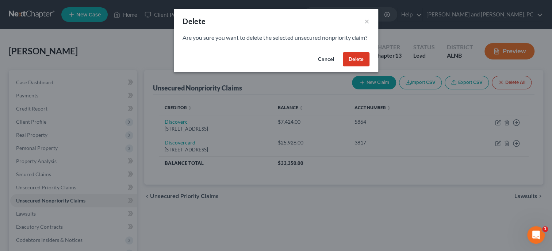
click at [362, 67] on button "Delete" at bounding box center [356, 59] width 27 height 15
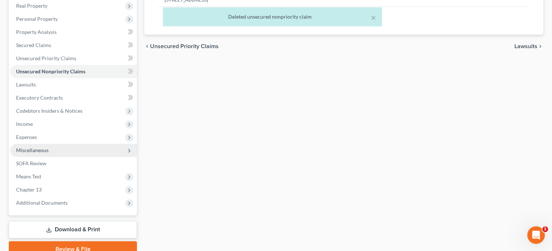
scroll to position [150, 0]
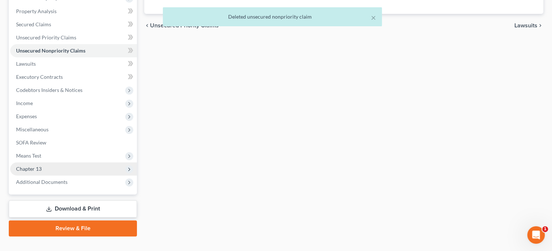
click at [36, 170] on span "Chapter 13" at bounding box center [29, 169] width 26 height 6
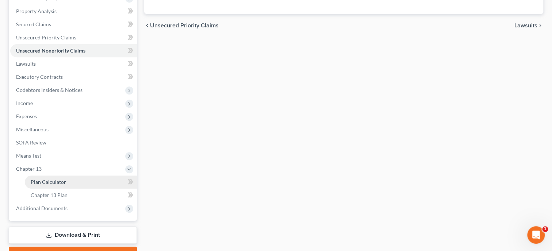
click at [39, 186] on link "Plan Calculator" at bounding box center [81, 182] width 112 height 13
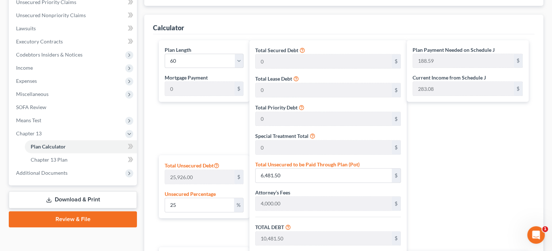
scroll to position [188, 0]
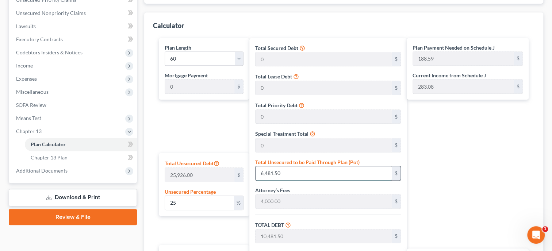
click at [287, 172] on input "6,481.50" at bounding box center [324, 174] width 136 height 14
click at [161, 242] on div "Plan Length 1 2 3 4 5 6 7 8 9 10 11 12 13 14 15 16 17 18 19 20 21 22 23 24 25 2…" at bounding box center [202, 186] width 94 height 297
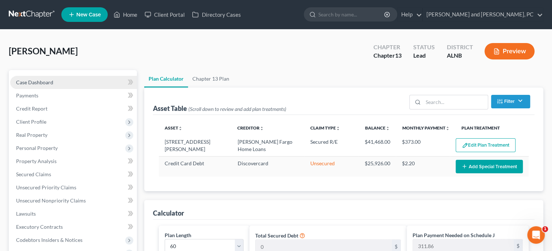
click at [58, 80] on link "Case Dashboard" at bounding box center [73, 82] width 127 height 13
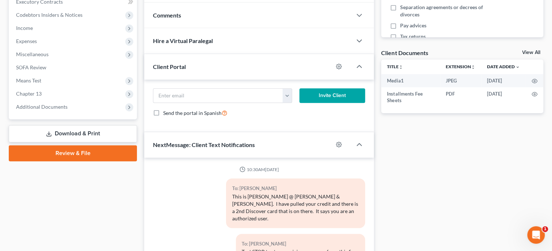
scroll to position [322, 0]
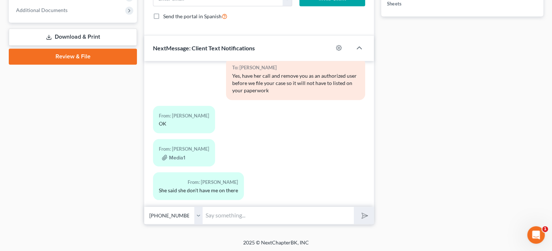
click at [240, 215] on input "text" at bounding box center [278, 216] width 151 height 18
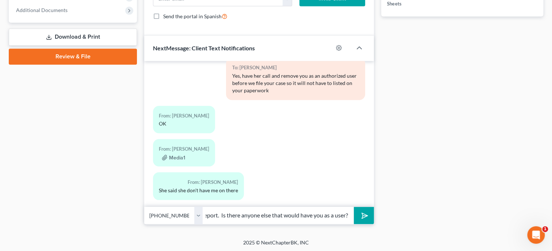
scroll to position [0, 197]
click at [354, 207] on button "submit" at bounding box center [364, 215] width 20 height 17
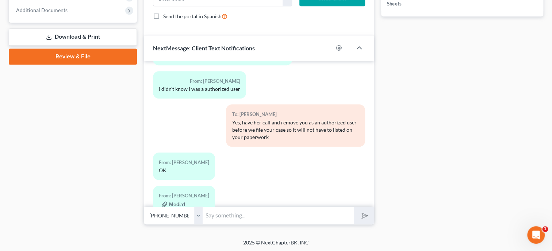
scroll to position [280, 0]
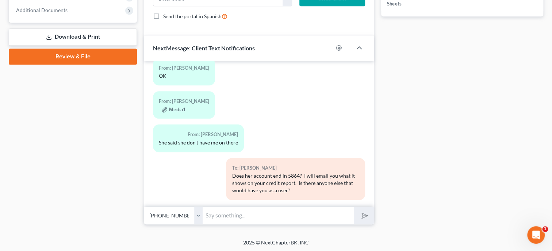
click at [220, 219] on input "text" at bounding box center [278, 216] width 151 height 18
click at [354, 207] on button "submit" at bounding box center [364, 215] width 20 height 17
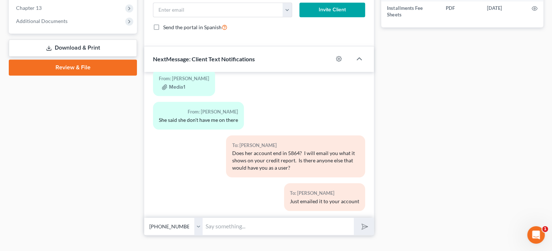
scroll to position [322, 0]
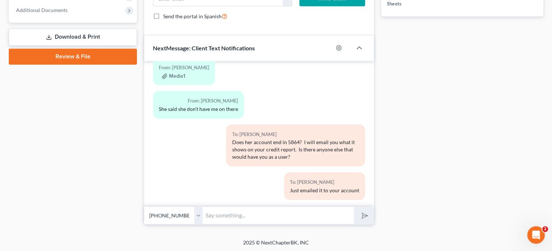
click at [267, 183] on div "To: Tommie Lovell Just emailed it to your account" at bounding box center [295, 188] width 147 height 33
click at [267, 217] on input "text" at bounding box center [278, 216] width 151 height 18
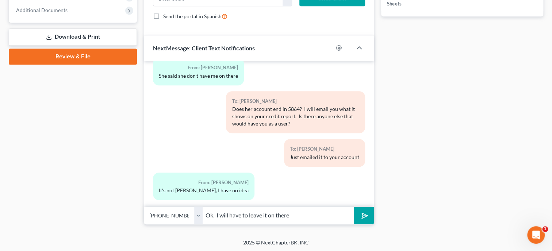
click at [307, 219] on input "Ok. I will have to leave it on there" at bounding box center [278, 216] width 151 height 18
click at [359, 217] on button "submit" at bounding box center [364, 215] width 20 height 17
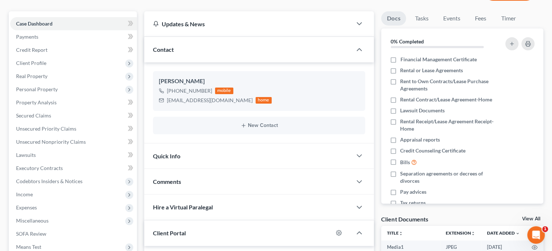
scroll to position [381, 0]
click at [55, 141] on span "Unsecured Nonpriority Claims" at bounding box center [51, 142] width 70 height 6
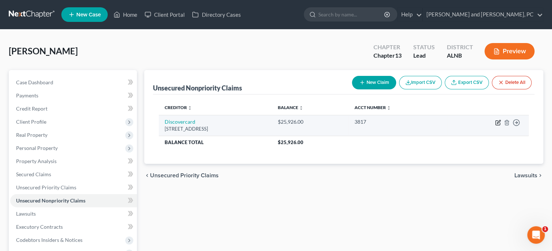
click at [497, 121] on icon "button" at bounding box center [498, 123] width 4 height 4
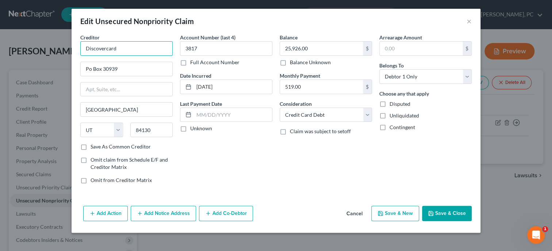
click at [134, 48] on input "Discovercard" at bounding box center [126, 48] width 92 height 15
click at [90, 71] on input "Po Box 30939" at bounding box center [127, 69] width 92 height 14
click at [442, 209] on button "Save & Close" at bounding box center [447, 213] width 50 height 15
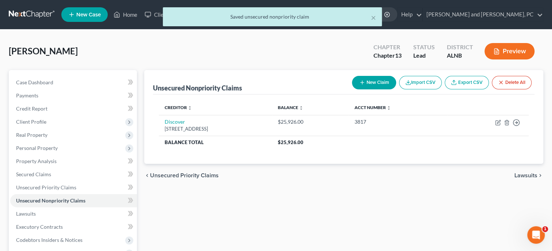
click at [367, 87] on button "New Claim" at bounding box center [374, 83] width 44 height 14
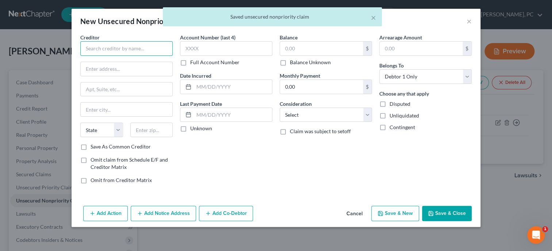
click at [111, 52] on input "text" at bounding box center [126, 48] width 92 height 15
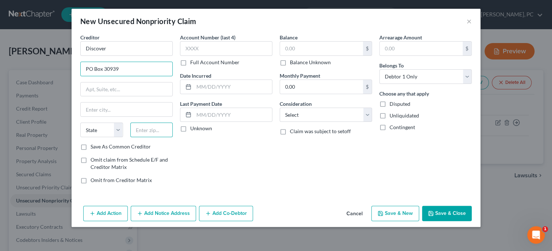
click at [141, 129] on input "text" at bounding box center [151, 130] width 43 height 15
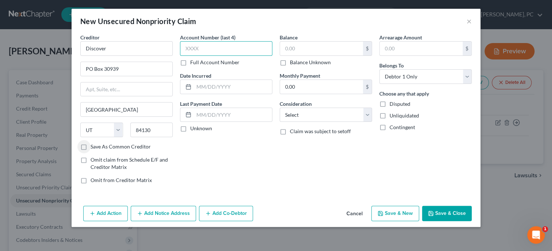
click at [194, 50] on input "text" at bounding box center [226, 48] width 92 height 15
click at [211, 87] on input "text" at bounding box center [233, 87] width 78 height 14
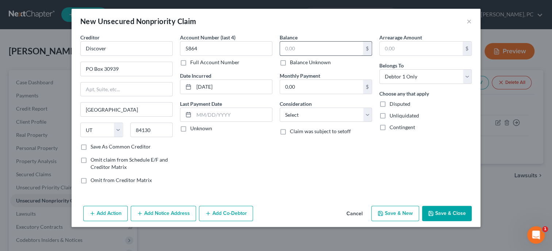
click at [305, 50] on input "text" at bounding box center [321, 49] width 83 height 14
click option "Credit Card Debt" at bounding box center [0, 0] width 0 height 0
click at [460, 213] on button "Save & Close" at bounding box center [447, 213] width 50 height 15
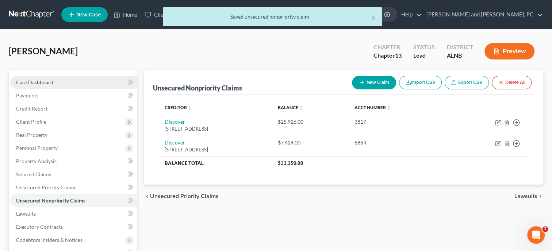
click at [31, 82] on span "Case Dashboard" at bounding box center [34, 82] width 37 height 6
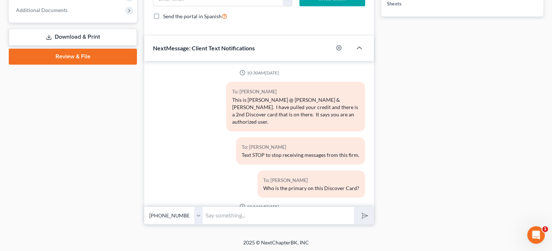
scroll to position [381, 0]
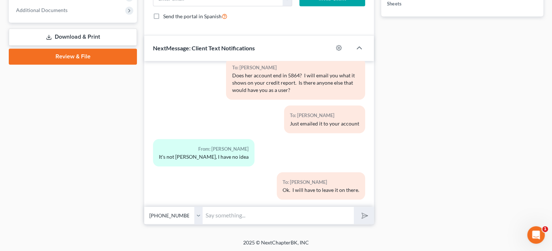
click at [251, 221] on input "text" at bounding box center [278, 216] width 151 height 18
click at [362, 214] on icon "submit" at bounding box center [363, 215] width 10 height 10
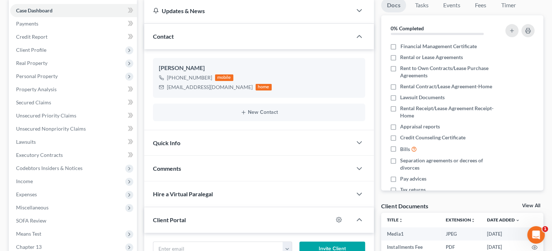
scroll to position [59, 0]
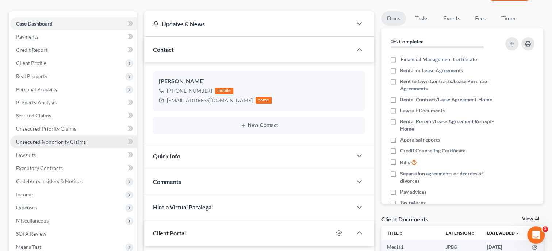
click at [67, 146] on link "Unsecured Nonpriority Claims" at bounding box center [73, 142] width 127 height 13
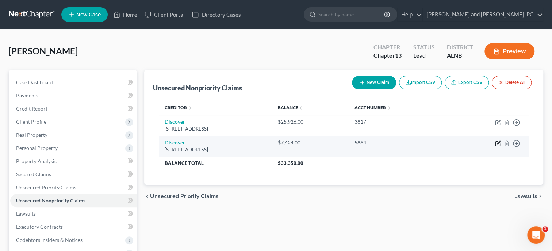
click at [500, 144] on icon "button" at bounding box center [498, 144] width 4 height 4
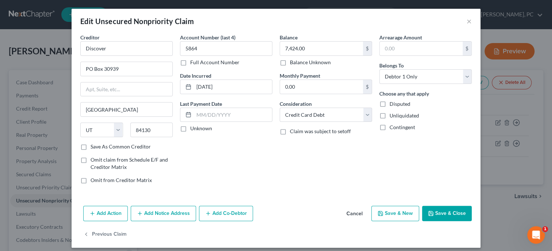
click at [390, 103] on label "Disputed" at bounding box center [400, 103] width 21 height 7
click at [393, 103] on input "Disputed" at bounding box center [395, 102] width 5 height 5
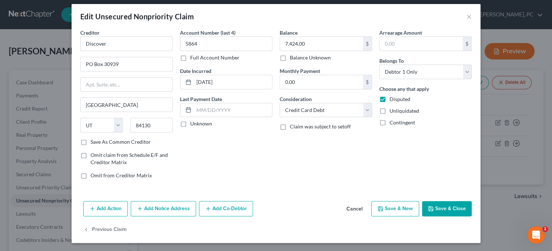
click at [438, 205] on button "Save & Close" at bounding box center [447, 208] width 50 height 15
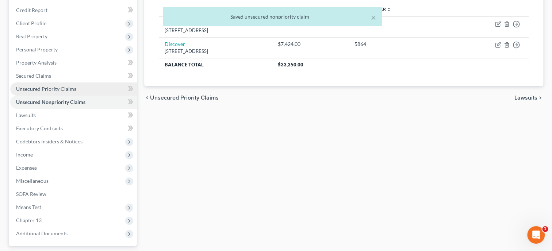
scroll to position [113, 0]
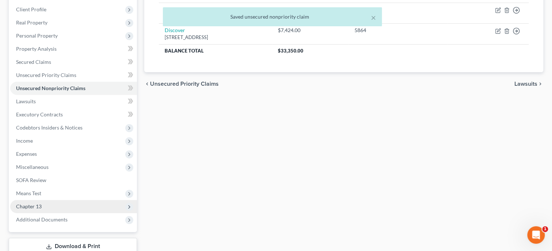
click at [56, 205] on span "Chapter 13" at bounding box center [73, 206] width 127 height 13
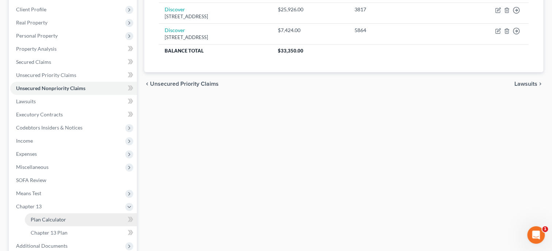
click at [56, 221] on span "Plan Calculator" at bounding box center [48, 220] width 35 height 6
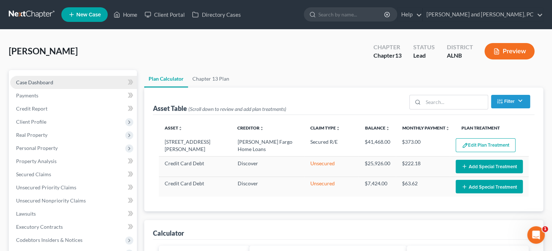
click at [22, 77] on link "Case Dashboard" at bounding box center [73, 82] width 127 height 13
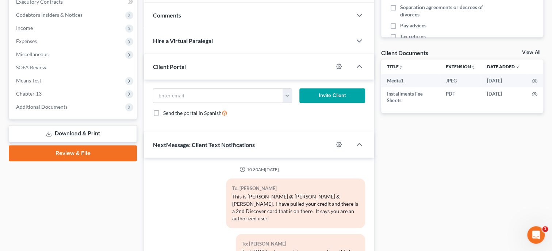
scroll to position [448, 0]
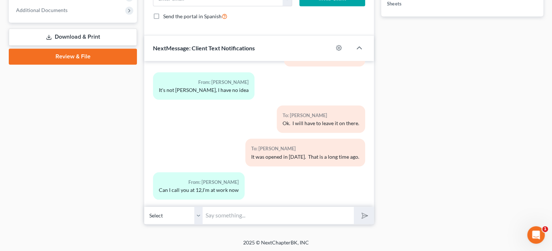
click at [253, 218] on input "text" at bounding box center [278, 216] width 151 height 18
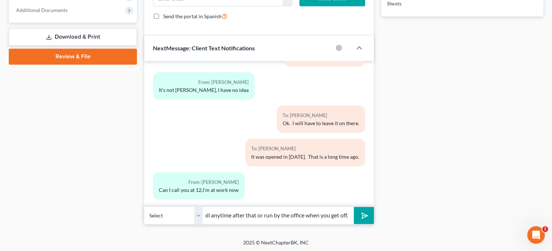
scroll to position [0, 126]
click at [354, 207] on button "submit" at bounding box center [364, 215] width 20 height 17
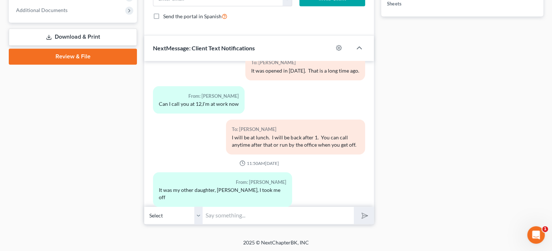
scroll to position [574, 0]
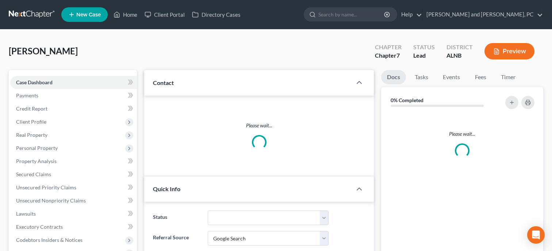
select select "4"
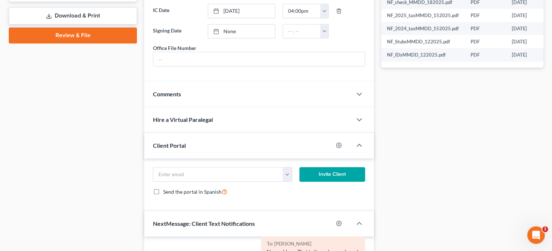
scroll to position [287, 0]
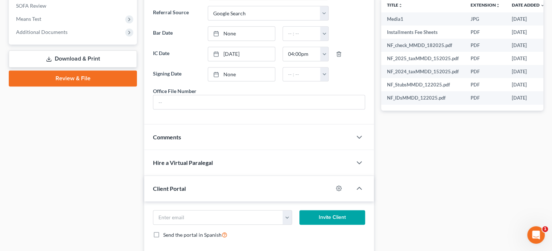
click at [194, 150] on div "Comments" at bounding box center [248, 137] width 208 height 25
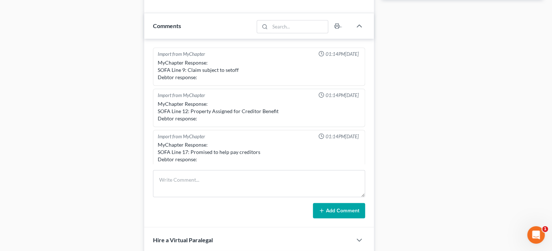
scroll to position [400, 0]
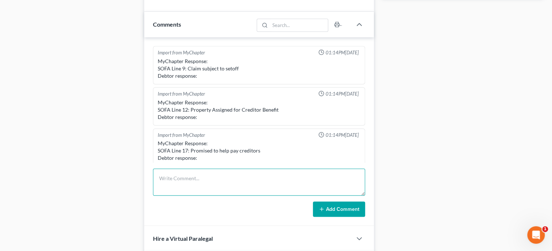
click at [195, 178] on textarea at bounding box center [259, 182] width 212 height 27
type textarea "Debtor does not receive any child support"
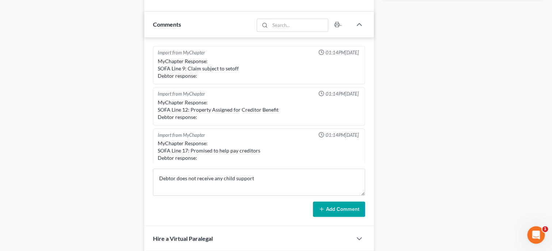
click at [324, 212] on icon at bounding box center [322, 209] width 6 height 6
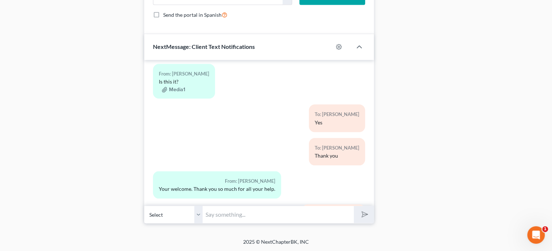
scroll to position [532, 0]
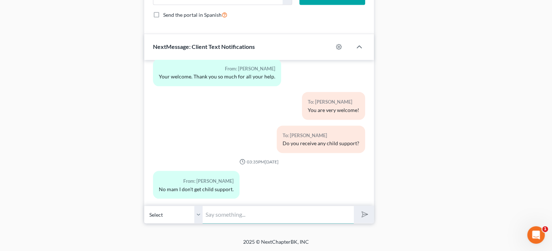
click at [224, 211] on input "text" at bounding box center [278, 215] width 151 height 18
type input "Ok. Are you Ordered by the Court to receive any?"
click at [354, 206] on button "submit" at bounding box center [364, 214] width 20 height 17
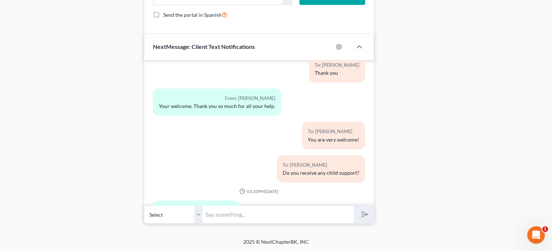
scroll to position [578, 0]
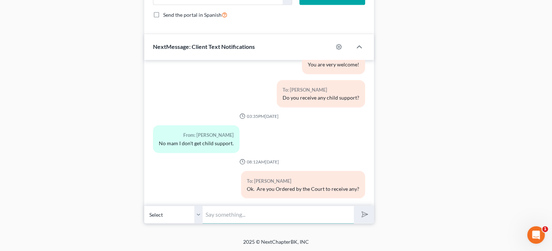
click at [211, 212] on input "text" at bounding box center [278, 215] width 151 height 18
click at [350, 218] on input "I have your paperwork ready to sign. Can you come in this afternoon" at bounding box center [278, 215] width 151 height 18
type input "I have your paperwork ready to sign. Can you come in this afternoon to sign?"
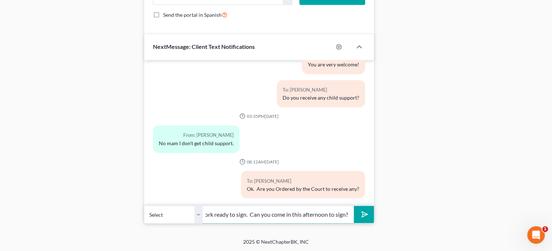
click at [354, 206] on button "submit" at bounding box center [364, 214] width 20 height 17
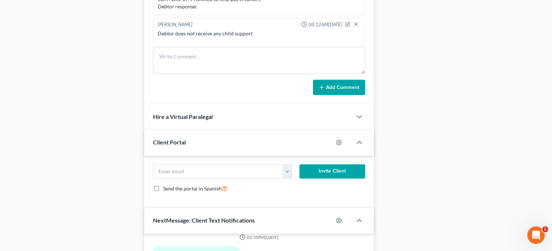
scroll to position [438, 0]
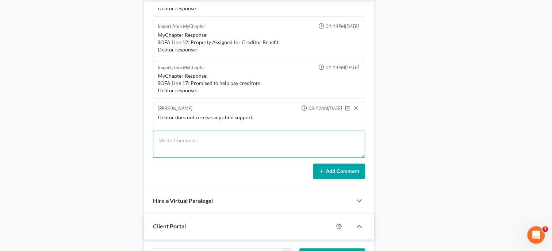
click at [162, 149] on textarea at bounding box center [259, 144] width 212 height 27
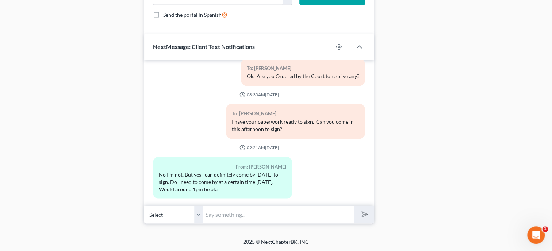
scroll to position [701, 0]
click at [262, 219] on input "text" at bounding box center [278, 215] width 151 height 18
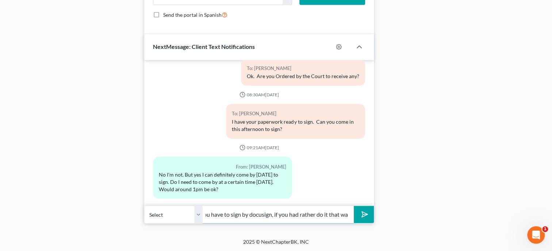
scroll to position [0, 170]
type input "I can do a 1:30, it you can do that or I can send you the one page you have to …"
click at [354, 206] on button "submit" at bounding box center [364, 214] width 20 height 17
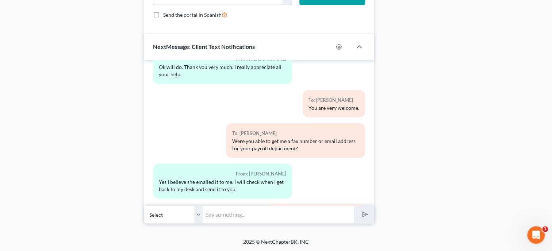
scroll to position [1143, 0]
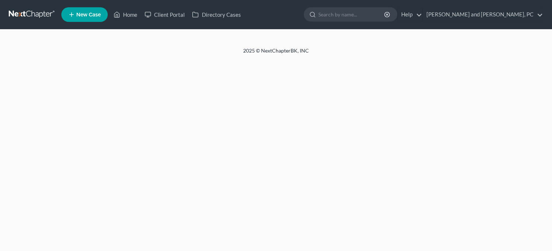
select select "10"
select select "4"
select select "0"
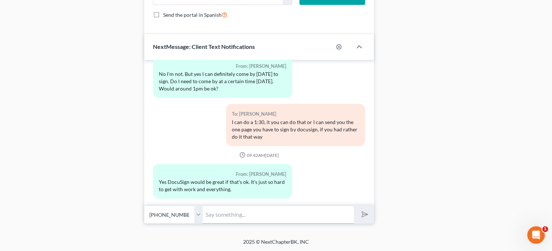
click at [240, 217] on input "text" at bounding box center [278, 215] width 151 height 18
type input "It's no problem. I will get the document ready and send it to your email. It wi…"
click at [354, 206] on button "submit" at bounding box center [364, 214] width 20 height 17
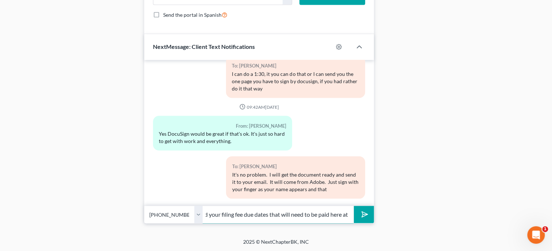
scroll to position [0, 224]
type input "is all I will need to get it filed. I will send the petition to you by email fo…"
click at [354, 206] on button "submit" at bounding box center [364, 214] width 20 height 17
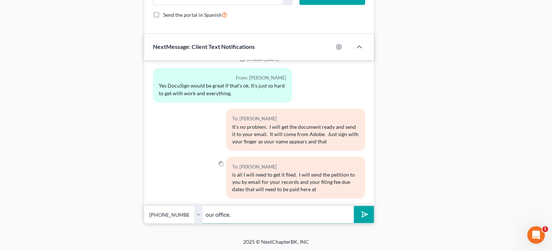
type input "our office."
click at [354, 206] on button "submit" at bounding box center [364, 214] width 20 height 17
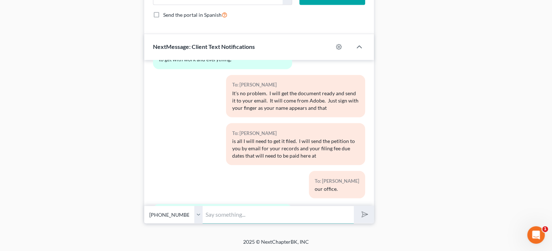
scroll to position [961, 0]
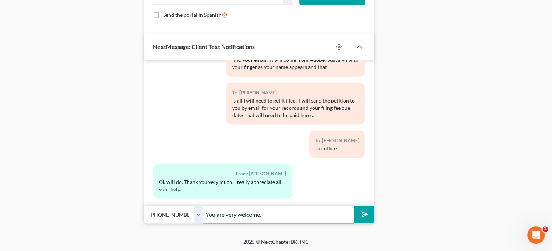
type input "You are very welcome."
click at [354, 206] on button "submit" at bounding box center [364, 214] width 20 height 17
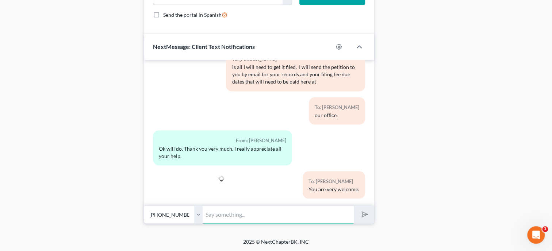
type input "D"
type input "w"
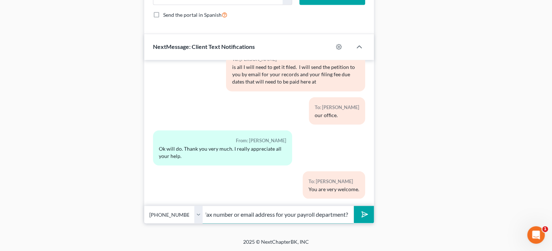
scroll to position [0, 71]
type input "Were you able to get me a fax number or email address for your payroll departme…"
click at [354, 206] on button "submit" at bounding box center [364, 214] width 20 height 17
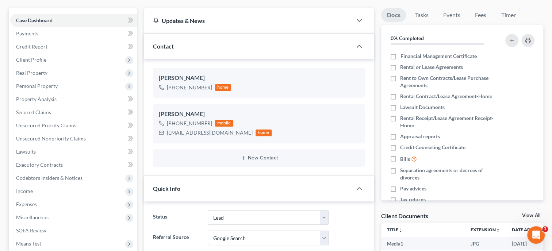
scroll to position [1076, 0]
click at [32, 61] on span "Client Profile" at bounding box center [31, 60] width 30 height 6
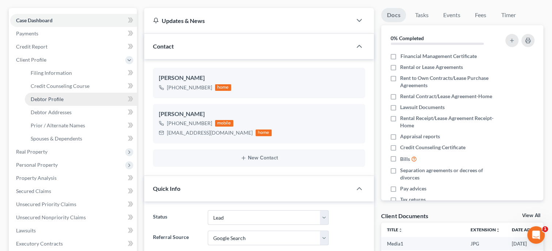
click at [38, 96] on span "Debtor Profile" at bounding box center [47, 99] width 33 height 6
select select "0"
select select "1"
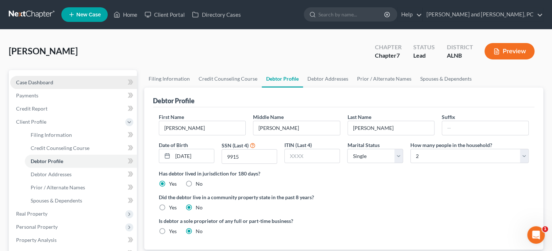
click at [52, 82] on span "Case Dashboard" at bounding box center [34, 82] width 37 height 6
select select "4"
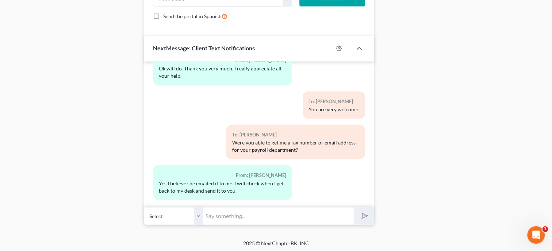
scroll to position [701, 0]
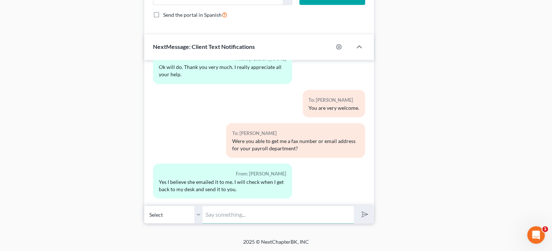
click at [247, 214] on input "text" at bounding box center [278, 215] width 151 height 18
type input "Just email the document to you to sign."
click at [354, 206] on button "submit" at bounding box center [364, 214] width 20 height 17
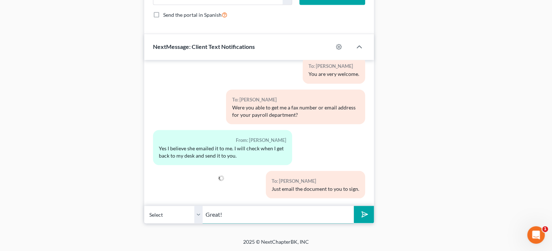
type input "Great!"
click at [354, 206] on button "submit" at bounding box center [364, 214] width 20 height 17
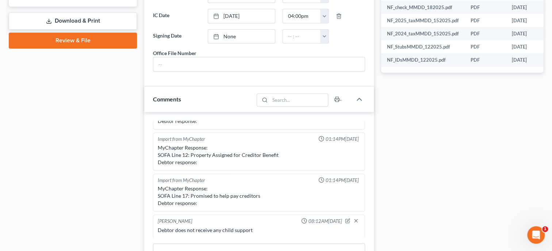
scroll to position [175, 0]
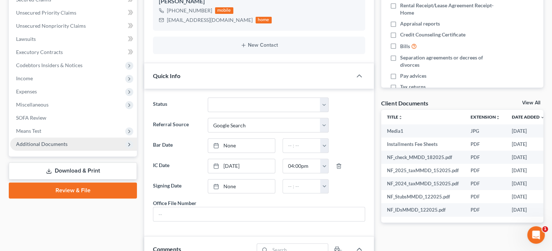
click at [51, 141] on span "Additional Documents" at bounding box center [73, 144] width 127 height 13
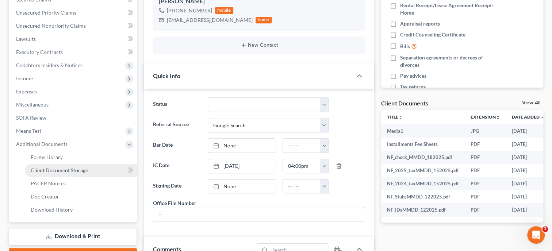
click at [52, 169] on span "Client Document Storage" at bounding box center [59, 170] width 57 height 6
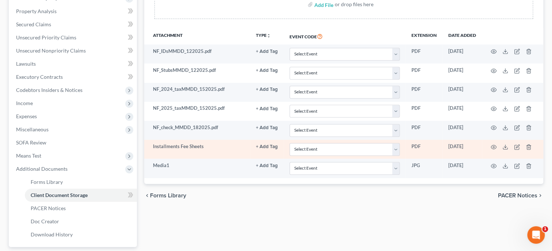
scroll to position [215, 0]
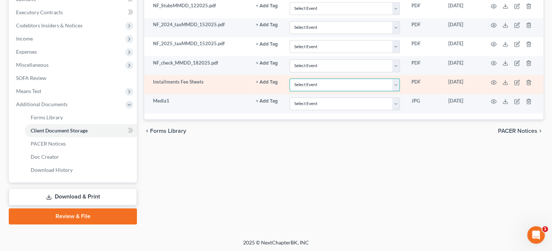
select select "23"
click option "Pay Filing Fee in Installments" at bounding box center [0, 0] width 0 height 0
click at [338, 190] on div "Forms Library Client Document Storage PACER Notices Doc Creator Download Histor…" at bounding box center [344, 39] width 407 height 369
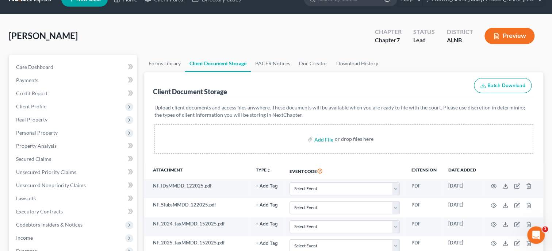
scroll to position [0, 0]
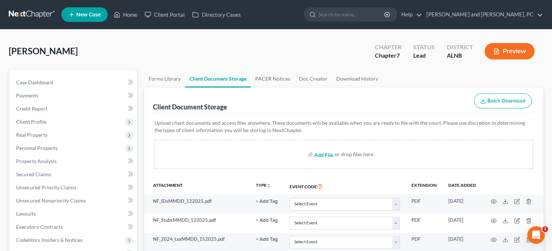
click at [320, 155] on input "file" at bounding box center [324, 154] width 18 height 13
type input "C:\fakepath\ccc.pdf"
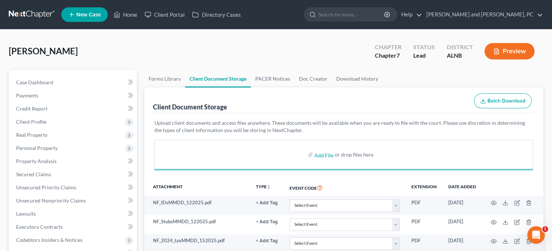
select select "23"
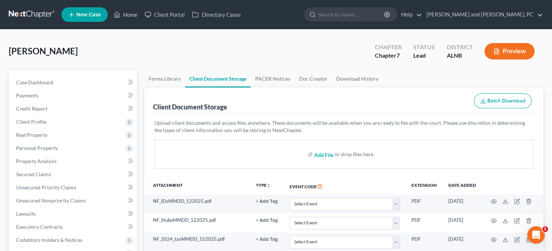
click at [327, 156] on input "file" at bounding box center [324, 154] width 18 height 13
type input "C:\fakepath\Payrecords.pdf"
select select "23"
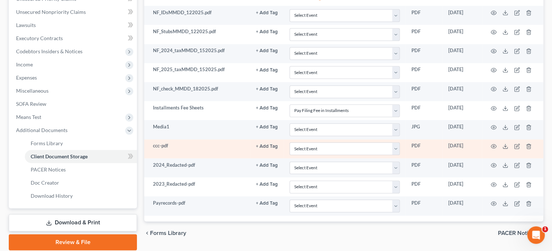
scroll to position [215, 0]
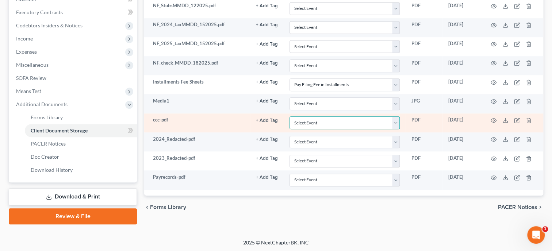
select select "5"
click option "Certificate of Credit Counseling" at bounding box center [0, 0] width 0 height 0
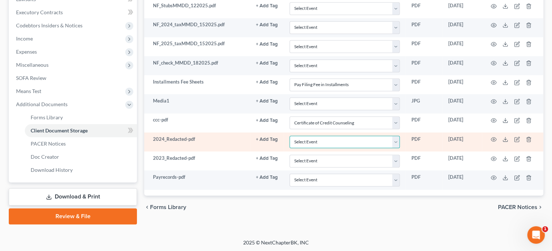
click at [290, 136] on select "Select Event 20 Largest Unsecured Creditors Amended Schedules (Fee) Attachment …" at bounding box center [345, 142] width 110 height 13
select select "40"
click option "Tax Documents" at bounding box center [0, 0] width 0 height 0
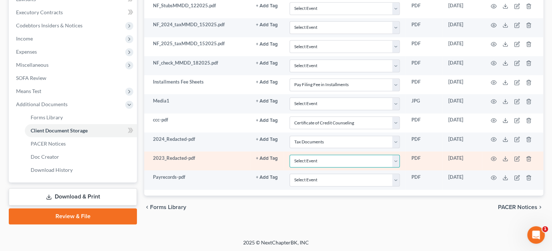
click at [290, 155] on select "Select Event 20 Largest Unsecured Creditors Amended Schedules (Fee) Attachment …" at bounding box center [345, 161] width 110 height 13
select select "40"
click option "Tax Documents" at bounding box center [0, 0] width 0 height 0
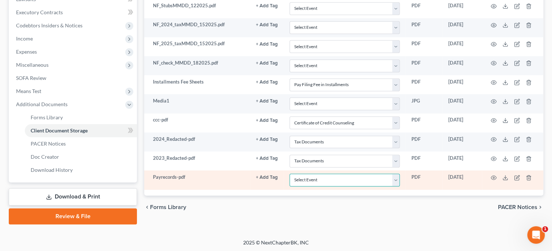
select select "19"
click option "Employee Income Records" at bounding box center [0, 0] width 0 height 0
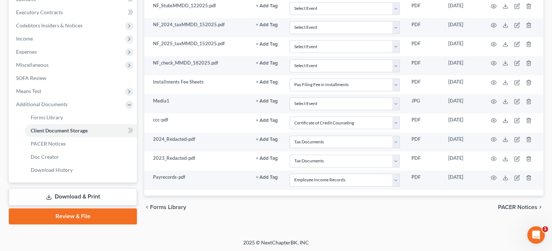
click at [309, 199] on div "chevron_left Forms Library PACER Notices chevron_right" at bounding box center [343, 207] width 399 height 23
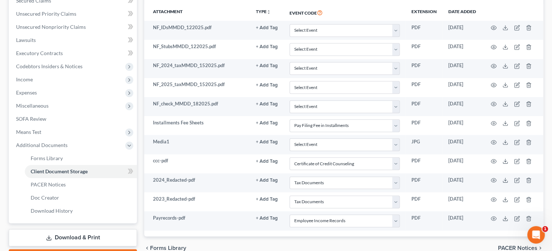
scroll to position [140, 0]
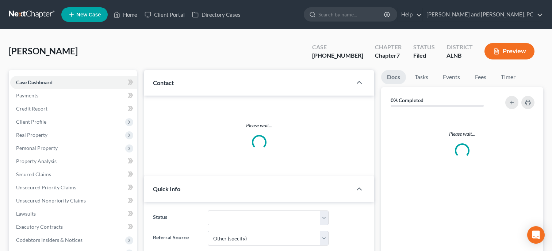
select select "6"
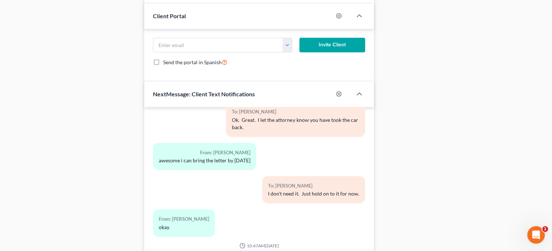
scroll to position [685, 0]
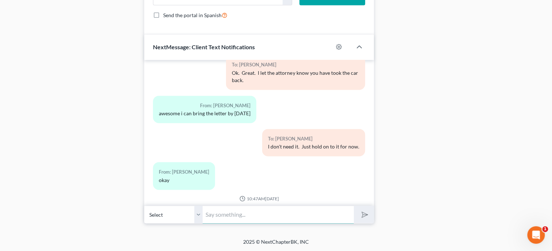
click at [287, 217] on input "text" at bounding box center [278, 215] width 151 height 18
type input "Yes, it is 84.50 for 4 months"
click at [354, 206] on button "submit" at bounding box center [364, 214] width 20 height 17
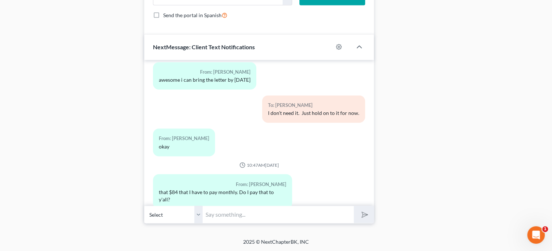
scroll to position [3818, 0]
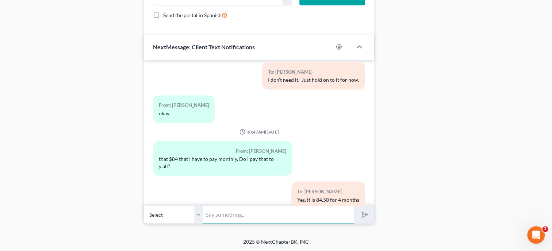
click at [221, 213] on input "text" at bounding box center [278, 215] width 151 height 18
type input "1st-9/1/2025; 2nd-9/29/25; 3rd-10/27;4th-11/24"
click at [366, 216] on polygon "submit" at bounding box center [363, 214] width 9 height 9
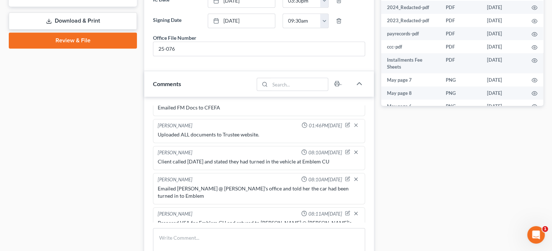
scroll to position [413, 0]
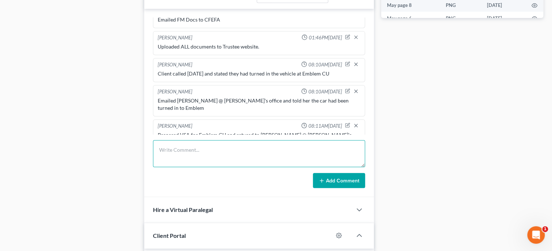
click at [211, 153] on textarea at bounding box center [259, 153] width 212 height 27
type textarea "Paid 1st Installment of FF in the amount of 85.00 Balance: 253.00"
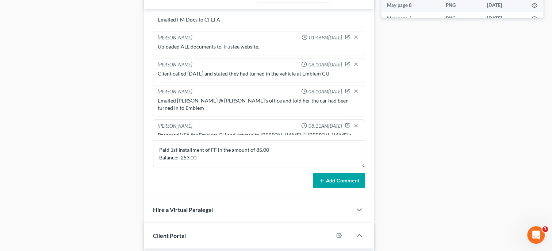
click at [338, 186] on button "Add Comment" at bounding box center [339, 180] width 52 height 15
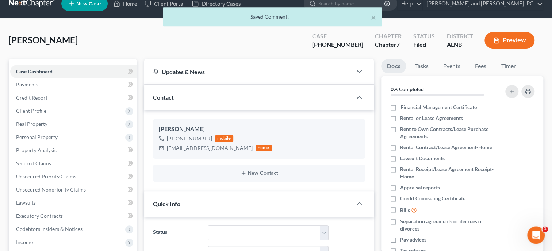
scroll to position [0, 0]
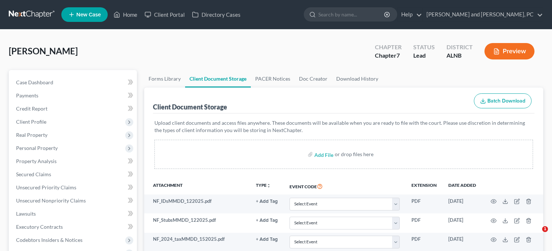
select select "23"
select select "5"
select select "40"
select select "19"
